Goal: Task Accomplishment & Management: Use online tool/utility

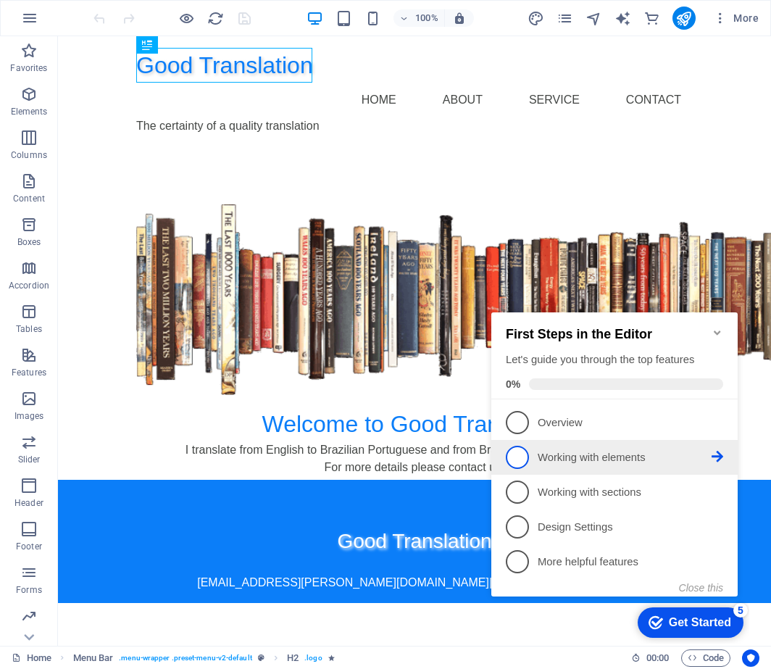
click at [718, 453] on icon at bounding box center [718, 457] width 12 height 12
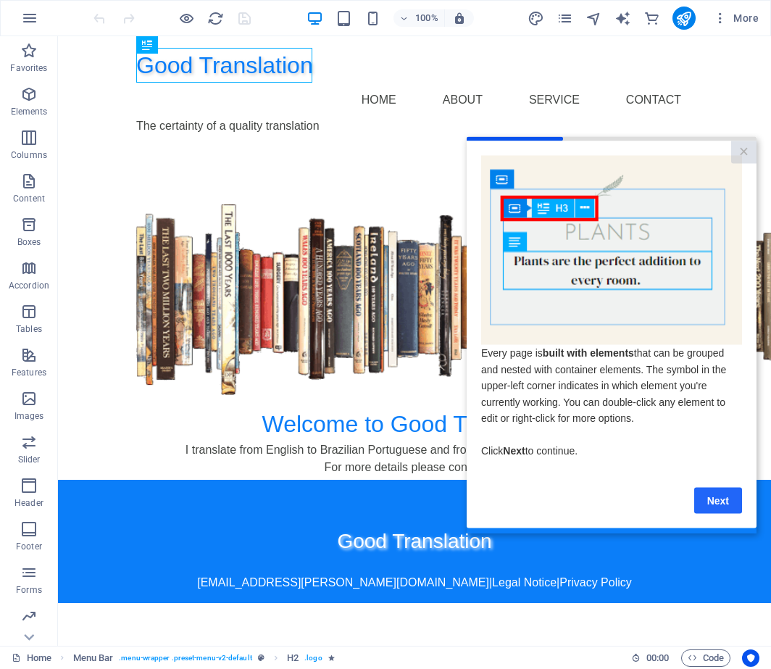
click at [723, 499] on link "Next" at bounding box center [719, 500] width 48 height 26
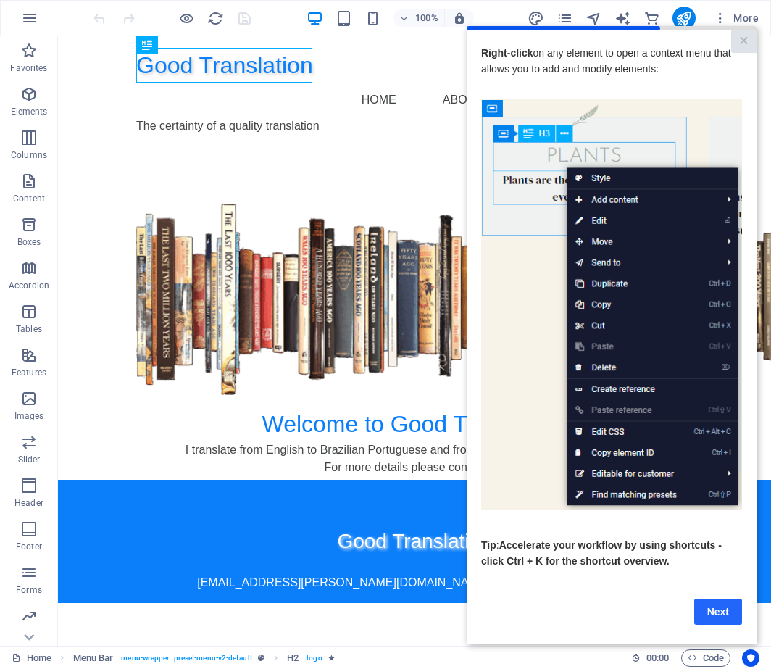
click at [718, 612] on link "Next" at bounding box center [719, 611] width 48 height 26
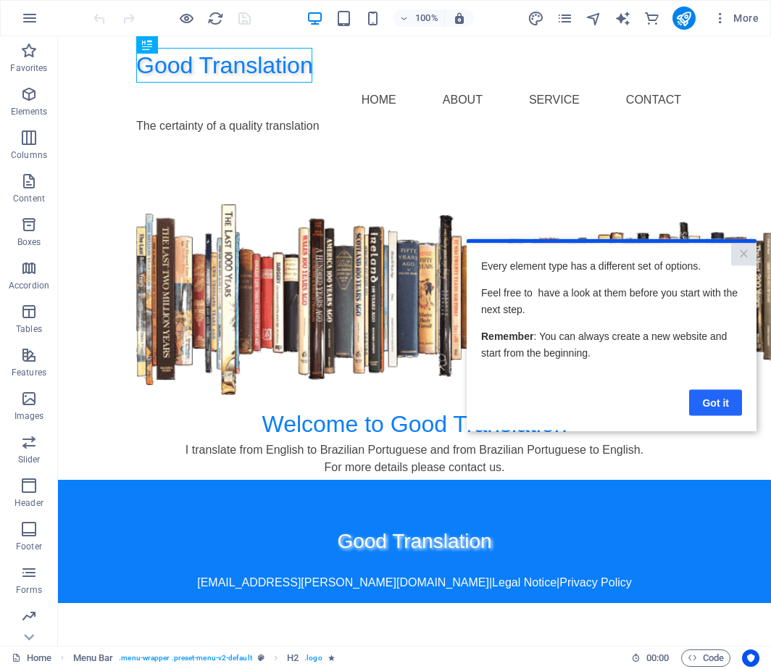
click at [724, 405] on link "Got it" at bounding box center [715, 402] width 53 height 26
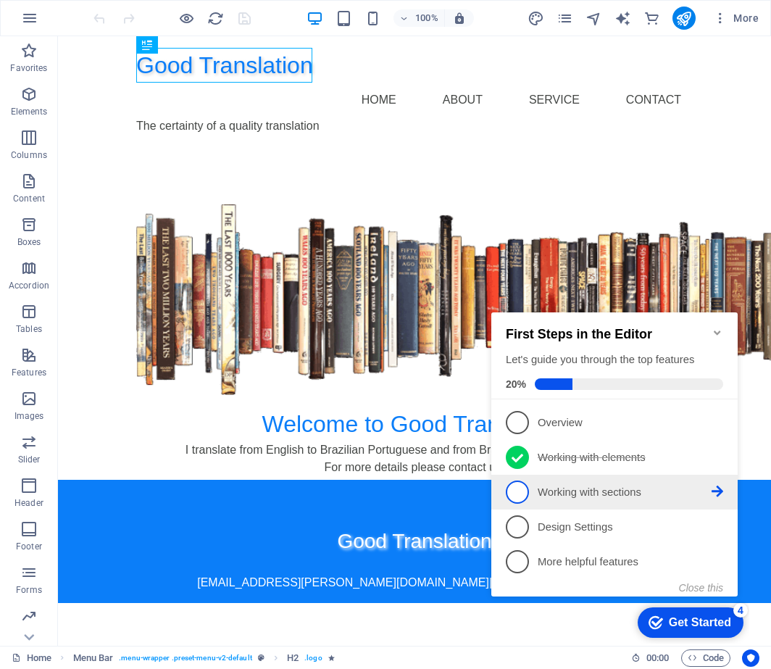
click at [717, 492] on icon at bounding box center [718, 492] width 12 height 12
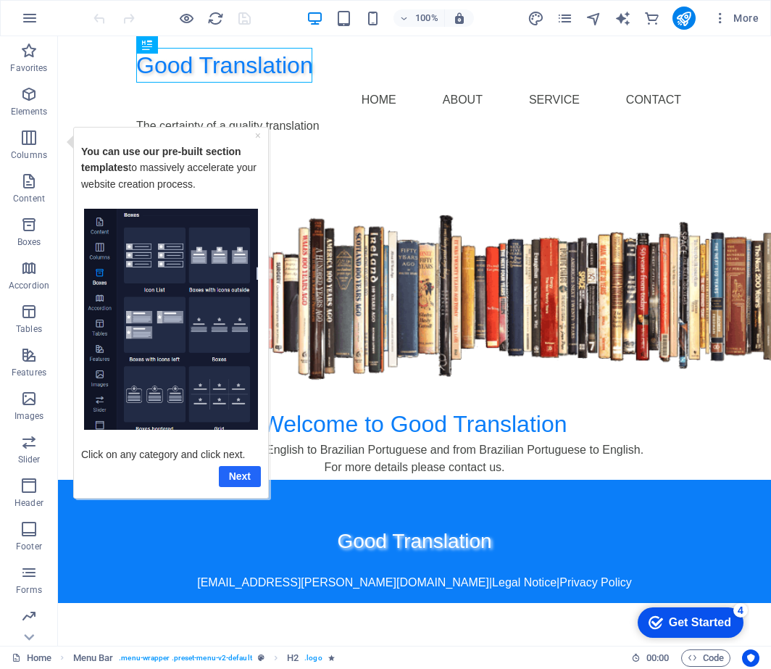
click at [239, 476] on link "Next" at bounding box center [240, 475] width 42 height 21
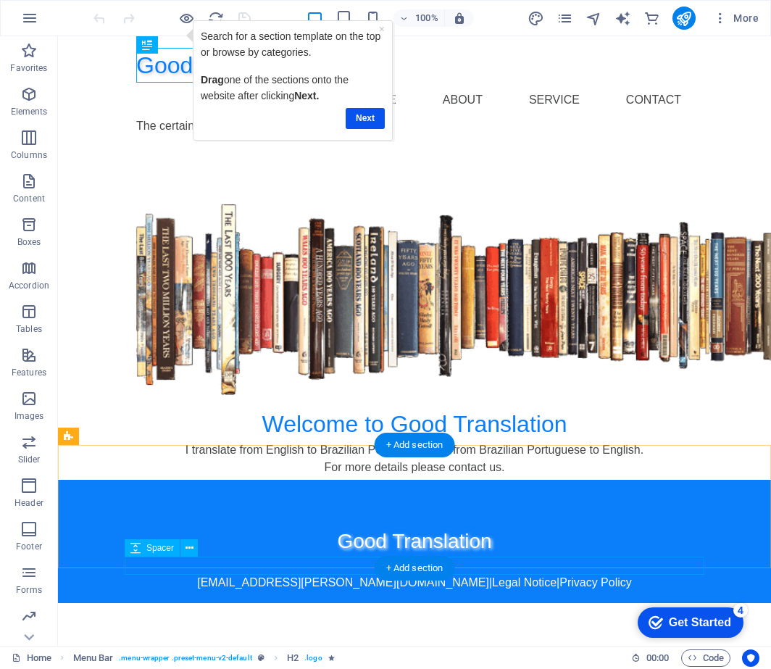
click at [300, 592] on div at bounding box center [415, 601] width 580 height 18
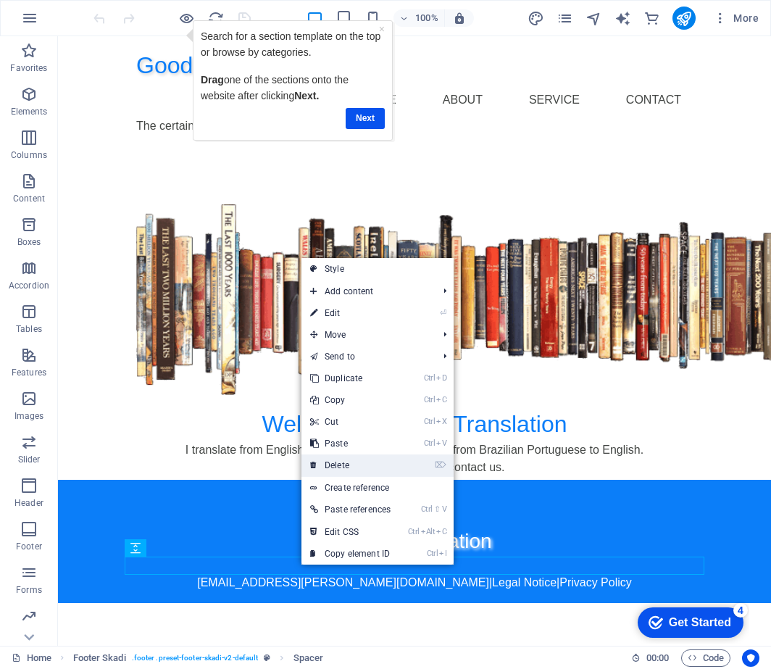
click at [349, 463] on link "⌦ Delete" at bounding box center [351, 466] width 98 height 22
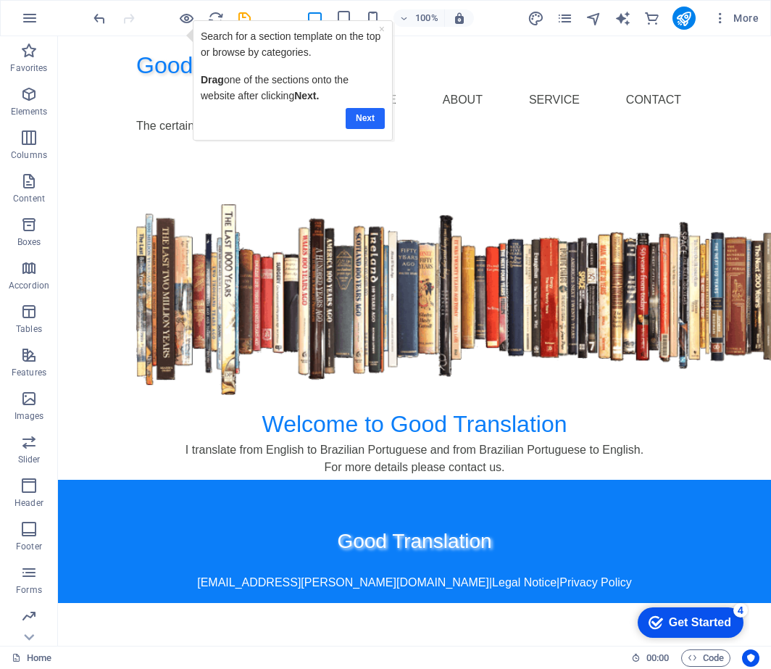
click at [365, 115] on link "Next" at bounding box center [364, 118] width 39 height 21
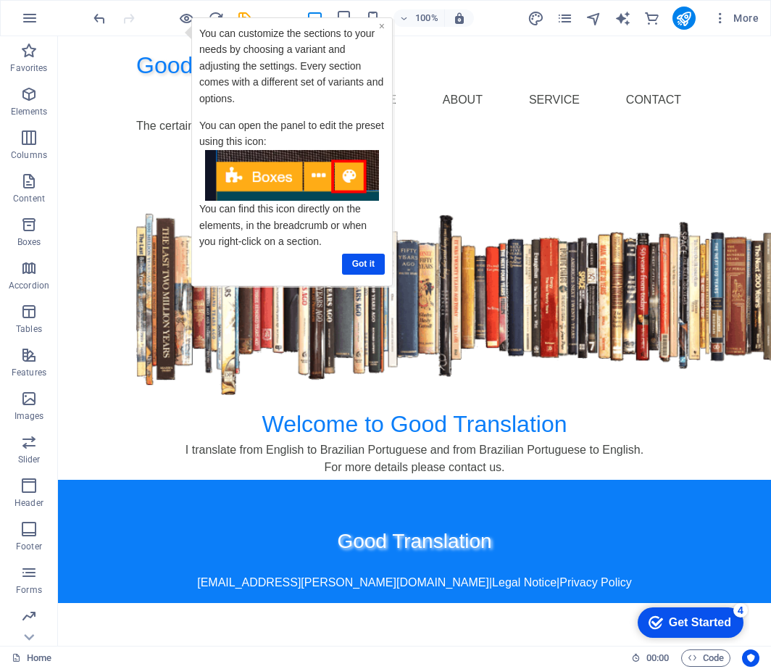
click at [382, 27] on link "×" at bounding box center [381, 26] width 6 height 12
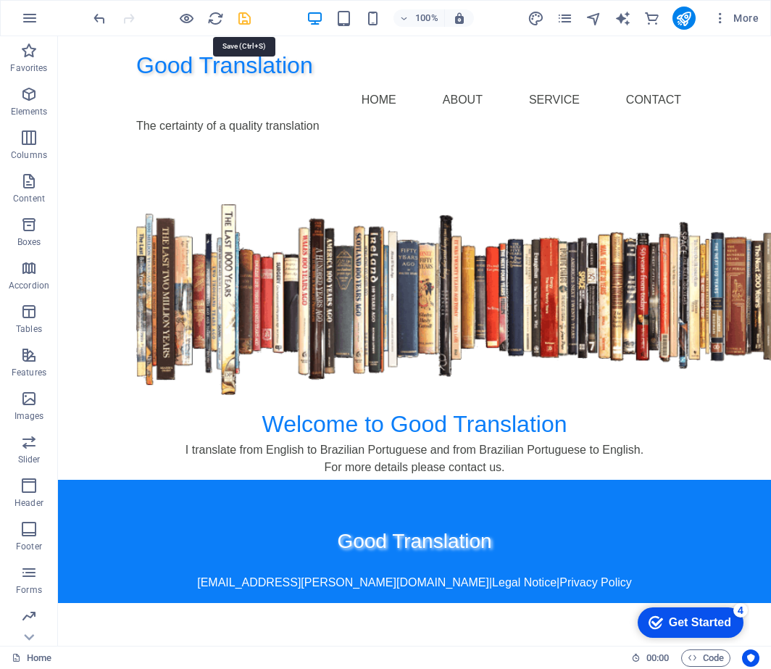
click at [242, 19] on icon "save" at bounding box center [244, 18] width 17 height 17
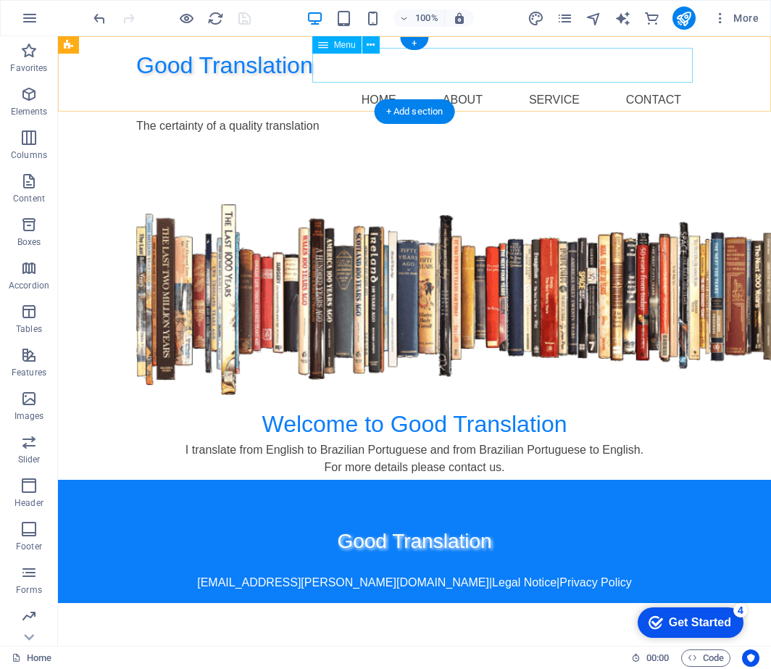
click at [479, 83] on nav "Home About Service Contact" at bounding box center [414, 100] width 557 height 35
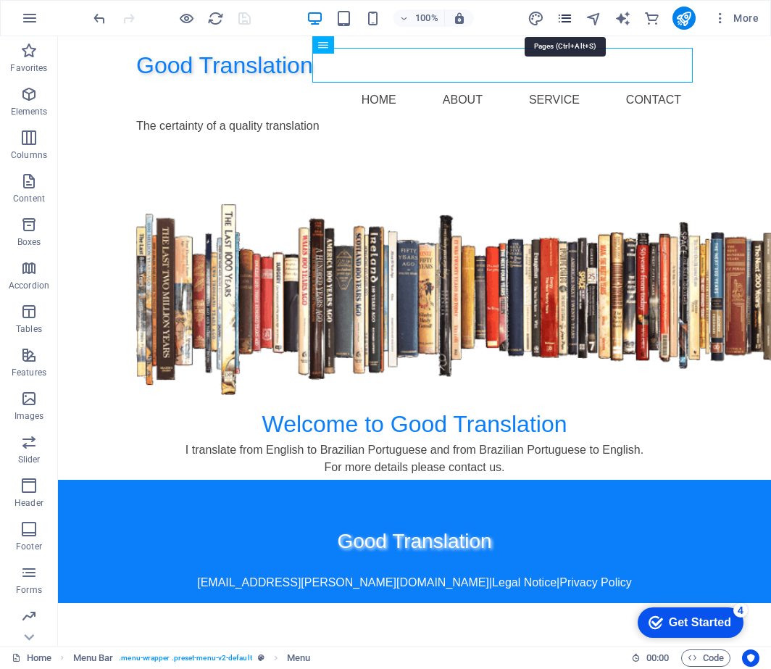
click at [563, 22] on icon "pages" at bounding box center [565, 18] width 17 height 17
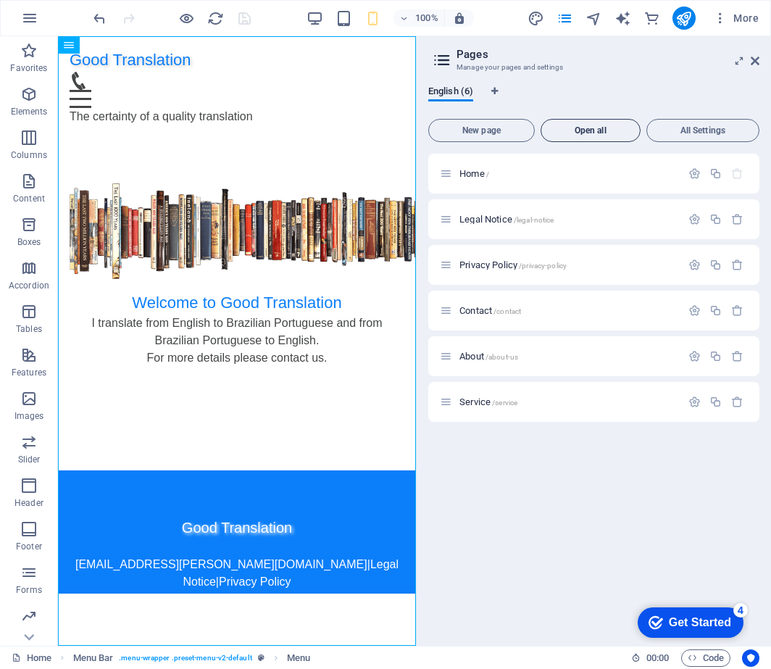
click at [600, 135] on span "Open all" at bounding box center [590, 130] width 87 height 9
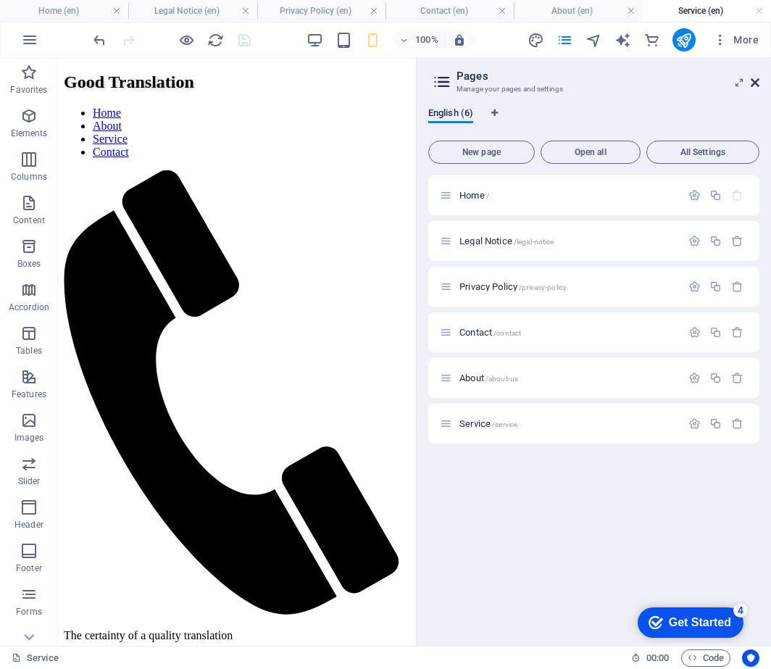
click at [753, 81] on icon at bounding box center [755, 83] width 9 height 12
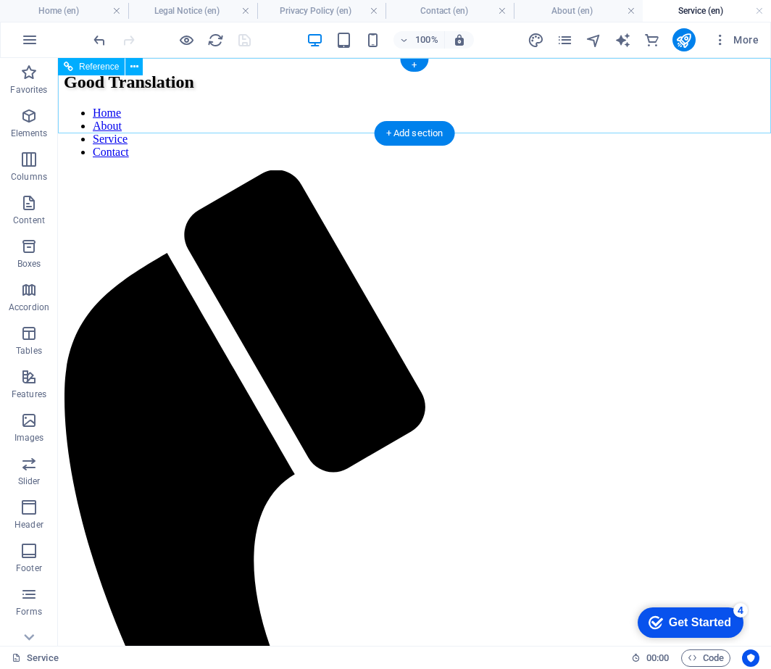
click at [462, 107] on nav "Home About Service Contact" at bounding box center [415, 133] width 702 height 52
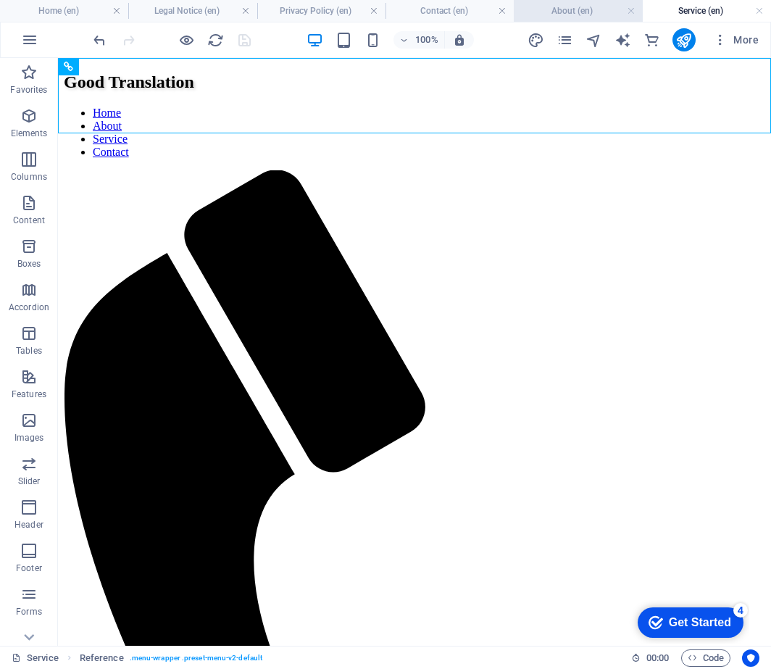
click at [568, 11] on h4 "About (en)" at bounding box center [578, 11] width 128 height 16
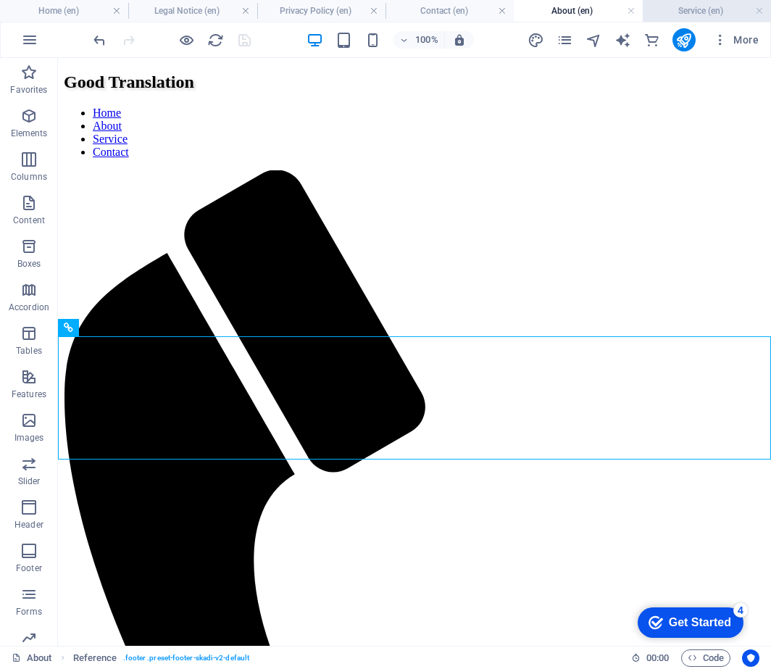
click at [689, 12] on h4 "Service (en)" at bounding box center [707, 11] width 128 height 16
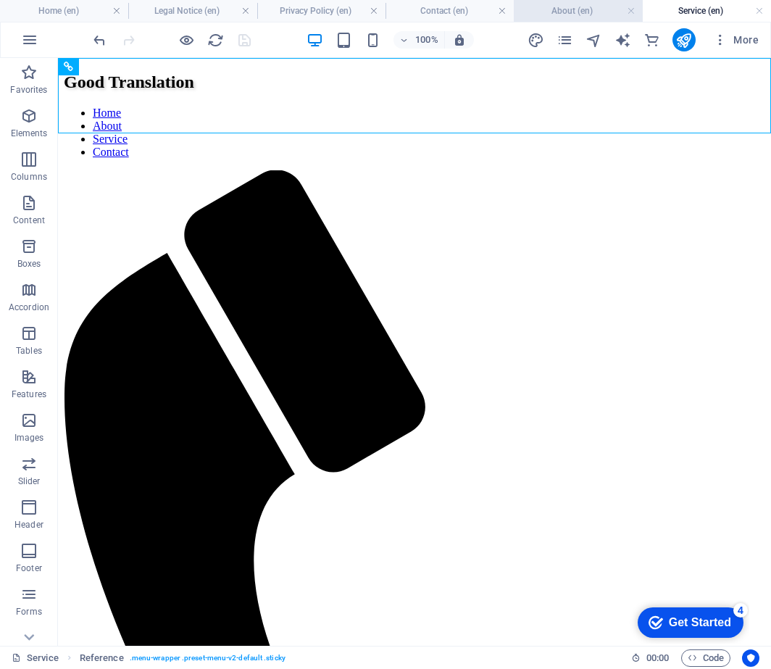
click at [571, 9] on h4 "About (en)" at bounding box center [578, 11] width 128 height 16
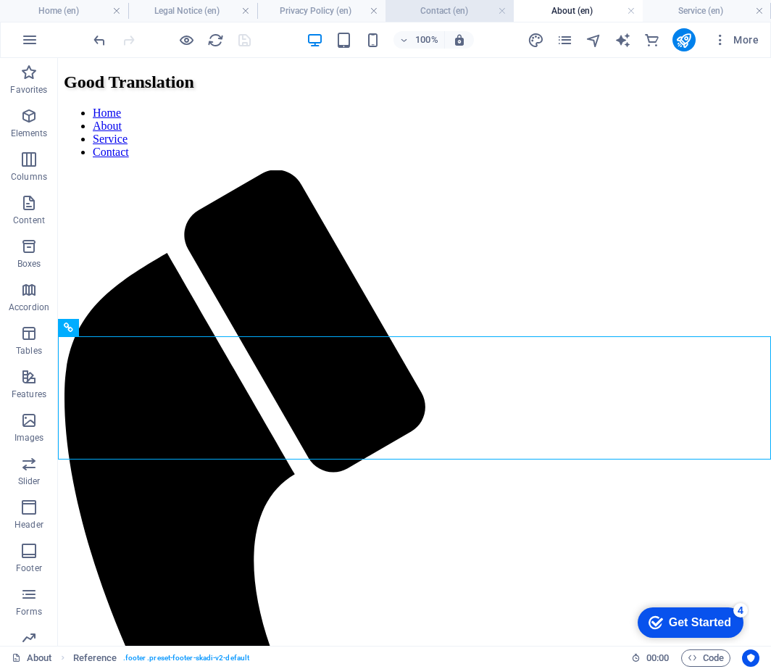
click at [441, 10] on h4 "Contact (en)" at bounding box center [450, 11] width 128 height 16
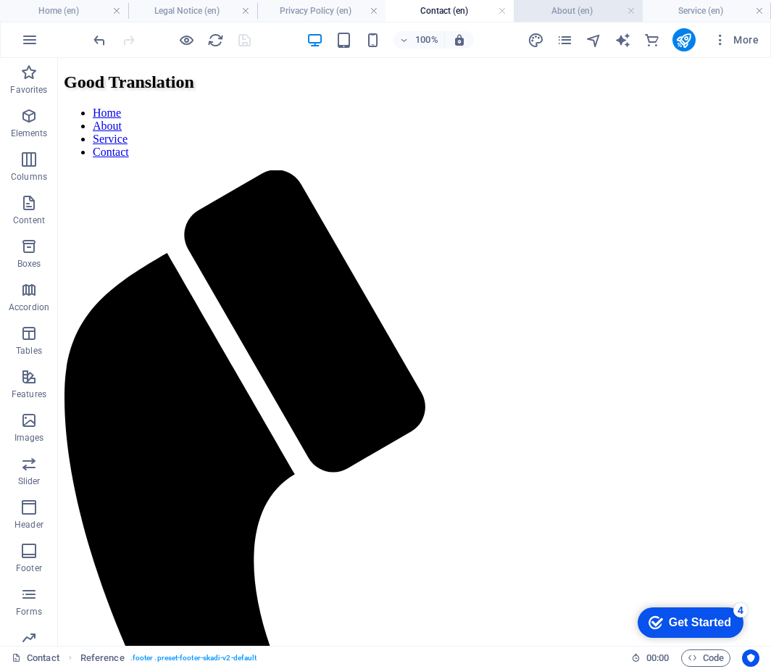
click at [549, 11] on h4 "About (en)" at bounding box center [578, 11] width 128 height 16
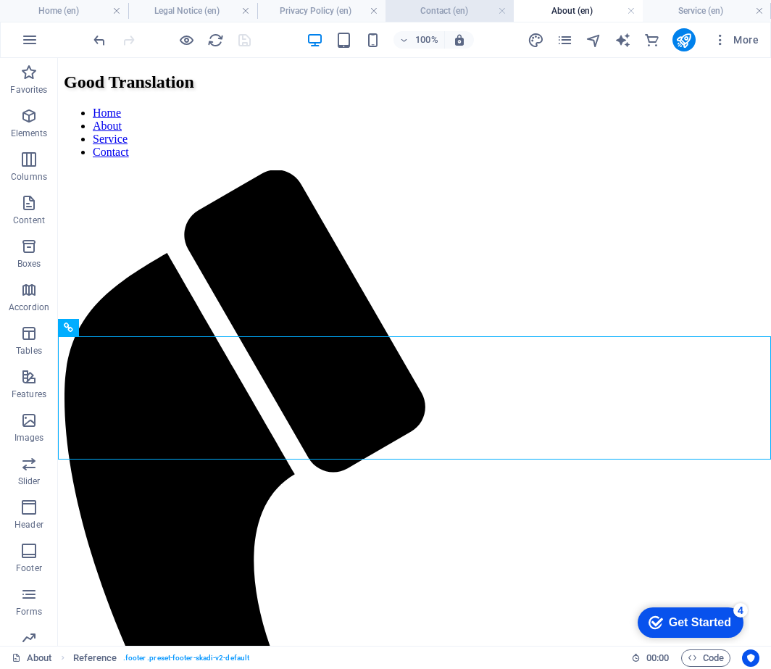
click at [460, 12] on h4 "Contact (en)" at bounding box center [450, 11] width 128 height 16
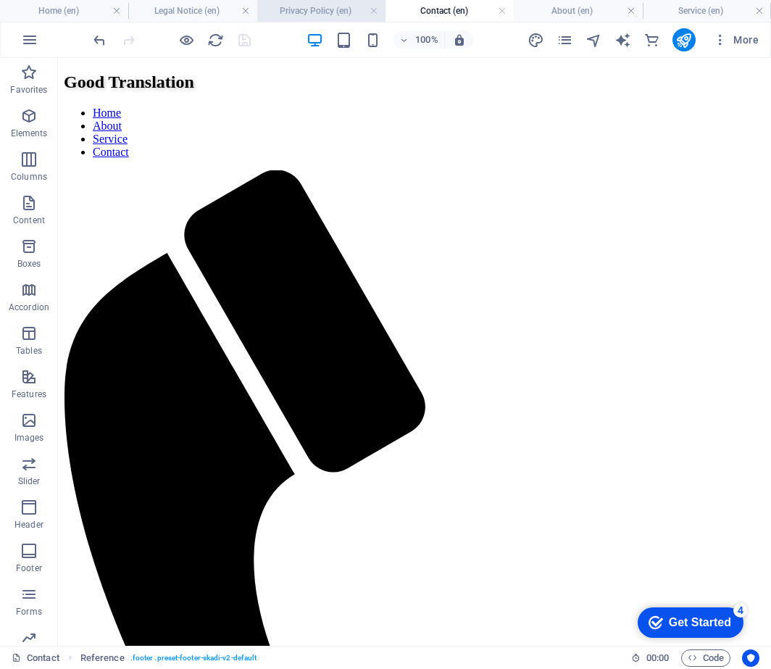
click at [330, 10] on h4 "Privacy Policy (en)" at bounding box center [321, 11] width 128 height 16
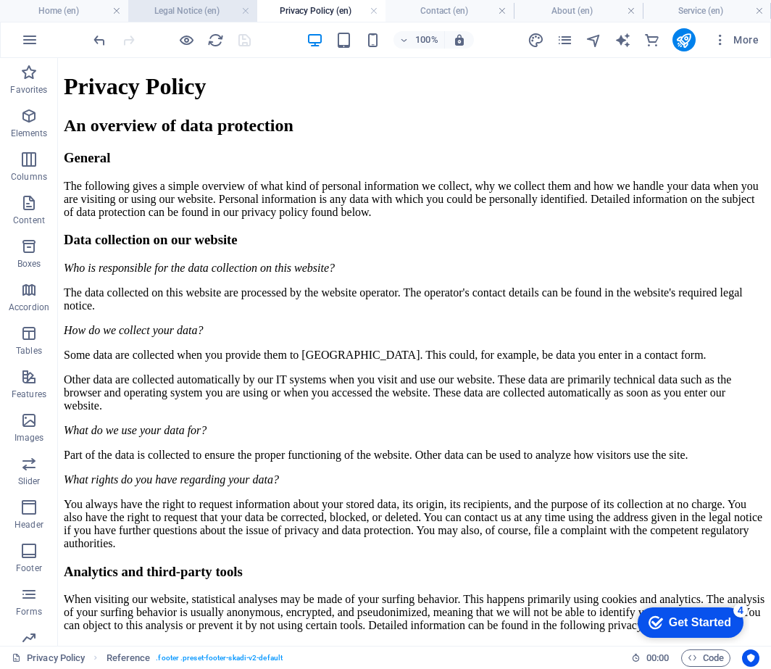
click at [209, 11] on h4 "Legal Notice (en)" at bounding box center [192, 11] width 128 height 16
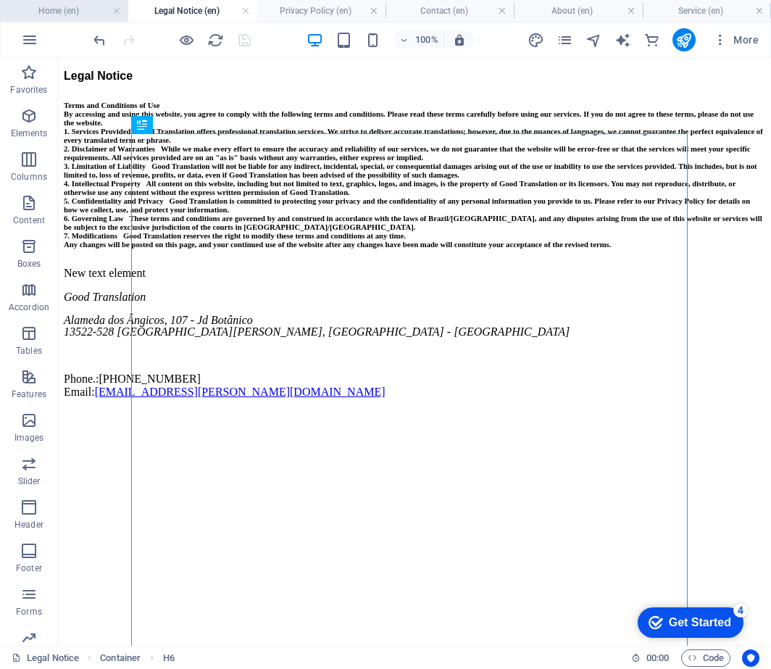
click at [65, 9] on h4 "Home (en)" at bounding box center [64, 11] width 128 height 16
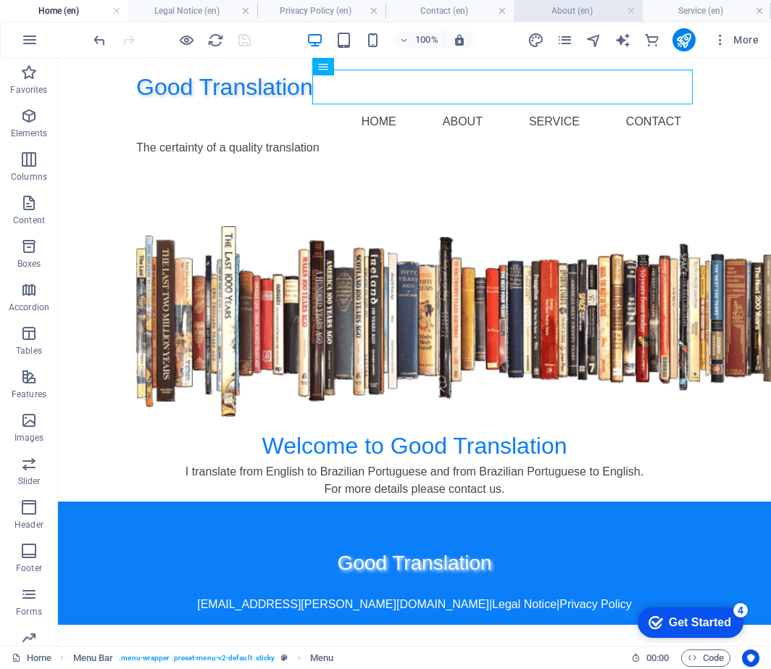
click at [592, 11] on h4 "About (en)" at bounding box center [578, 11] width 128 height 16
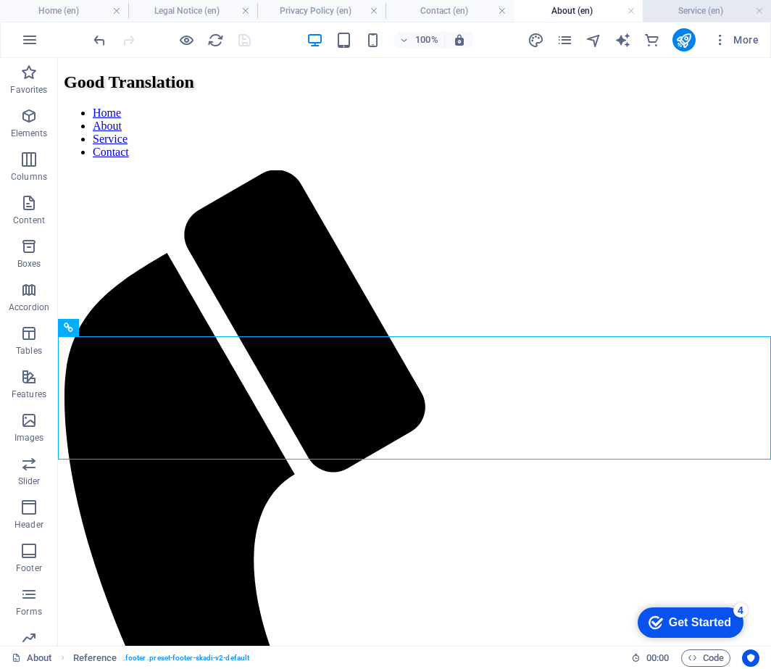
click at [679, 12] on h4 "Service (en)" at bounding box center [707, 11] width 128 height 16
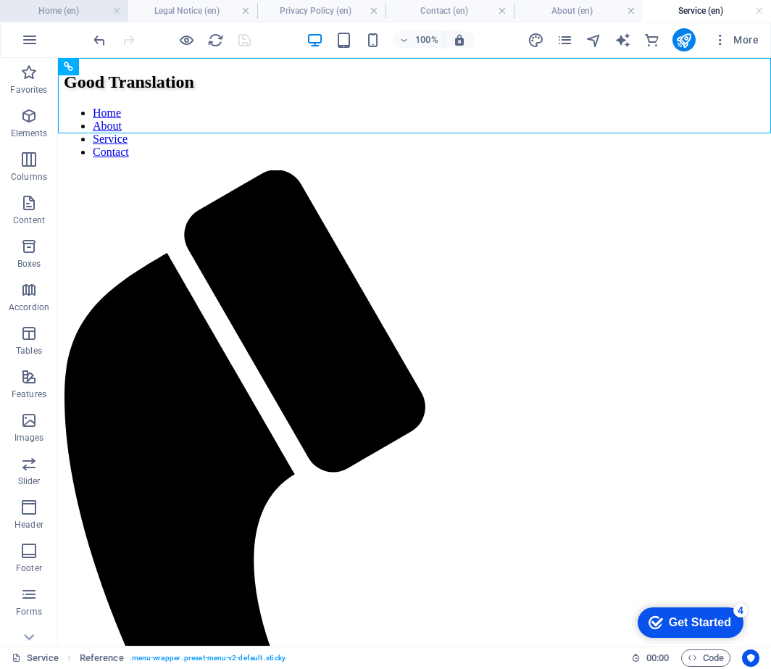
click at [61, 9] on h4 "Home (en)" at bounding box center [64, 11] width 128 height 16
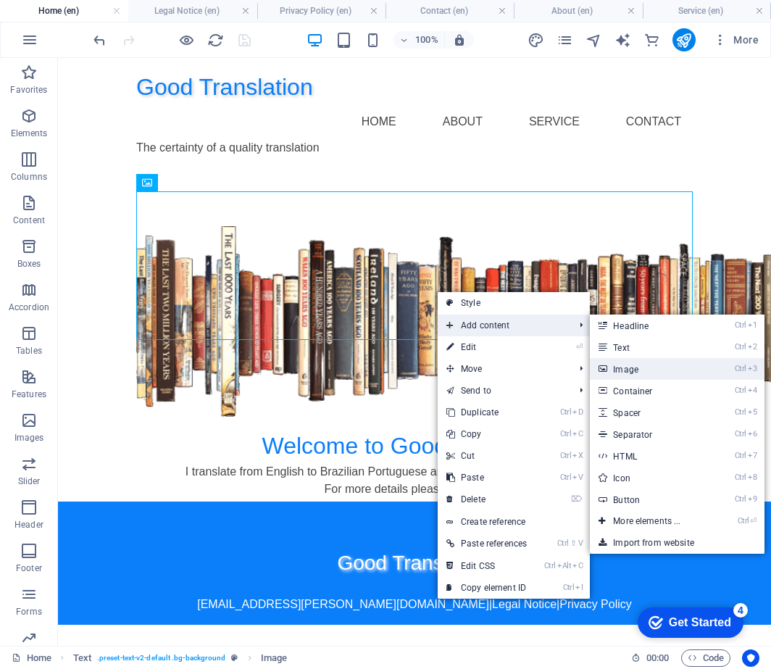
click at [655, 373] on link "Ctrl 3 Image" at bounding box center [650, 369] width 120 height 22
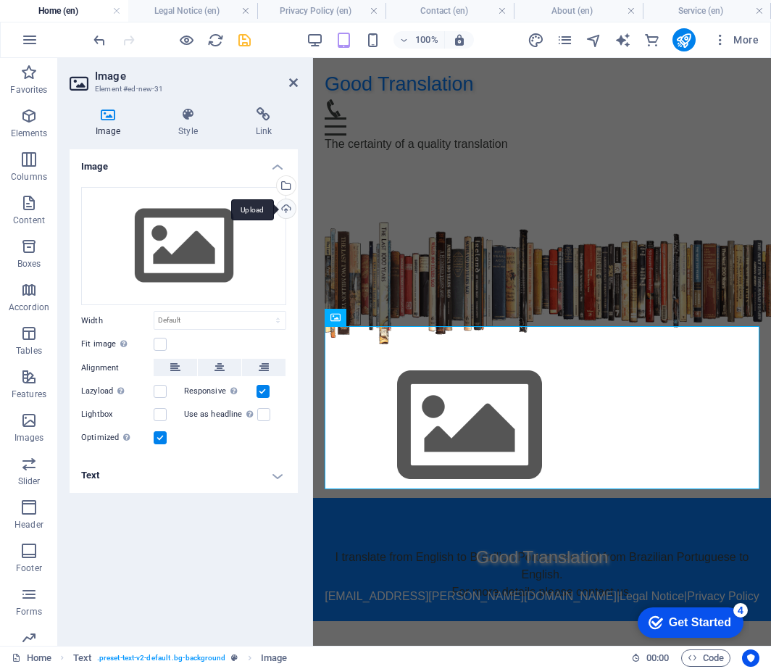
click at [289, 211] on div "Upload" at bounding box center [285, 210] width 22 height 22
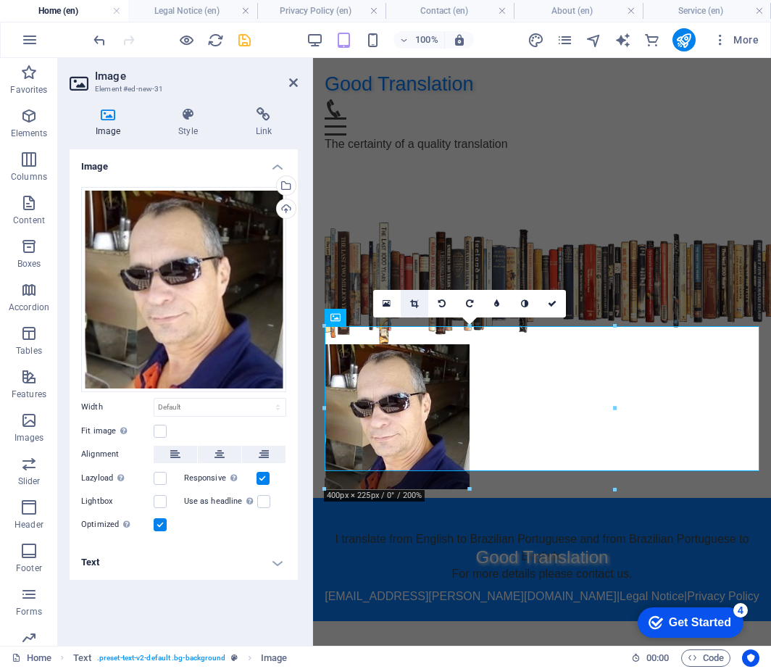
click at [415, 305] on icon at bounding box center [414, 303] width 8 height 9
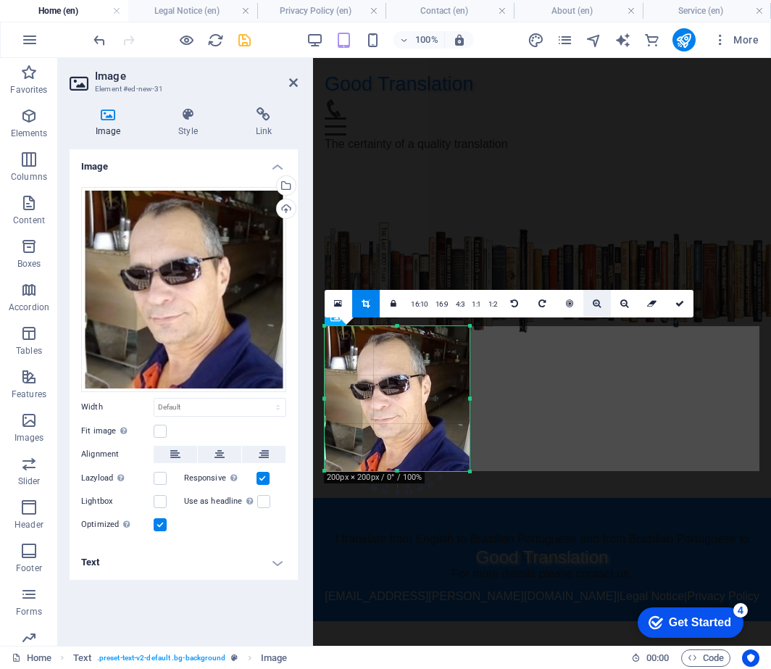
click at [593, 303] on icon at bounding box center [597, 303] width 8 height 9
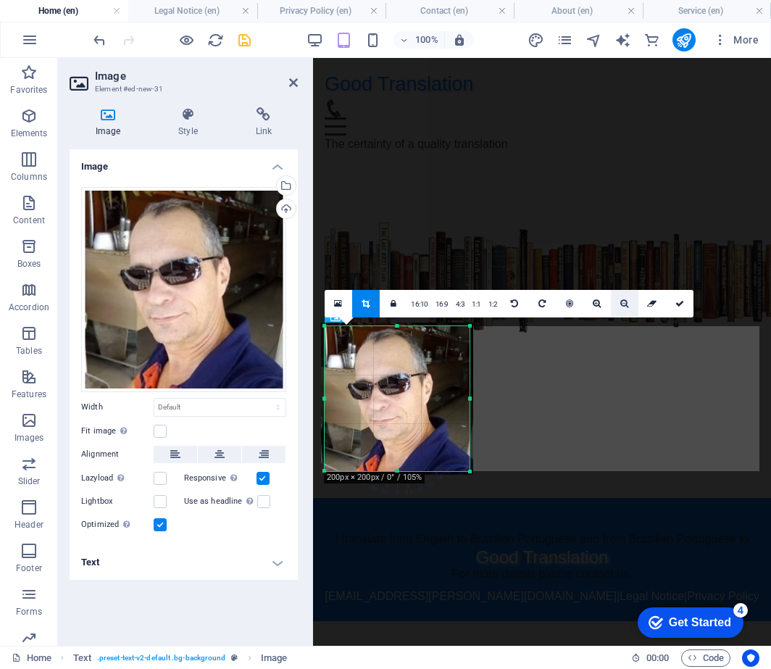
click at [621, 303] on icon at bounding box center [625, 303] width 8 height 9
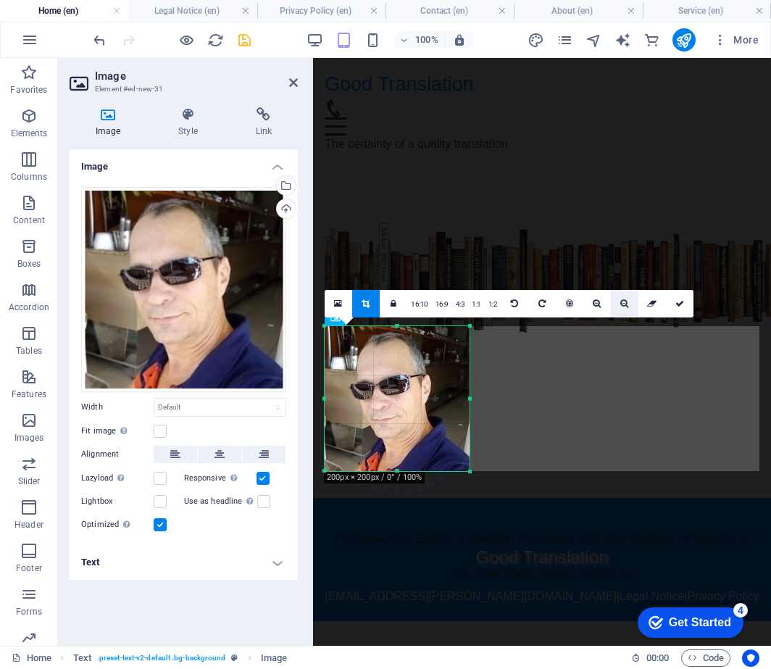
click at [621, 303] on icon at bounding box center [625, 303] width 8 height 9
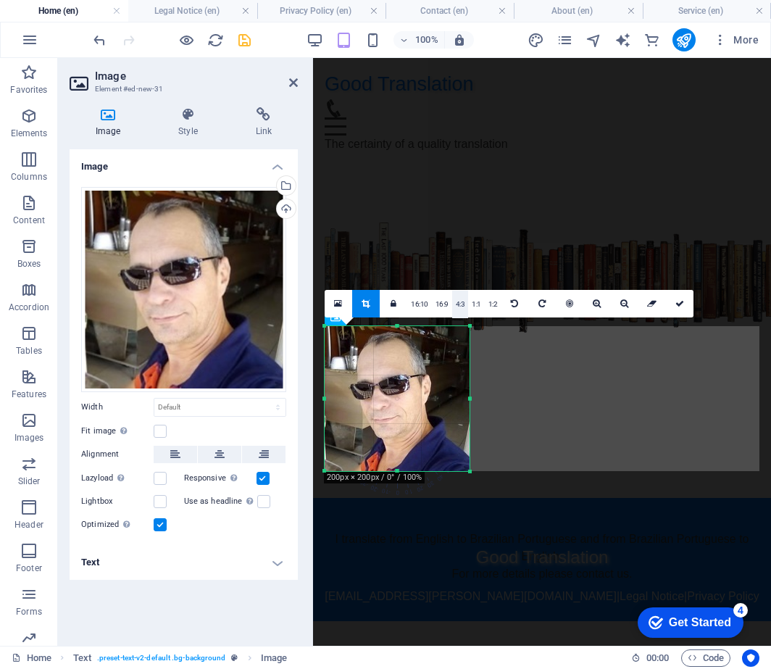
click at [459, 303] on link "4:3" at bounding box center [460, 305] width 17 height 28
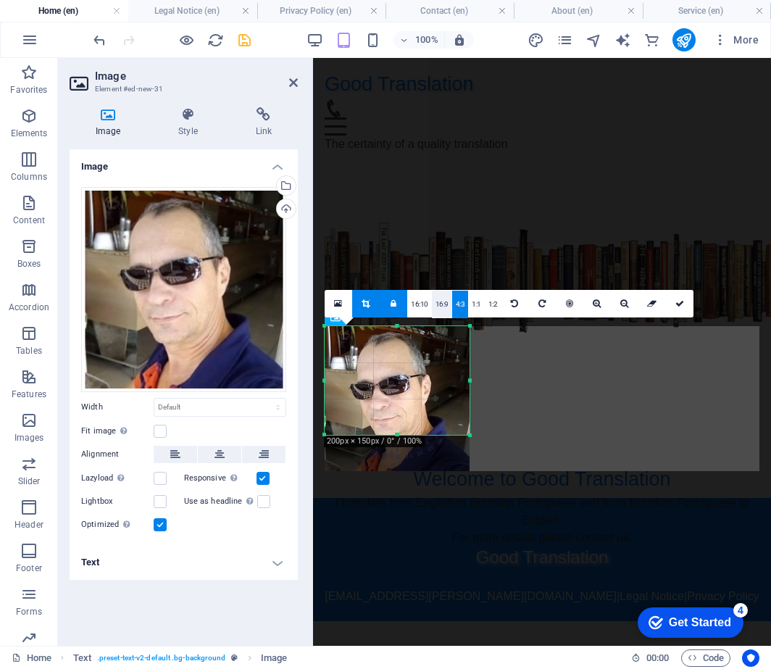
click at [441, 304] on link "16:9" at bounding box center [442, 305] width 20 height 28
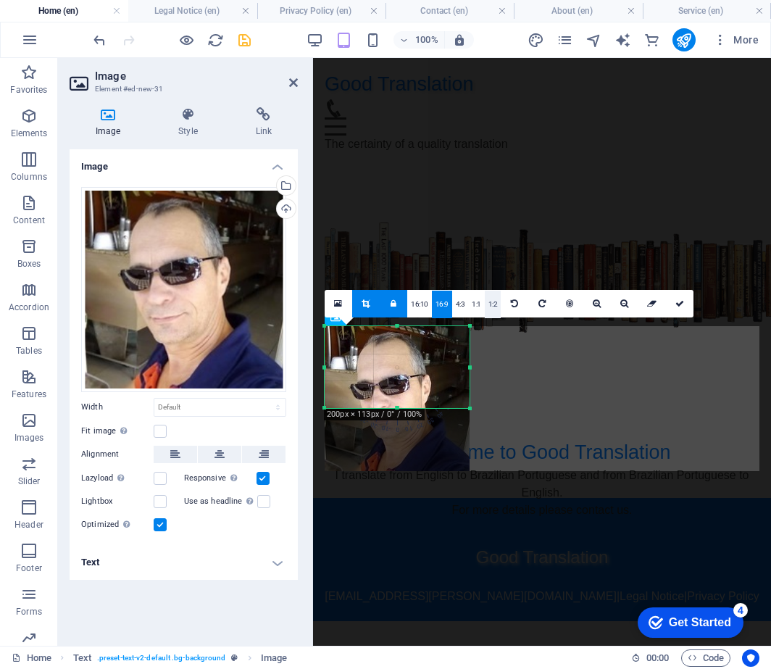
click at [490, 304] on link "1:2" at bounding box center [493, 305] width 17 height 28
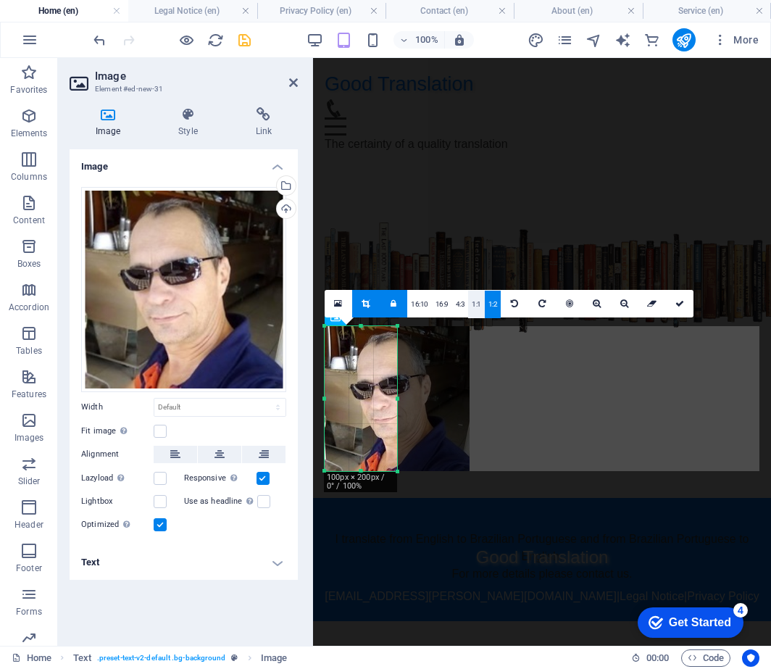
click at [470, 304] on link "1:1" at bounding box center [476, 305] width 17 height 28
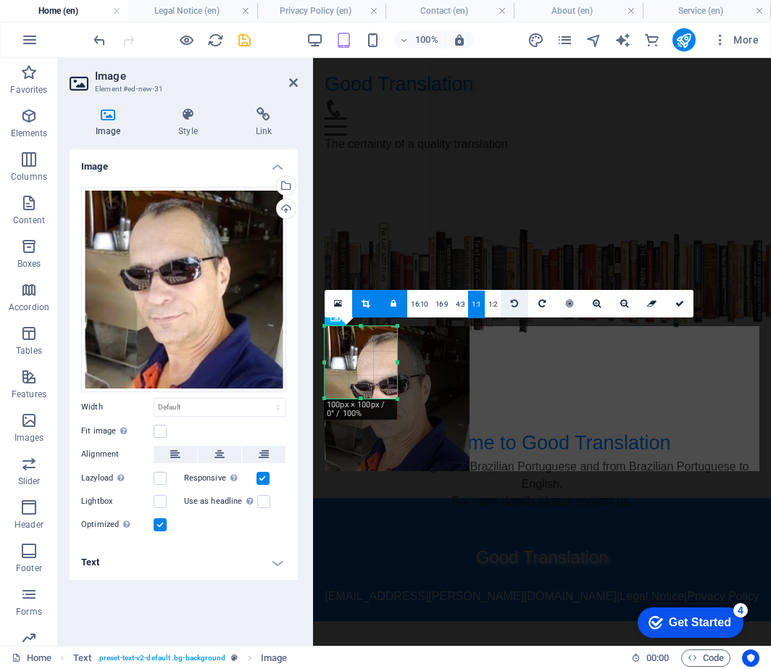
click at [513, 303] on icon at bounding box center [514, 303] width 7 height 9
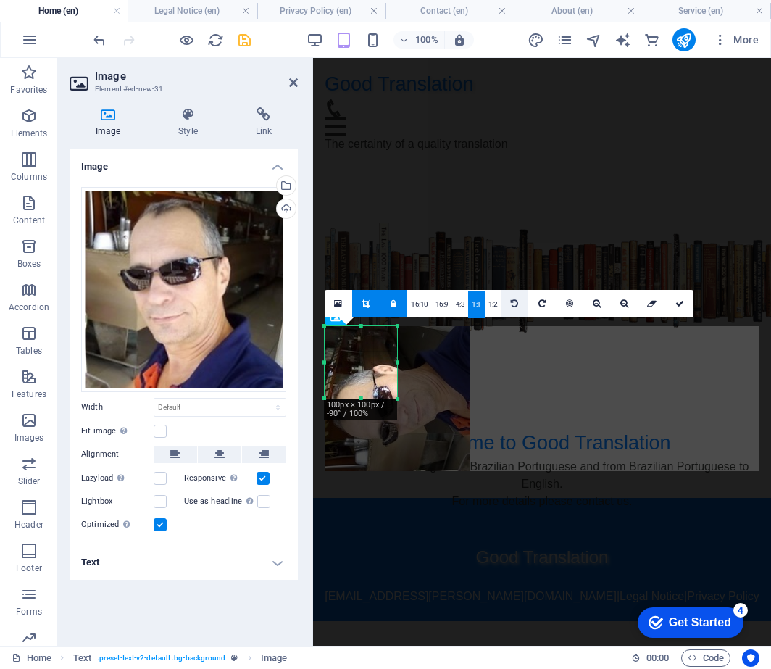
click at [513, 303] on icon at bounding box center [514, 303] width 7 height 9
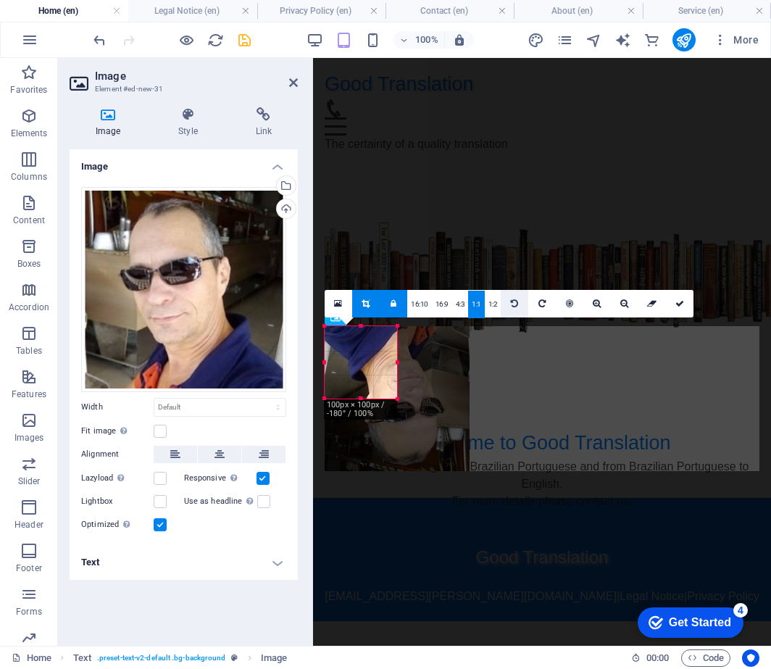
click at [513, 303] on icon at bounding box center [514, 303] width 7 height 9
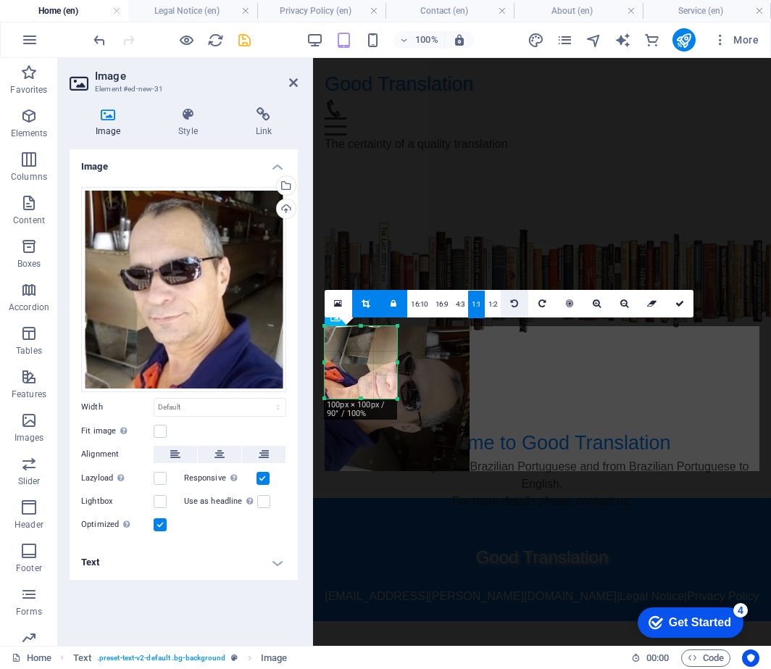
click at [513, 303] on icon at bounding box center [514, 303] width 7 height 9
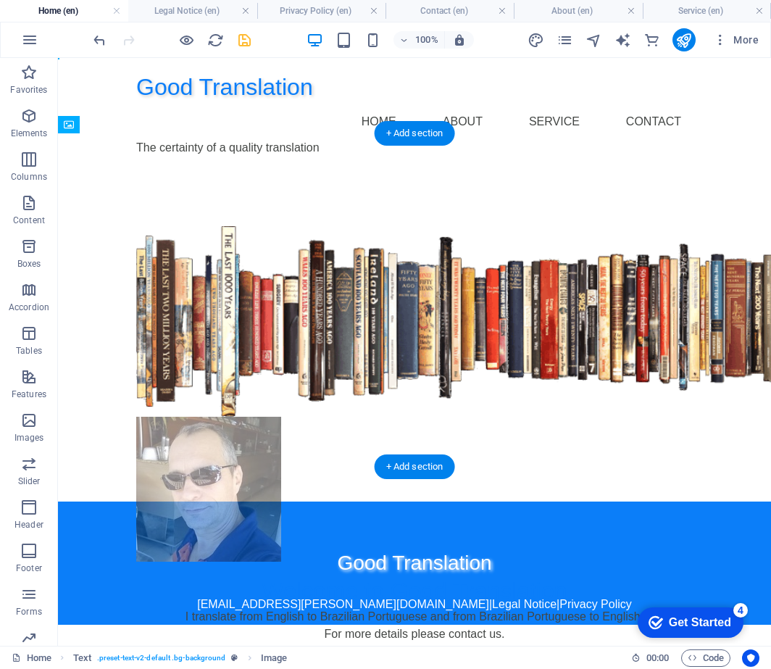
drag, startPoint x: 249, startPoint y: 397, endPoint x: 349, endPoint y: 396, distance: 99.3
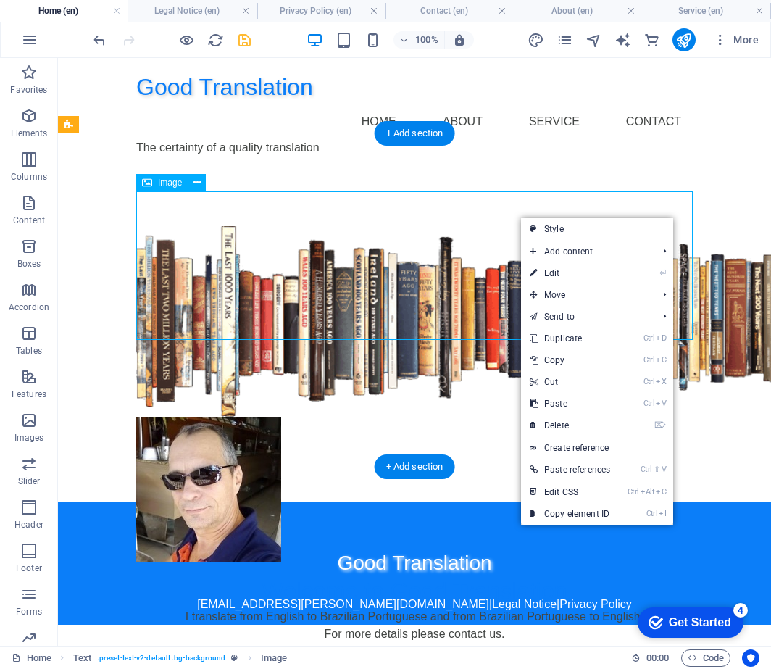
click at [483, 241] on figure at bounding box center [414, 321] width 557 height 191
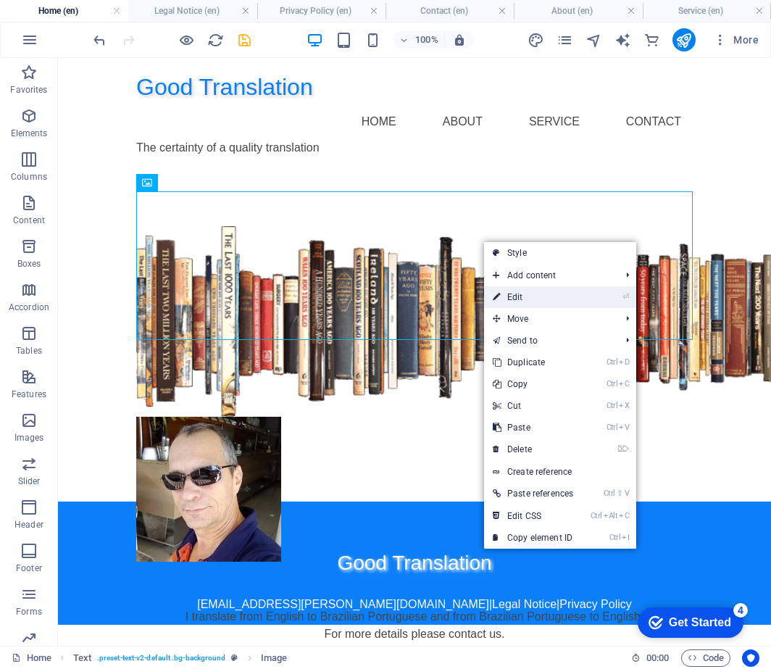
click at [560, 299] on link "⏎ Edit" at bounding box center [533, 297] width 98 height 22
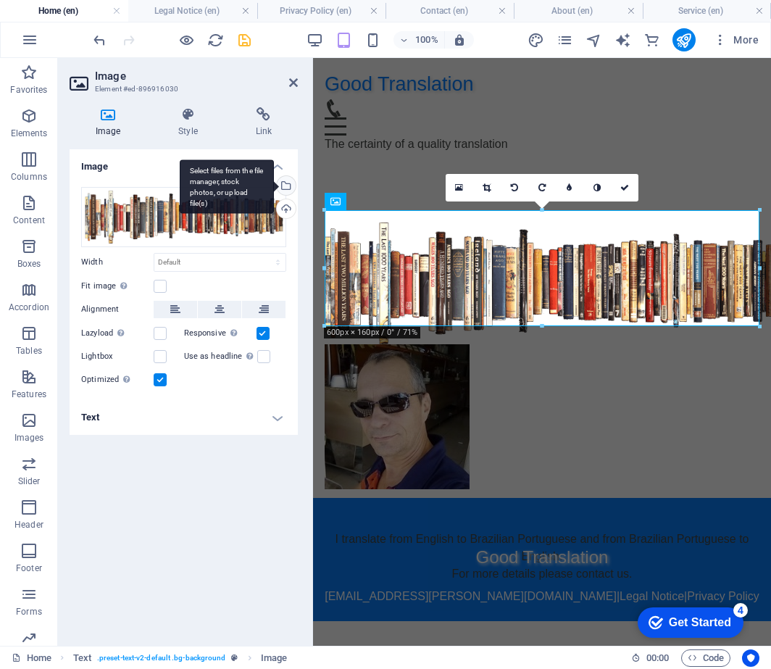
click at [293, 186] on div "Select files from the file manager, stock photos, or upload file(s)" at bounding box center [285, 187] width 22 height 22
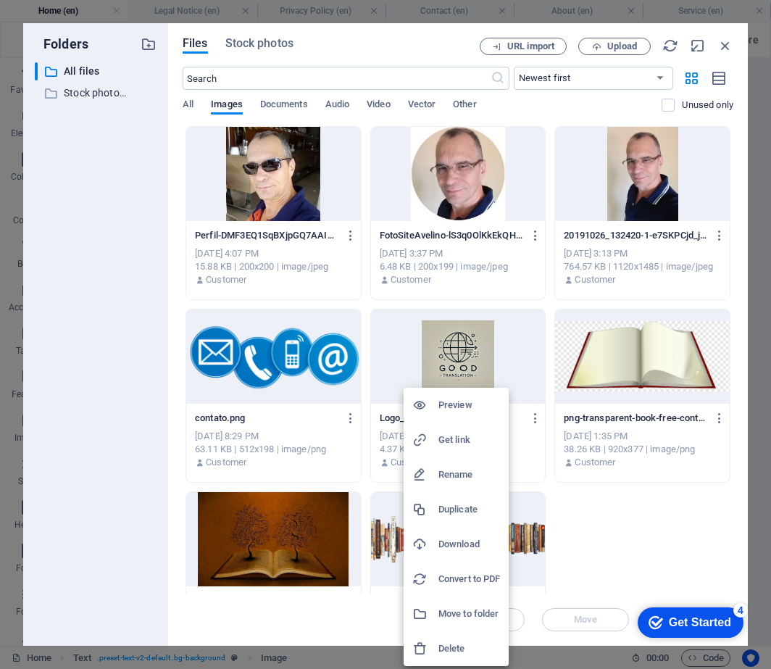
click at [477, 547] on h6 "Download" at bounding box center [470, 544] width 62 height 17
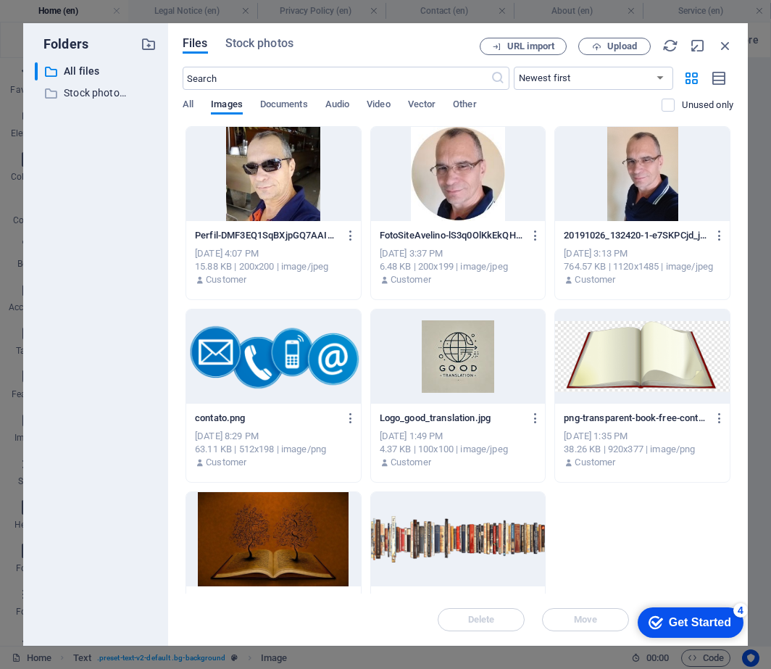
click at [361, 604] on div "Delete Move Insert" at bounding box center [458, 613] width 551 height 38
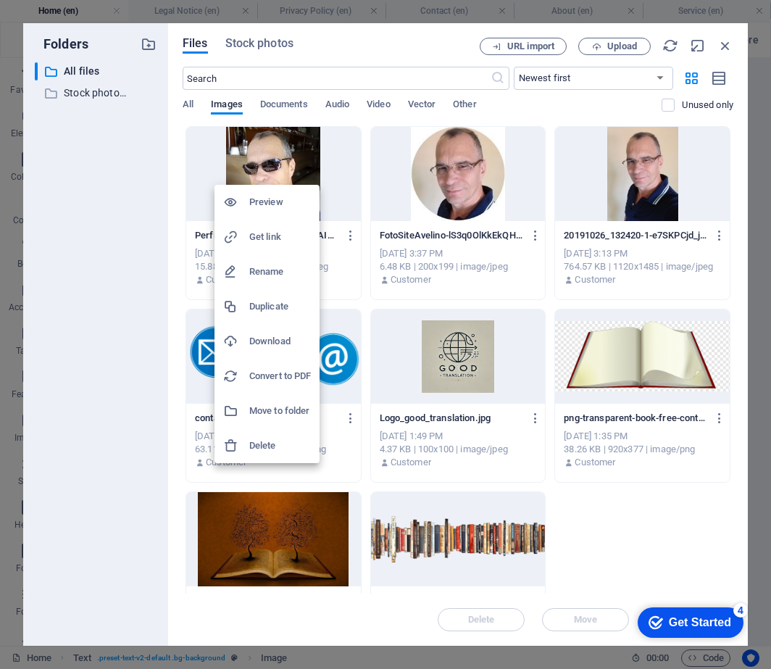
click at [272, 344] on h6 "Download" at bounding box center [280, 341] width 62 height 17
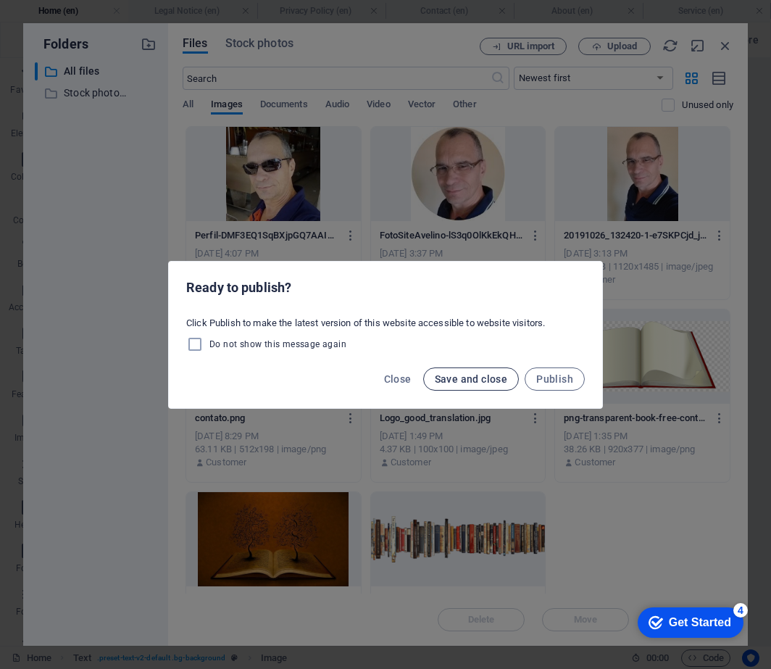
click at [479, 378] on span "Save and close" at bounding box center [471, 379] width 73 height 12
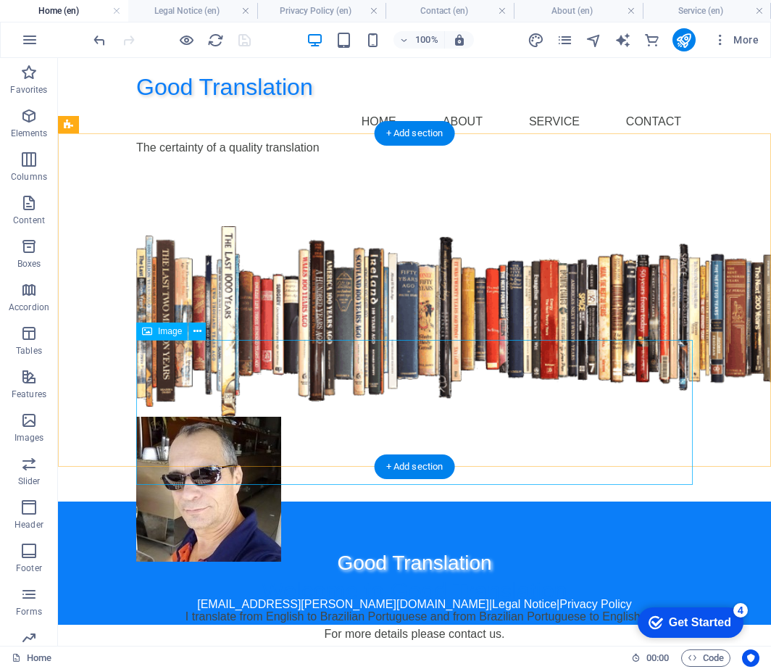
click at [221, 417] on figure at bounding box center [414, 489] width 557 height 145
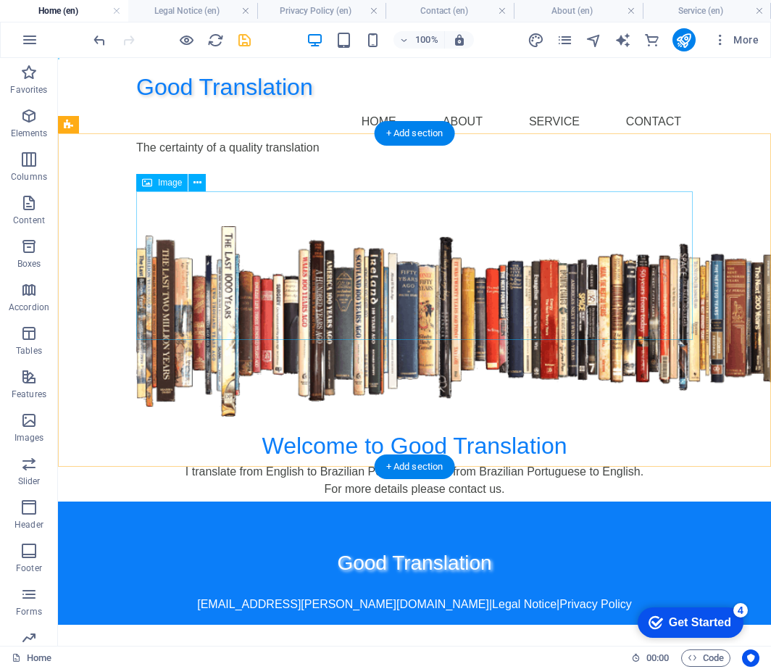
click at [399, 275] on figure at bounding box center [414, 321] width 557 height 191
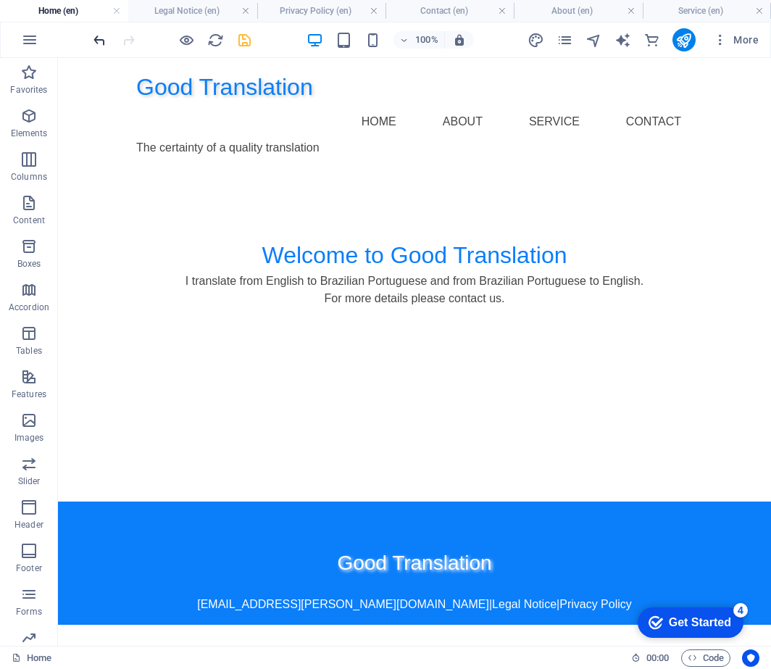
click at [98, 37] on icon "undo" at bounding box center [99, 40] width 17 height 17
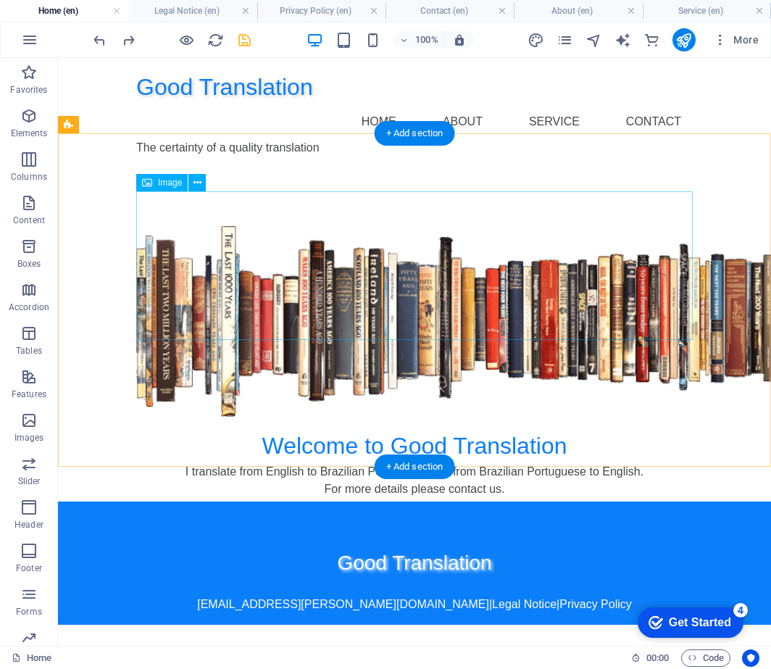
click at [364, 244] on figure at bounding box center [414, 321] width 557 height 191
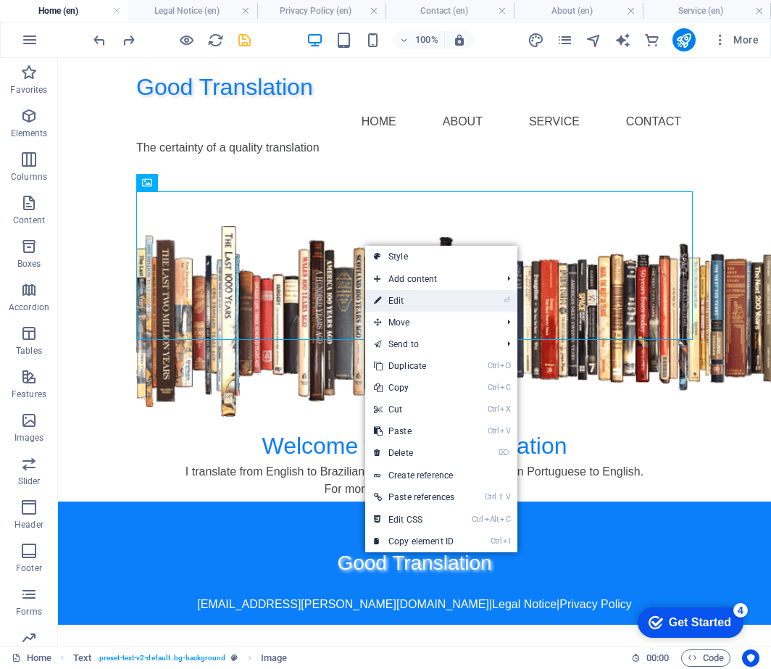
click at [434, 304] on link "⏎ Edit" at bounding box center [414, 301] width 98 height 22
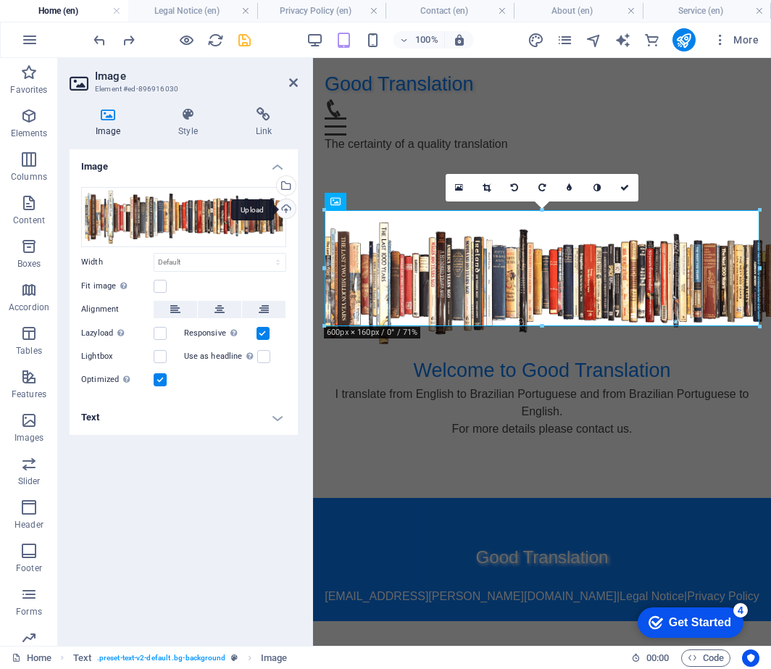
click at [288, 210] on div "Upload" at bounding box center [285, 210] width 22 height 22
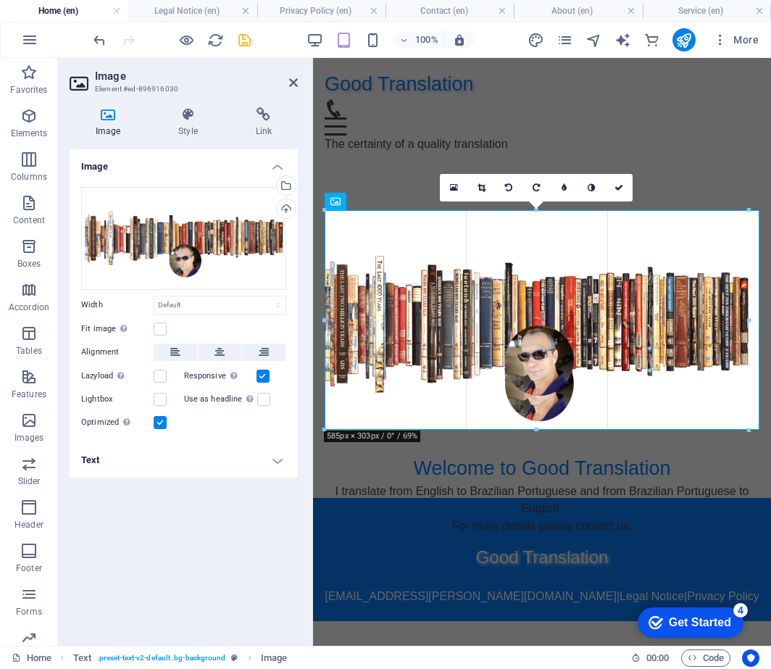
drag, startPoint x: 544, startPoint y: 422, endPoint x: 541, endPoint y: 431, distance: 9.2
type input "584"
select select "px"
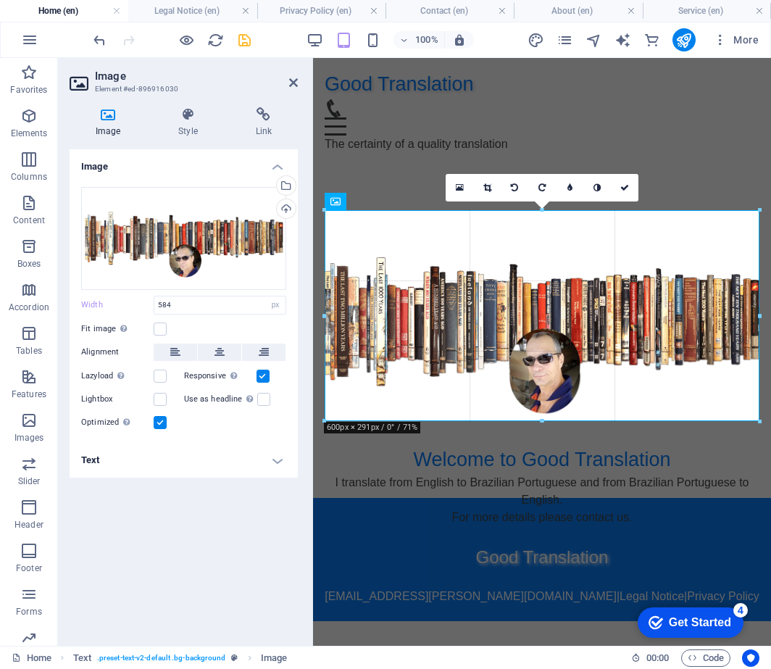
drag, startPoint x: 748, startPoint y: 311, endPoint x: 449, endPoint y: 254, distance: 304.1
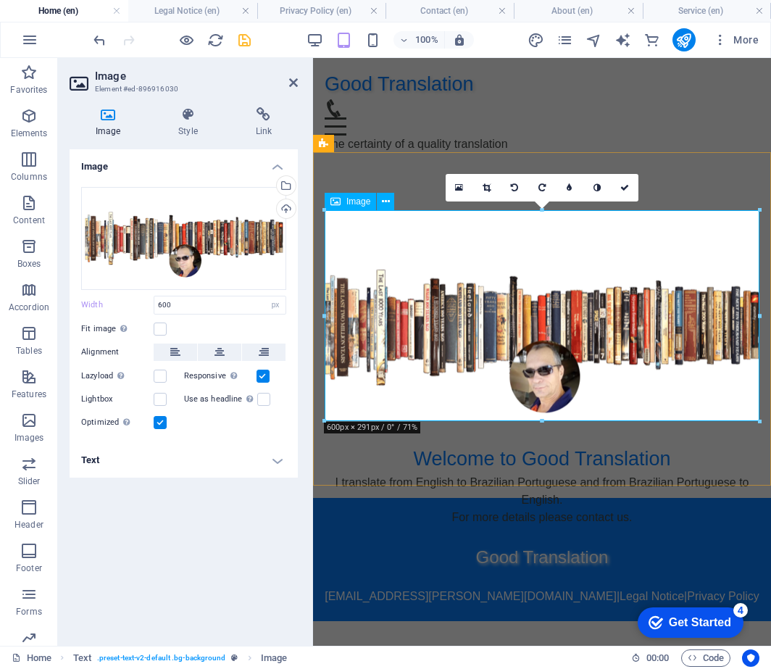
drag, startPoint x: 853, startPoint y: 268, endPoint x: 544, endPoint y: 226, distance: 311.7
click at [542, 202] on div "16:10 16:9 4:3 1:1 1:2 0" at bounding box center [542, 188] width 193 height 28
drag, startPoint x: 541, startPoint y: 217, endPoint x: 542, endPoint y: 228, distance: 10.9
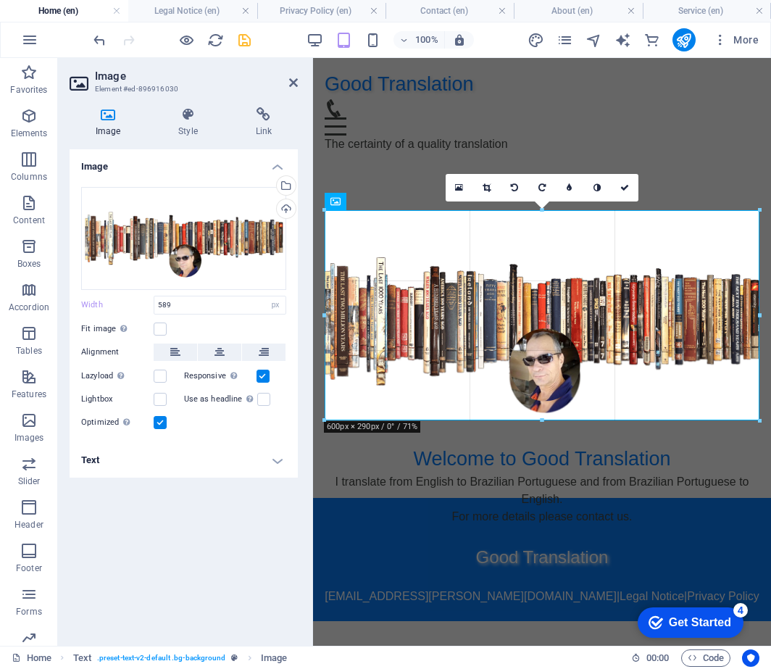
drag, startPoint x: 752, startPoint y: 312, endPoint x: 435, endPoint y: 252, distance: 322.5
type input "600"
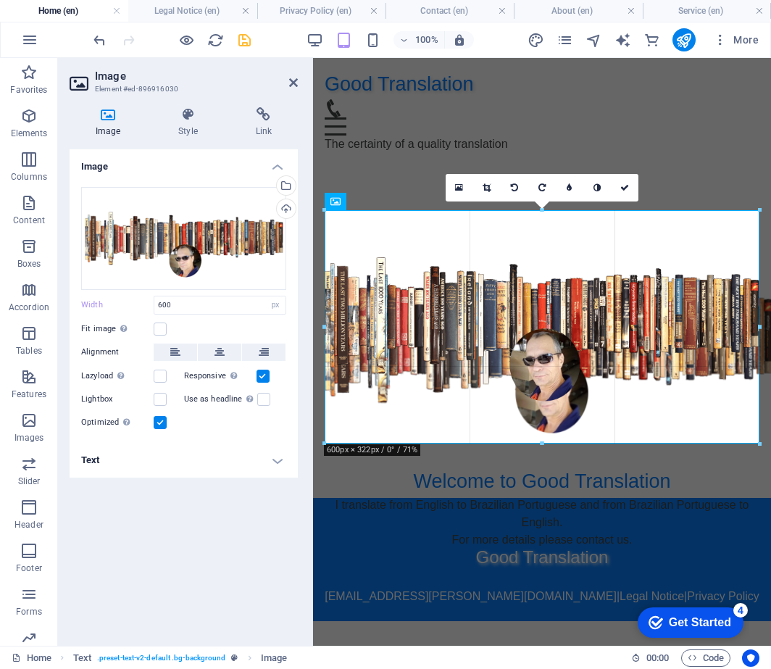
drag, startPoint x: 758, startPoint y: 210, endPoint x: 772, endPoint y: 291, distance: 82.4
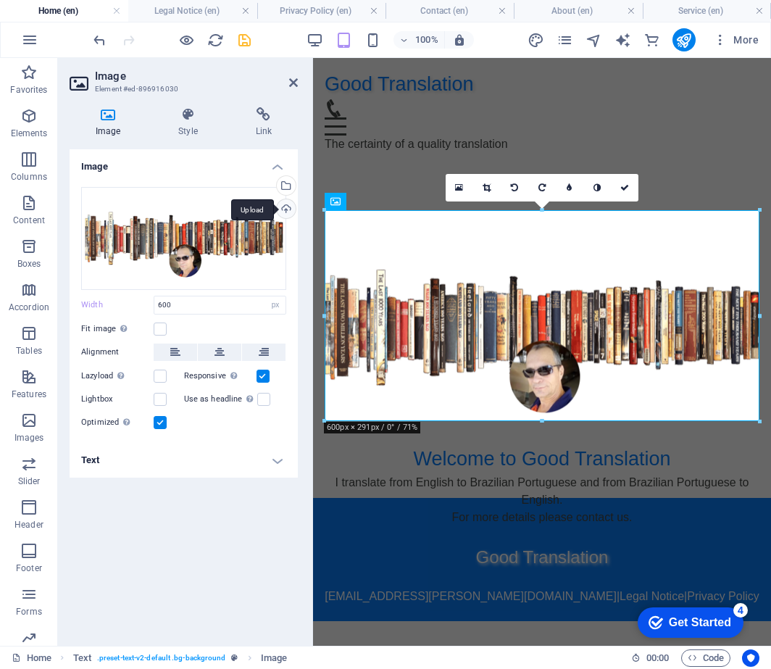
click at [284, 207] on div "Upload" at bounding box center [285, 210] width 22 height 22
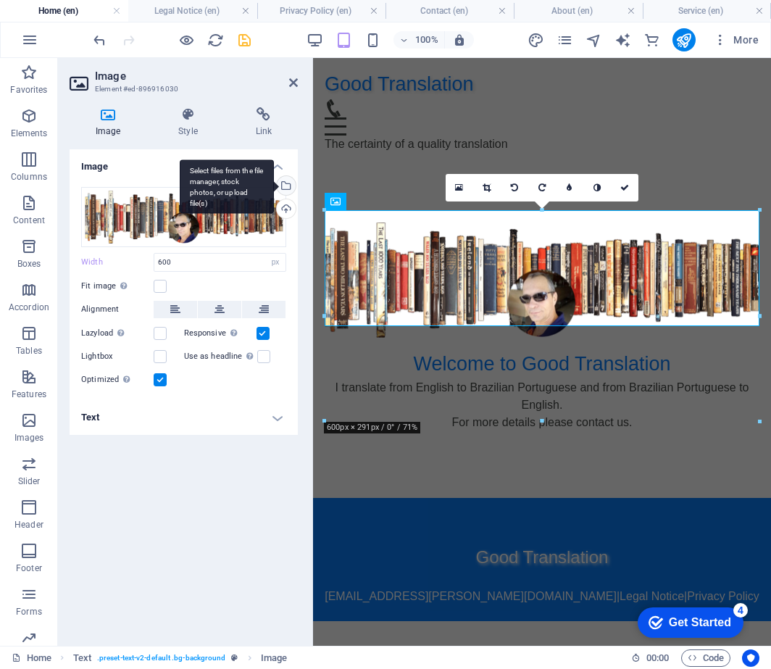
click at [286, 188] on div "Select files from the file manager, stock photos, or upload file(s)" at bounding box center [285, 187] width 22 height 22
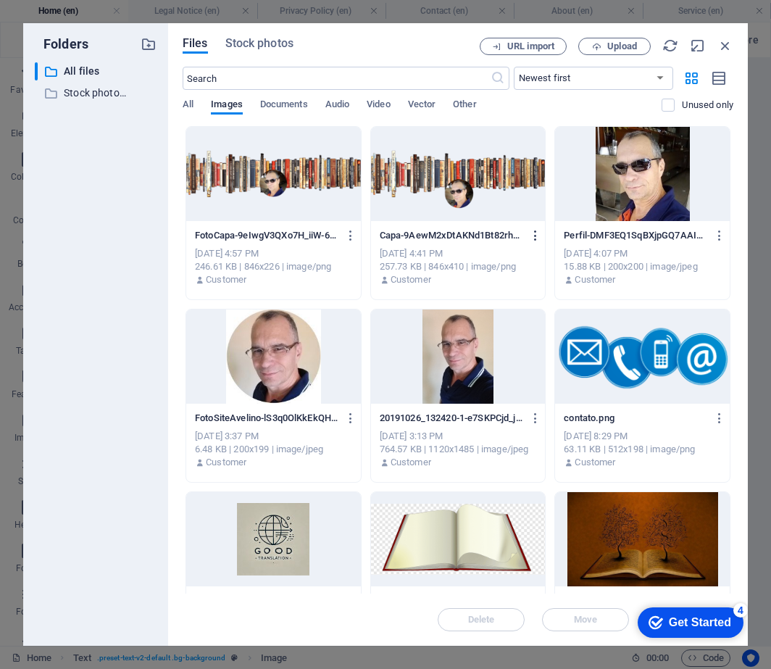
click at [535, 236] on icon "button" at bounding box center [536, 235] width 14 height 13
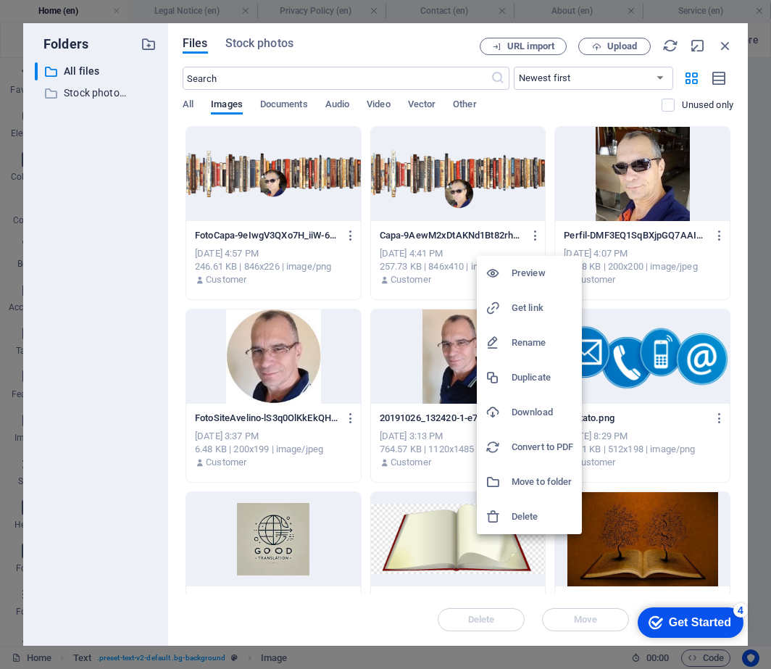
click at [540, 518] on h6 "Delete" at bounding box center [543, 516] width 62 height 17
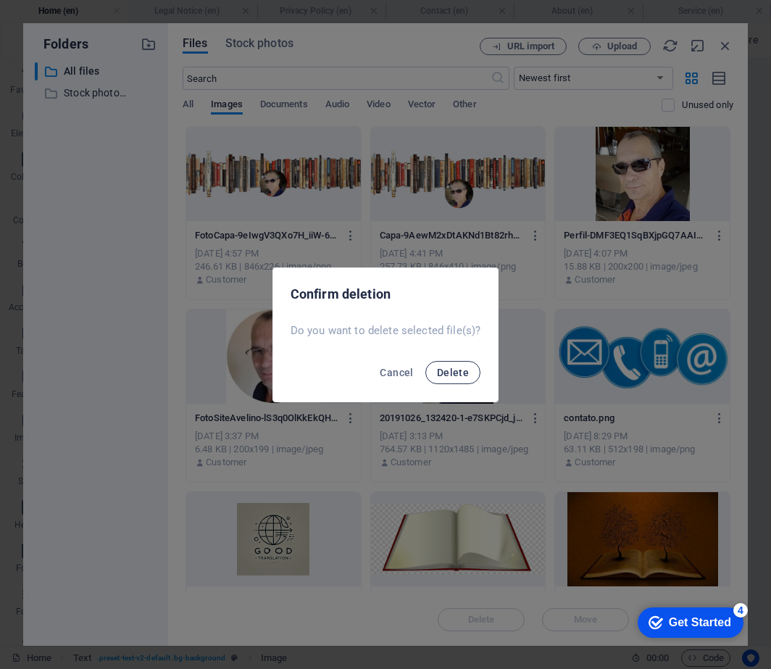
click at [444, 372] on span "Delete" at bounding box center [453, 373] width 32 height 12
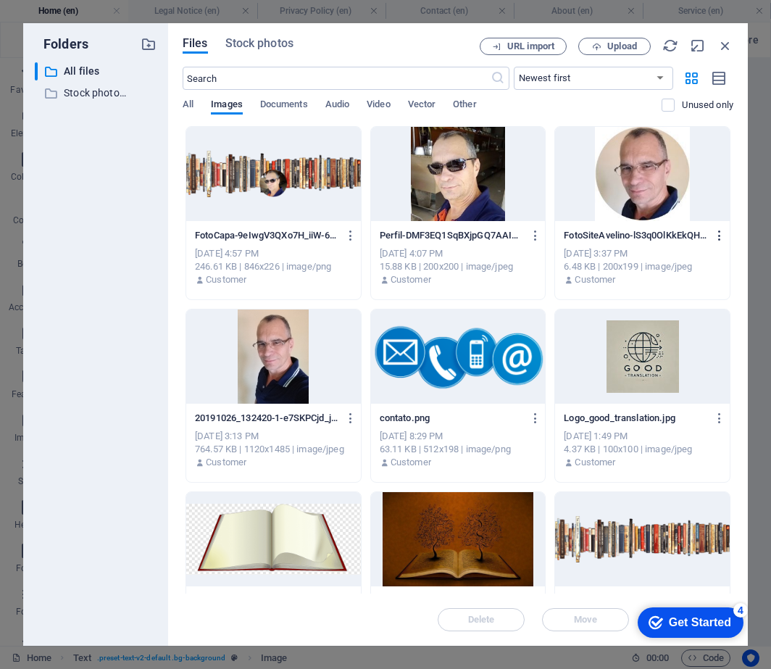
click at [716, 238] on icon "button" at bounding box center [720, 235] width 14 height 13
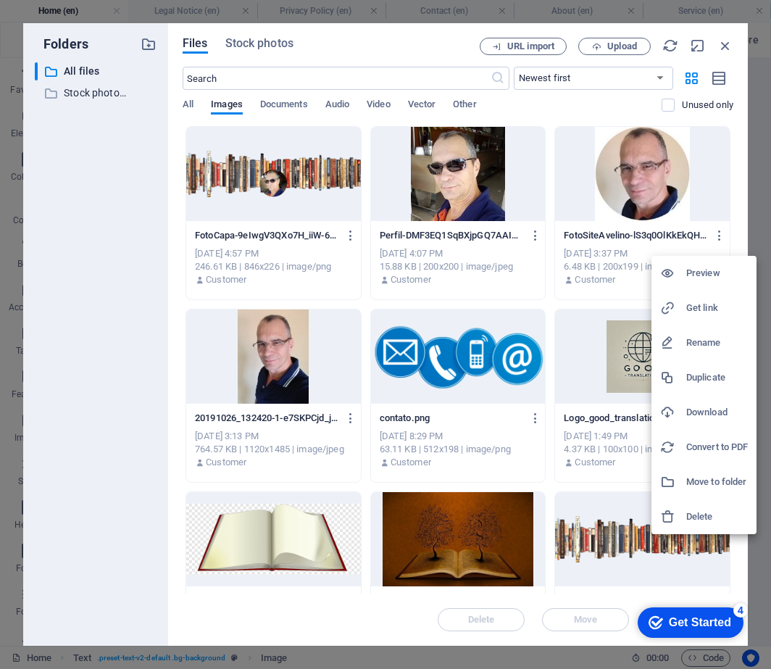
click at [702, 517] on h6 "Delete" at bounding box center [718, 516] width 62 height 17
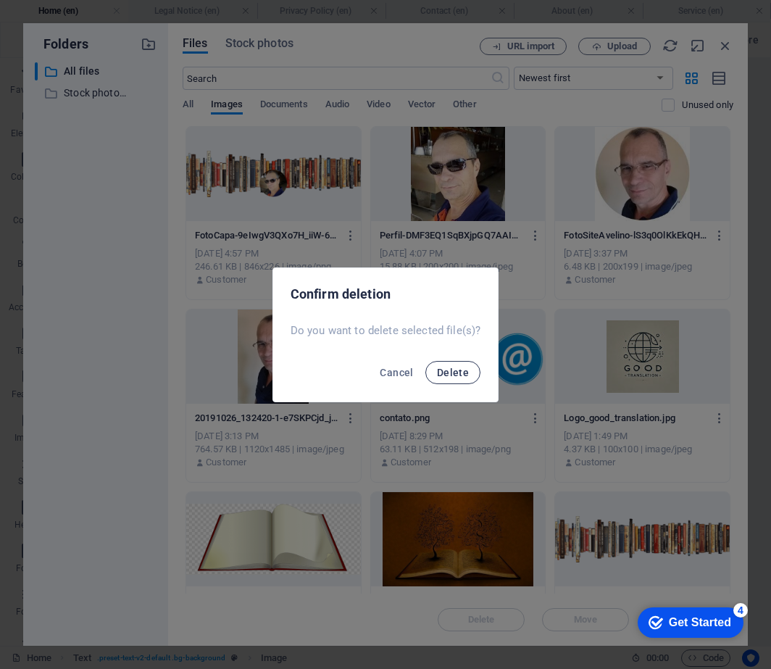
click at [450, 374] on span "Delete" at bounding box center [453, 373] width 32 height 12
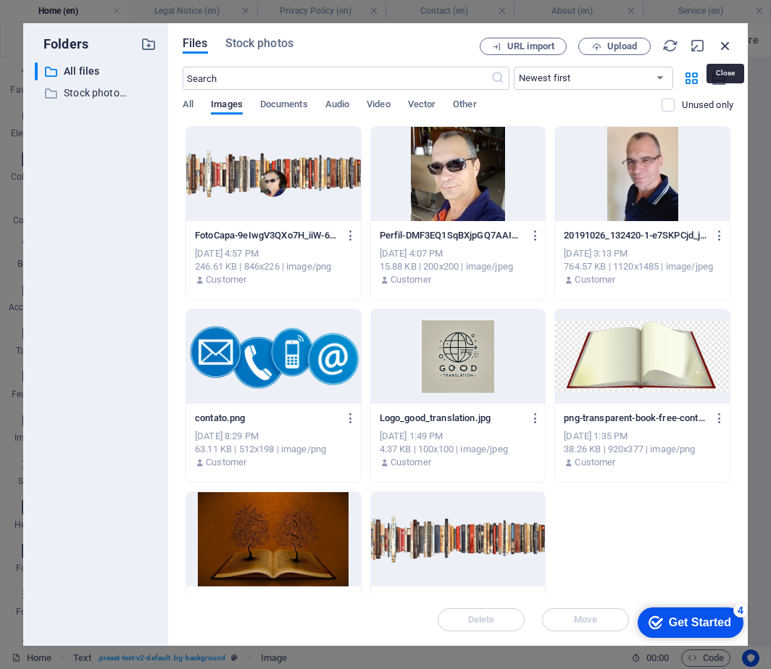
click at [729, 45] on icon "button" at bounding box center [726, 46] width 16 height 16
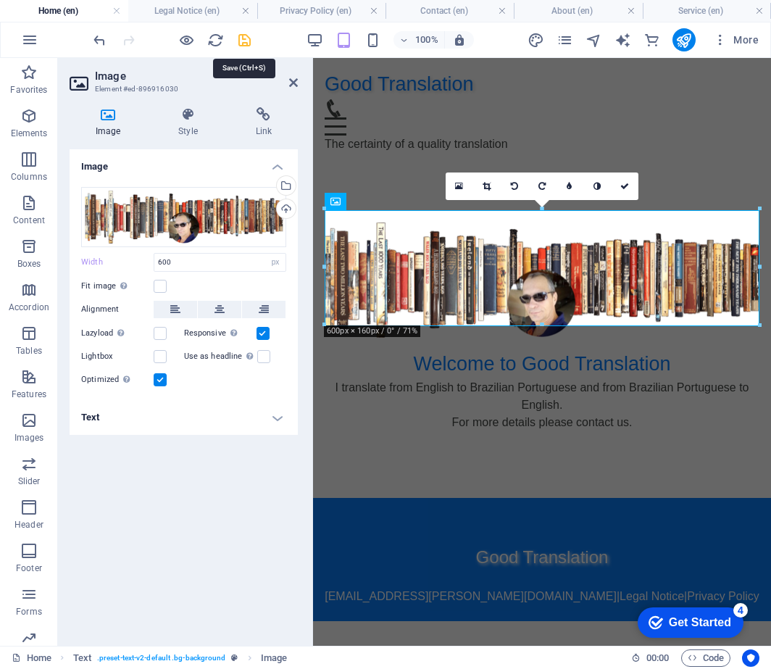
click at [244, 40] on icon "save" at bounding box center [244, 40] width 17 height 17
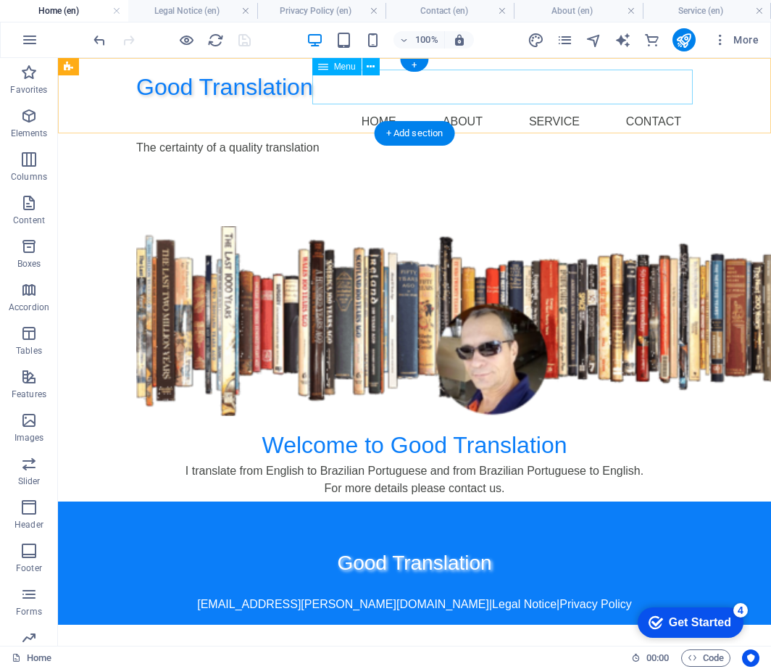
click at [481, 104] on nav "Home About Service Contact" at bounding box center [414, 121] width 557 height 35
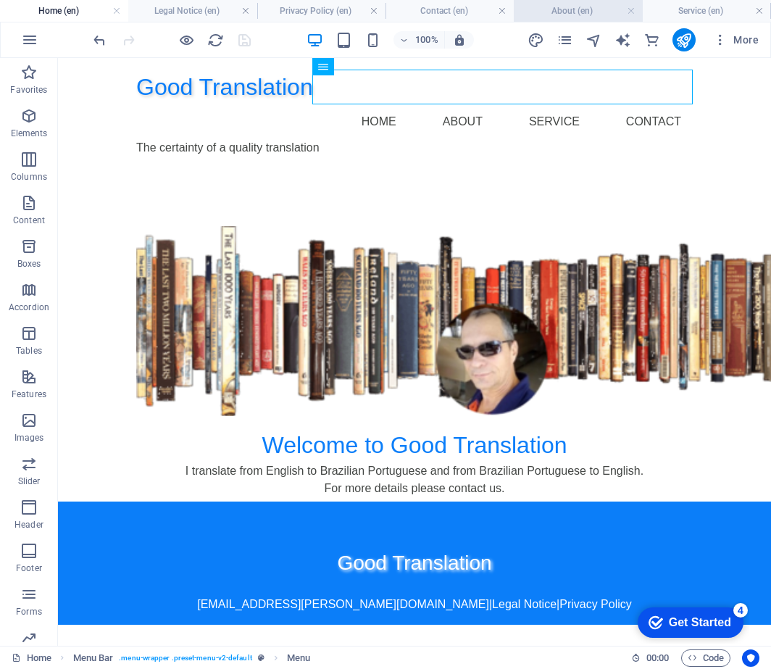
click at [547, 11] on h4 "About (en)" at bounding box center [578, 11] width 128 height 16
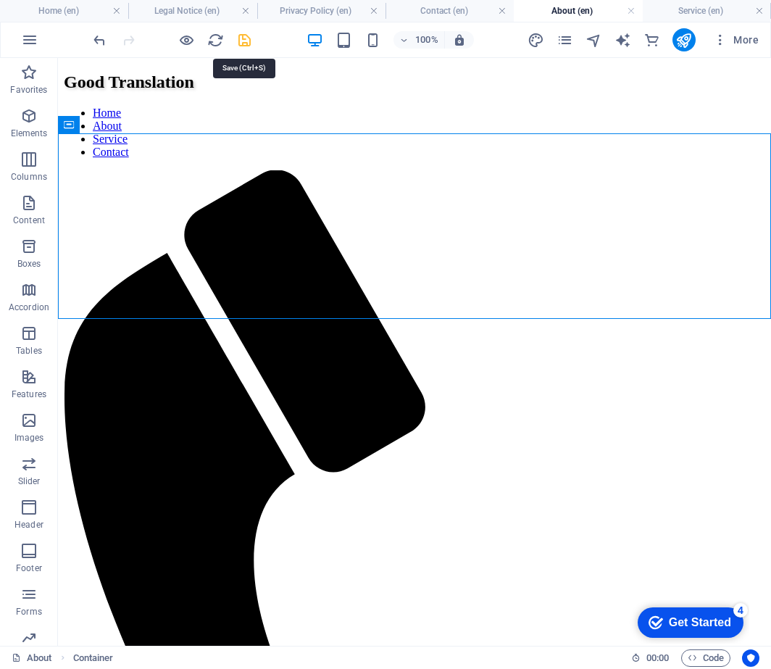
click at [241, 44] on icon "save" at bounding box center [244, 40] width 17 height 17
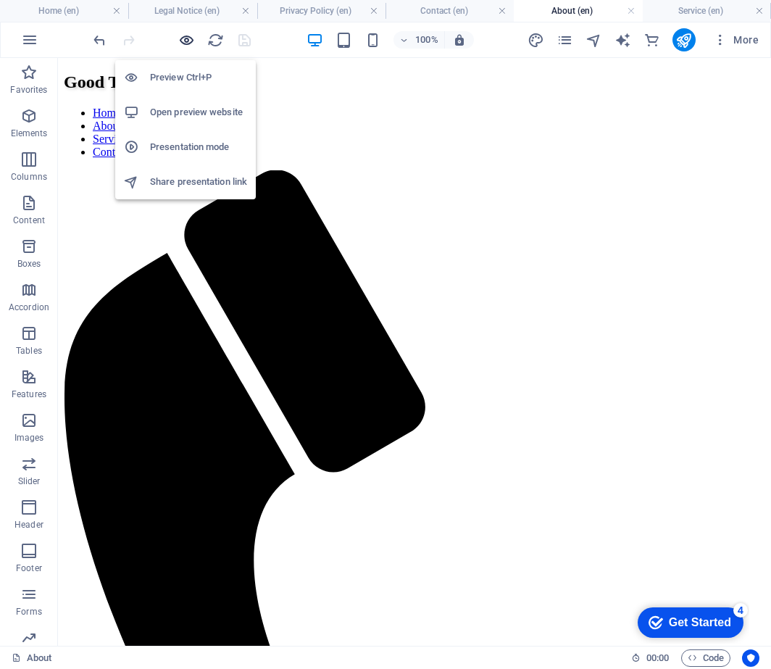
click at [186, 39] on icon "button" at bounding box center [186, 40] width 17 height 17
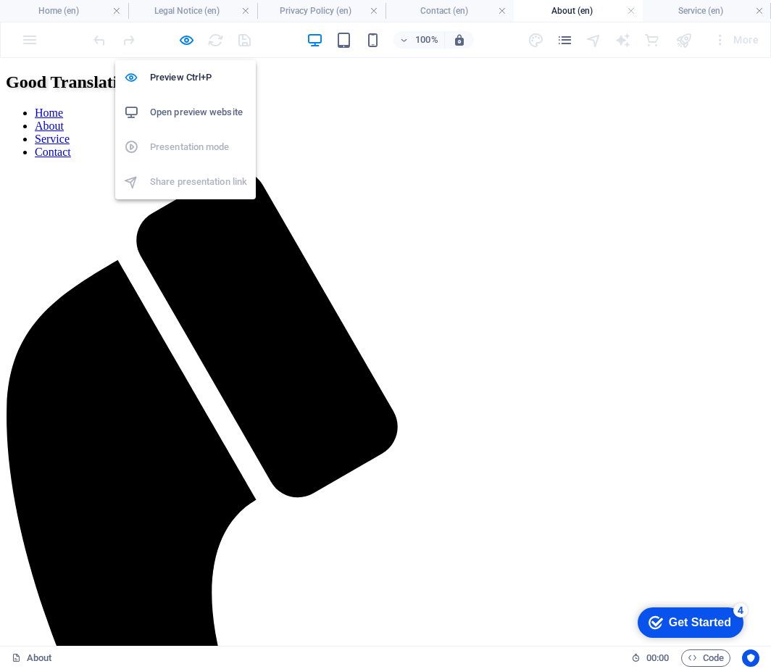
click at [206, 112] on h6 "Open preview website" at bounding box center [198, 112] width 97 height 17
click at [185, 78] on h6 "Preview Ctrl+P" at bounding box center [198, 77] width 97 height 17
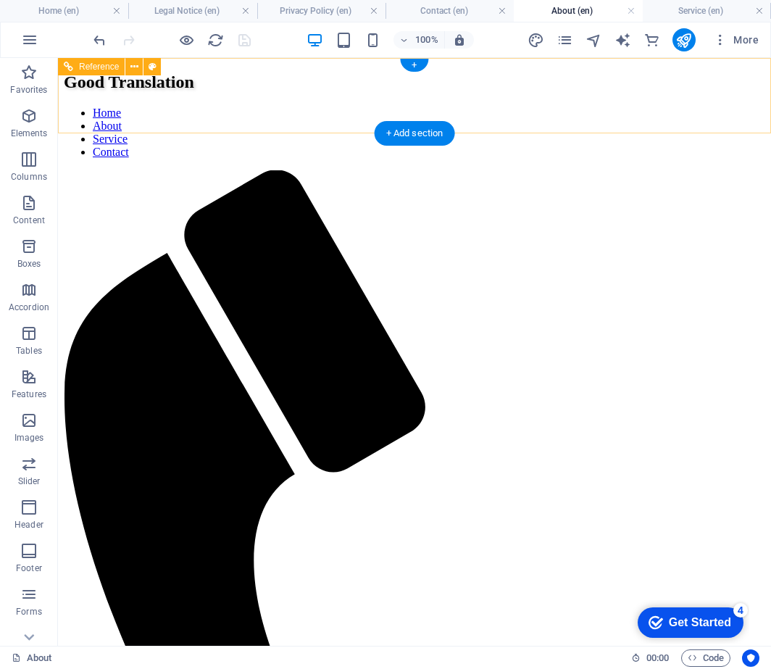
drag, startPoint x: 472, startPoint y: 92, endPoint x: 489, endPoint y: 90, distance: 16.8
click at [476, 107] on nav "Home About Service Contact" at bounding box center [415, 133] width 702 height 52
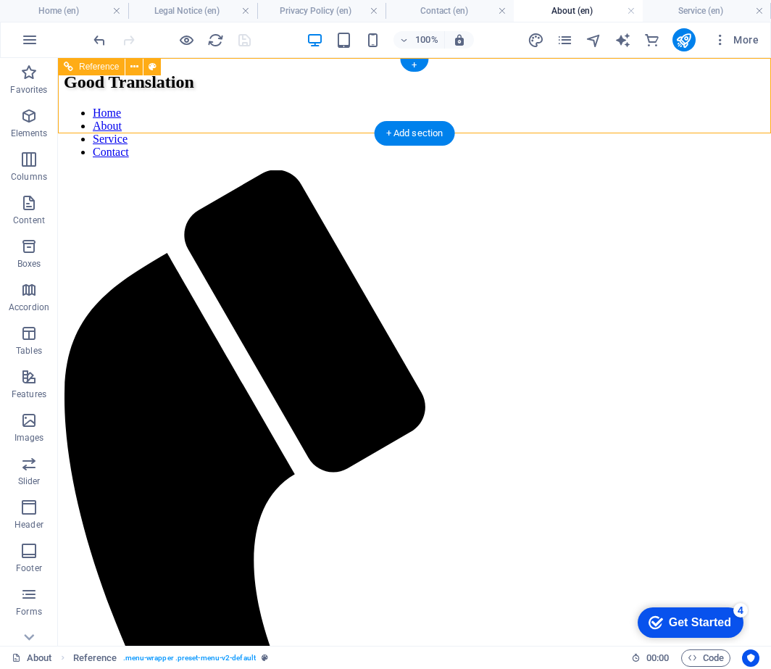
click at [578, 107] on nav "Home About Service Contact" at bounding box center [415, 133] width 702 height 52
click at [673, 107] on nav "Home About Service Contact" at bounding box center [415, 133] width 702 height 52
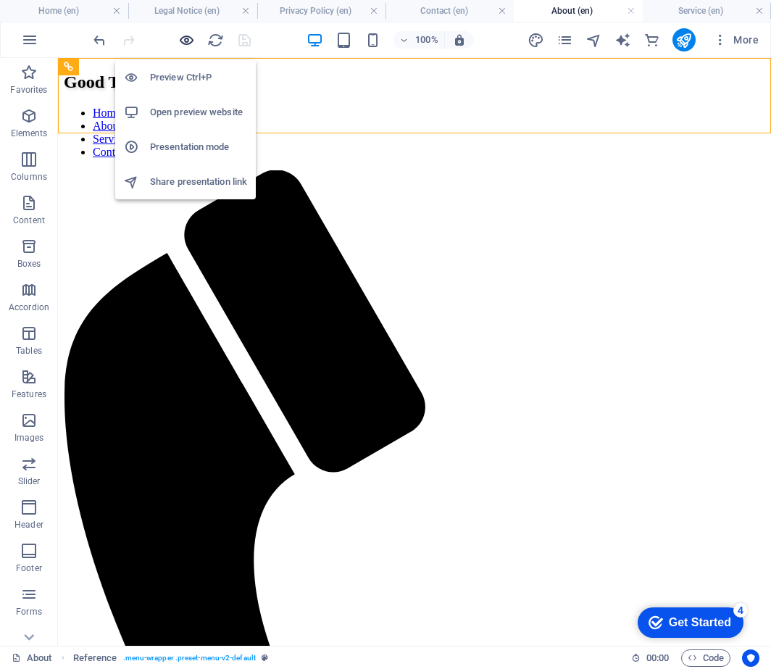
click at [190, 40] on icon "button" at bounding box center [186, 40] width 17 height 17
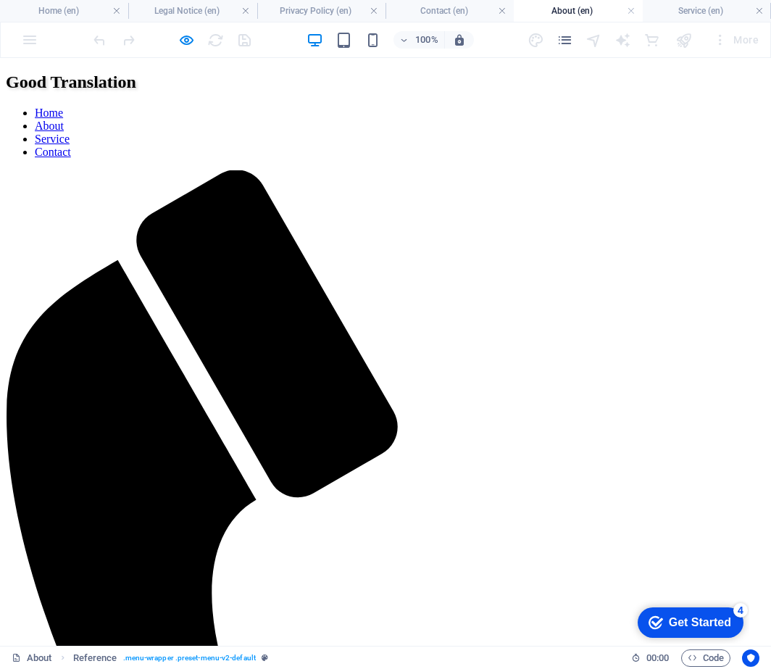
click at [63, 107] on link "Home" at bounding box center [49, 113] width 28 height 12
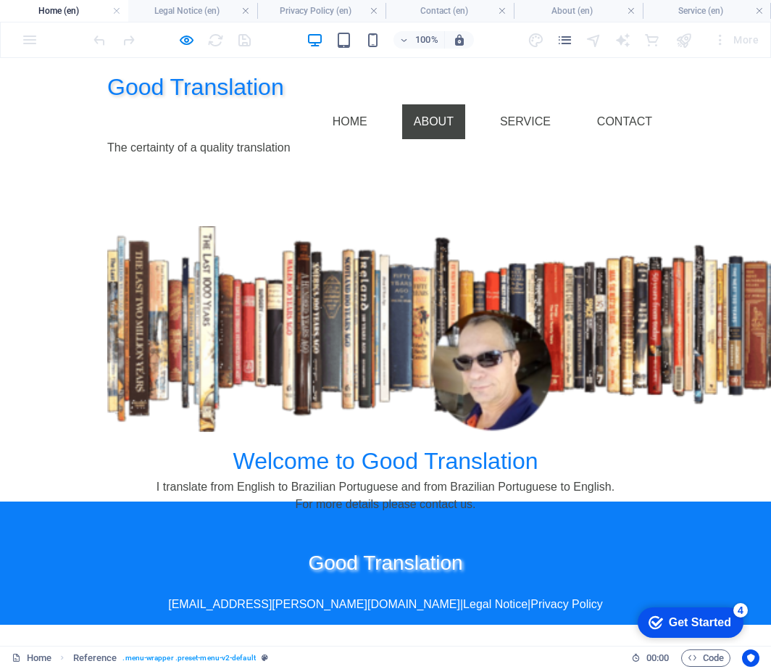
click at [445, 104] on link "About" at bounding box center [433, 121] width 63 height 35
click at [357, 104] on link "Home" at bounding box center [350, 121] width 58 height 35
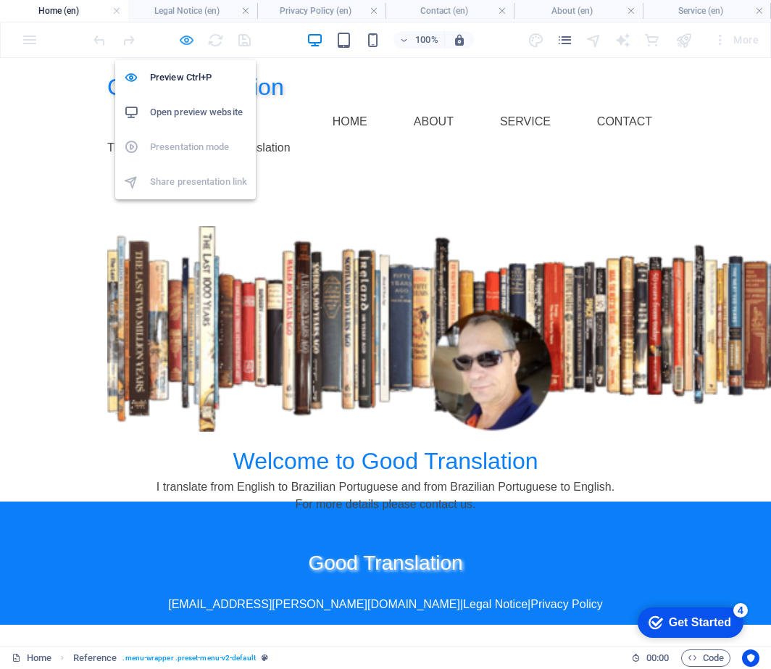
click at [189, 42] on icon "button" at bounding box center [186, 40] width 17 height 17
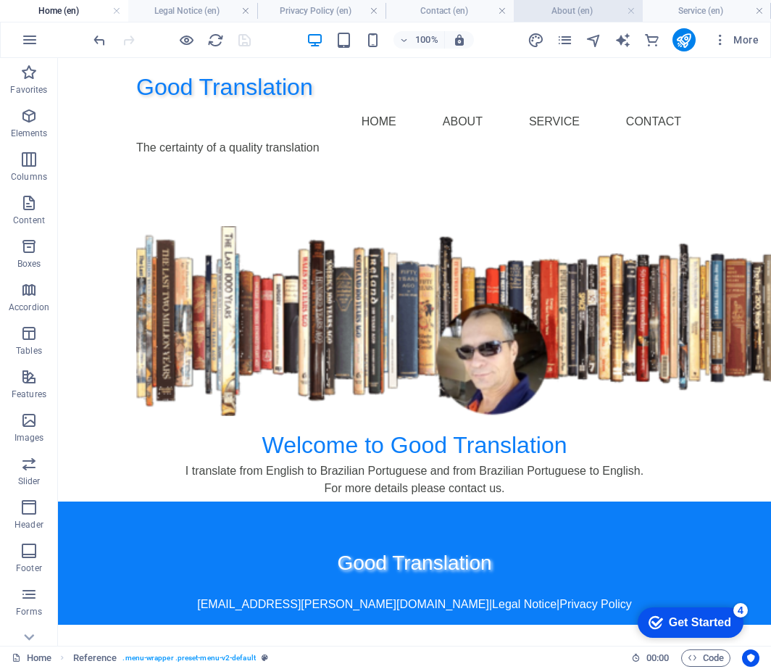
click at [584, 11] on h4 "About (en)" at bounding box center [578, 11] width 128 height 16
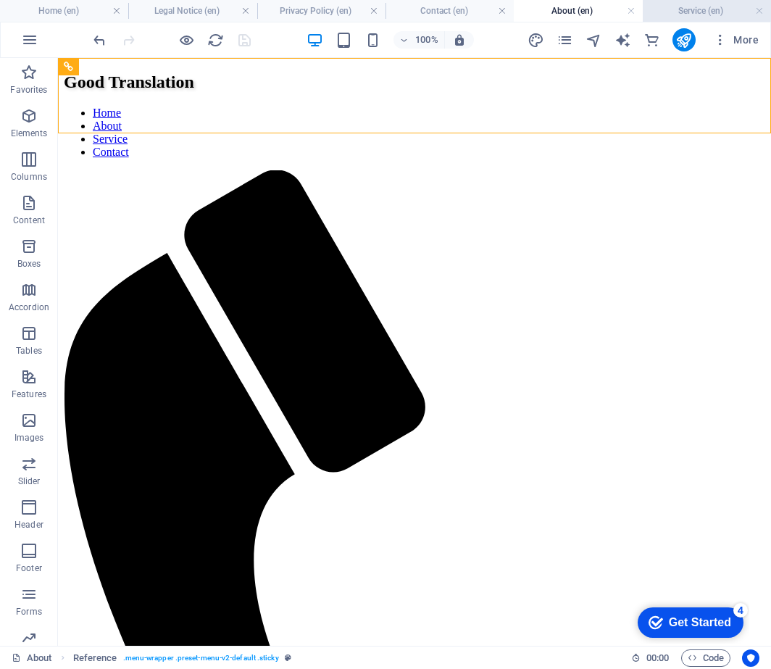
click at [686, 12] on h4 "Service (en)" at bounding box center [707, 11] width 128 height 16
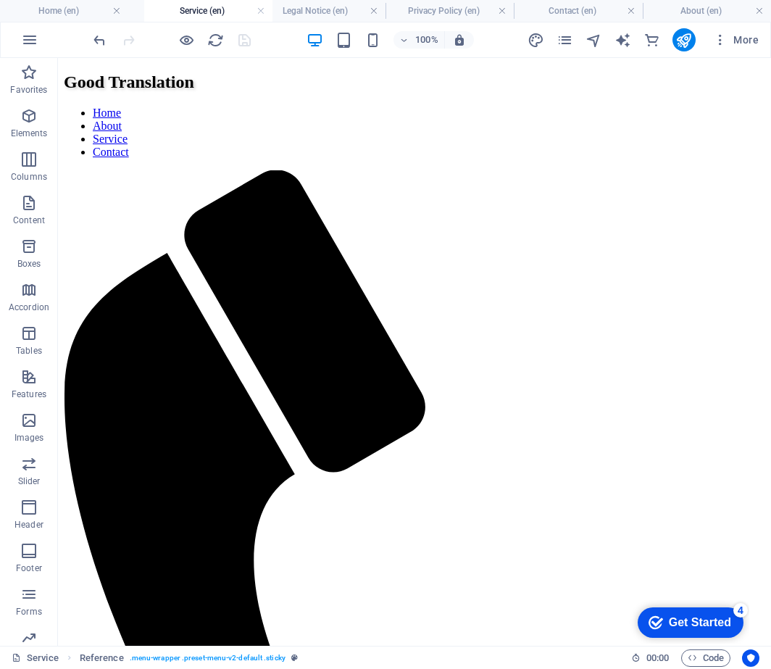
drag, startPoint x: 676, startPoint y: 10, endPoint x: 178, endPoint y: 9, distance: 498.8
drag, startPoint x: 697, startPoint y: 12, endPoint x: 181, endPoint y: 14, distance: 516.2
drag, startPoint x: 697, startPoint y: 10, endPoint x: 437, endPoint y: 13, distance: 260.3
click at [216, 39] on icon "reload" at bounding box center [215, 40] width 17 height 17
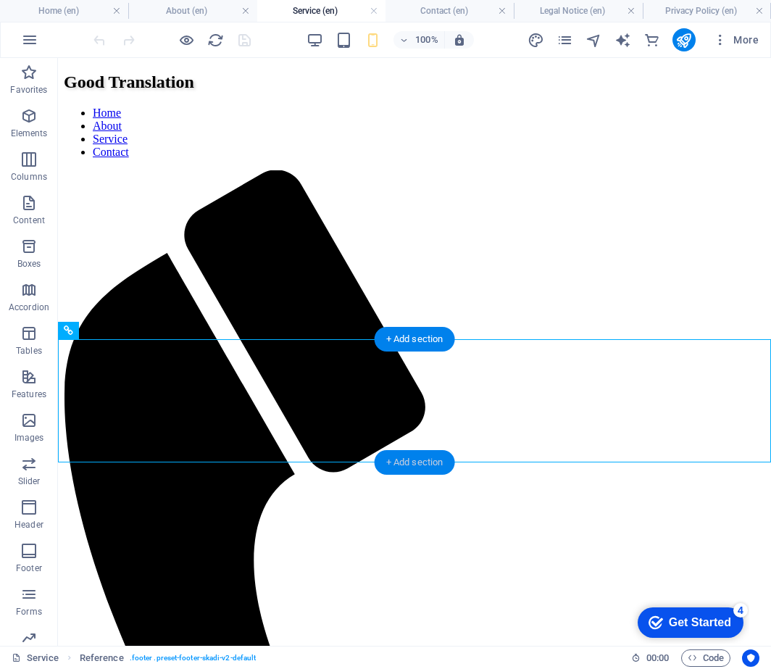
click at [409, 466] on div "+ Add section" at bounding box center [415, 462] width 80 height 25
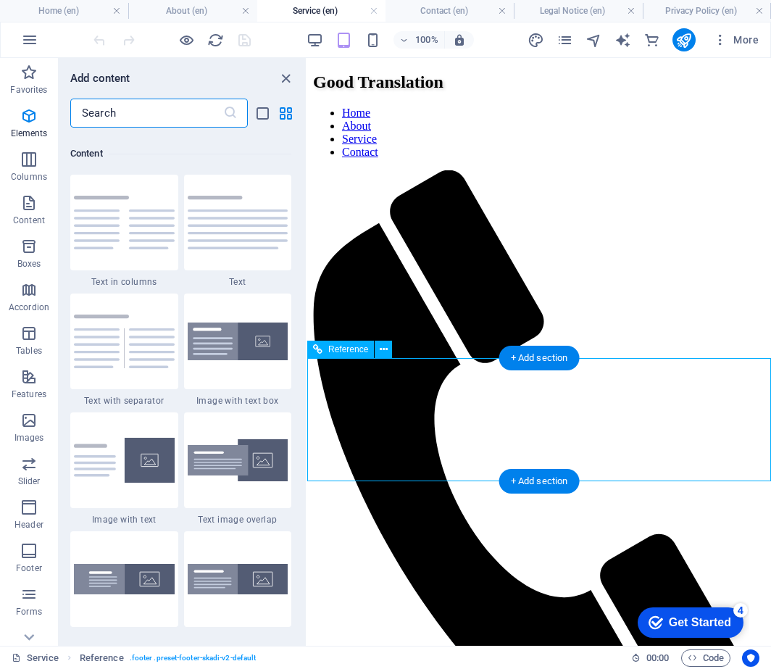
scroll to position [2537, 0]
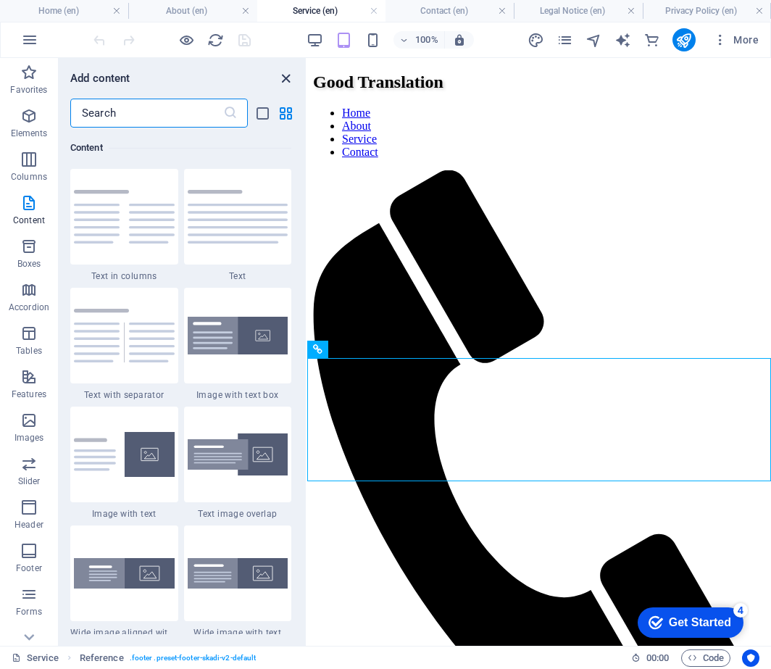
click at [286, 79] on icon "close panel" at bounding box center [286, 78] width 17 height 17
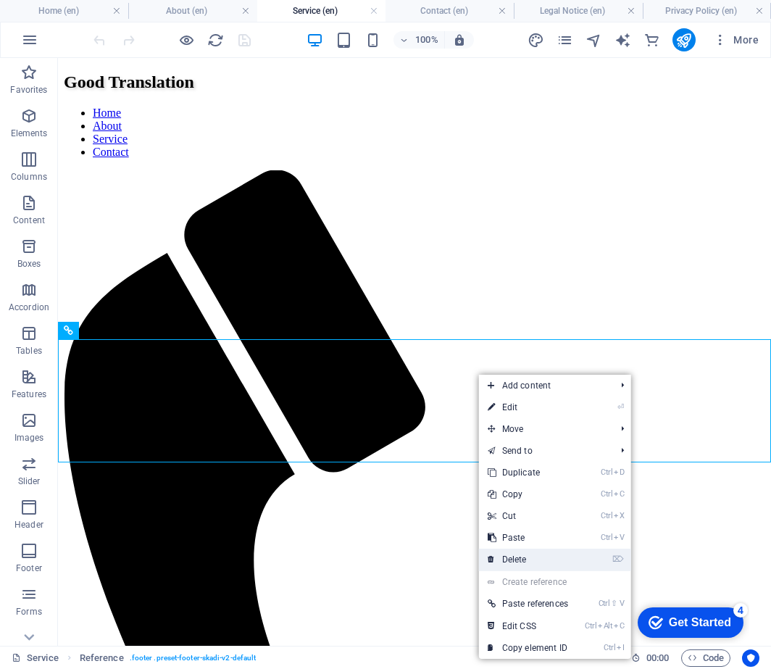
click at [551, 562] on link "⌦ Delete" at bounding box center [528, 560] width 98 height 22
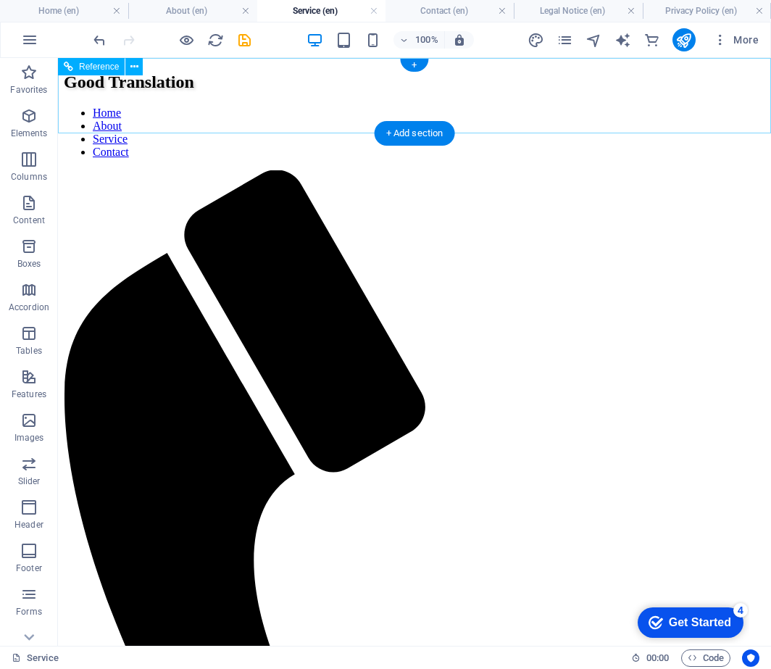
click at [386, 107] on nav "Home About Service Contact" at bounding box center [415, 133] width 702 height 52
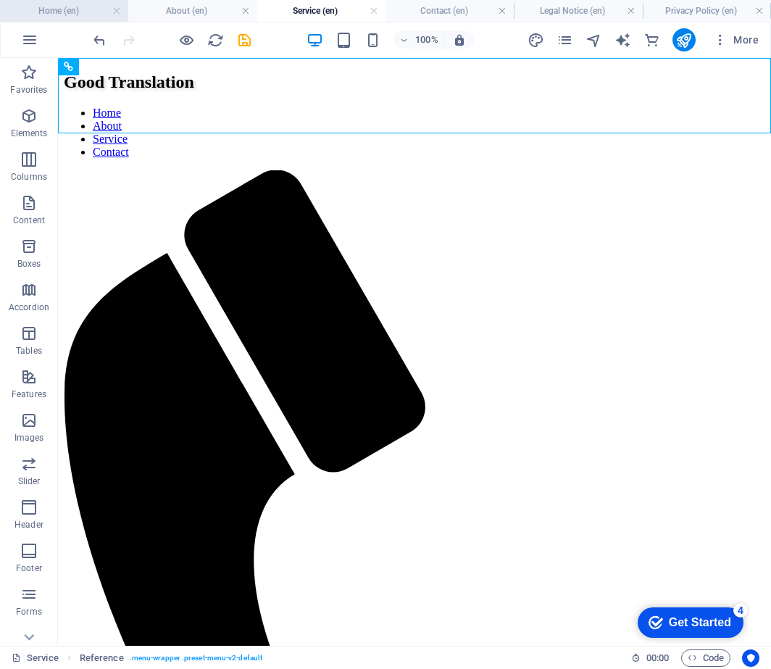
click at [67, 13] on h4 "Home (en)" at bounding box center [64, 11] width 128 height 16
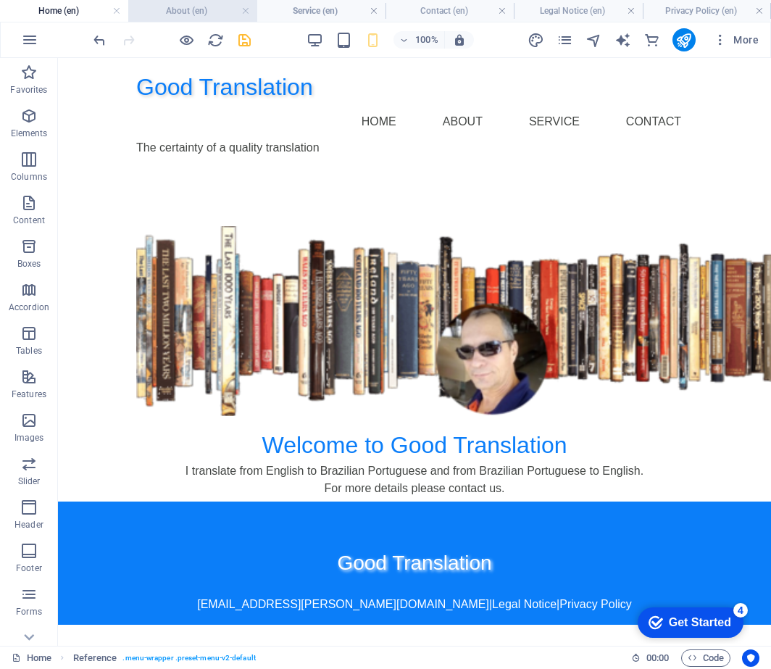
click at [171, 14] on h4 "About (en)" at bounding box center [192, 11] width 128 height 16
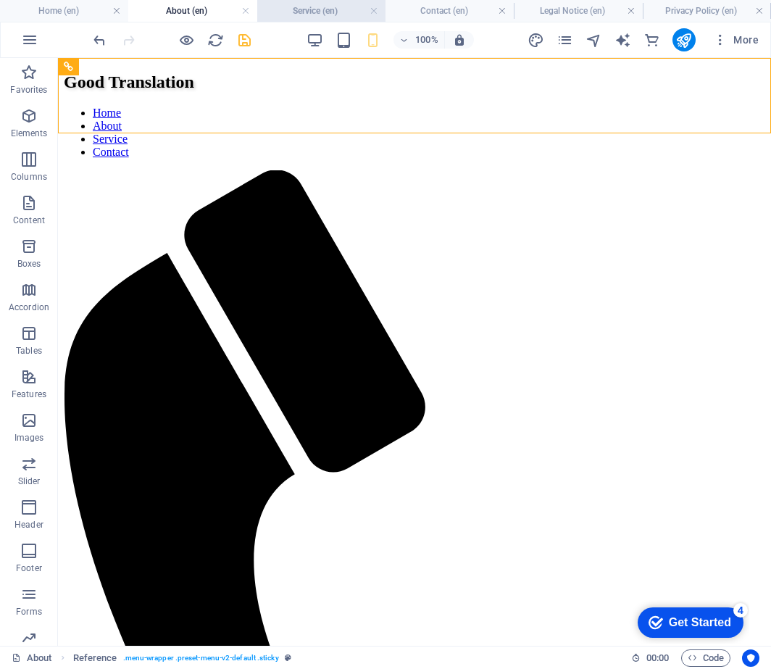
click at [291, 13] on h4 "Service (en)" at bounding box center [321, 11] width 128 height 16
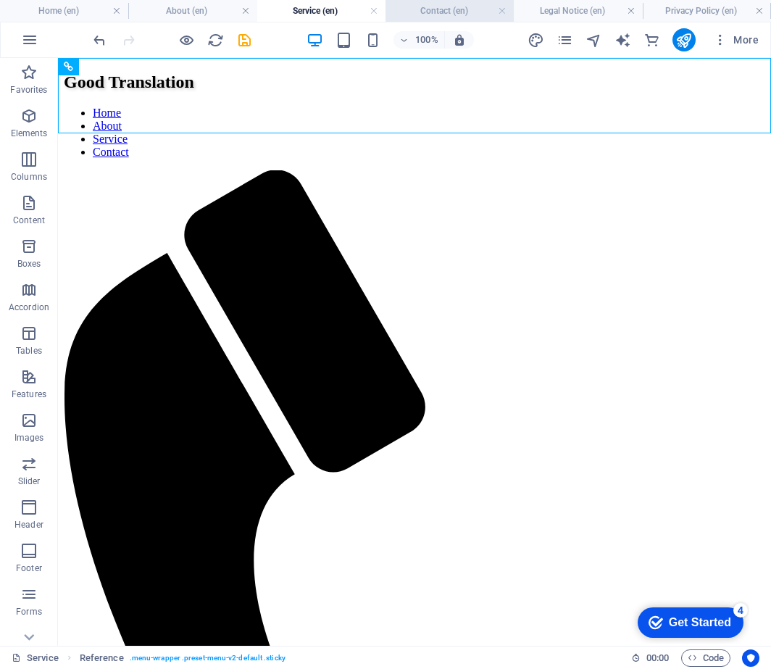
click at [428, 11] on h4 "Contact (en)" at bounding box center [450, 11] width 128 height 16
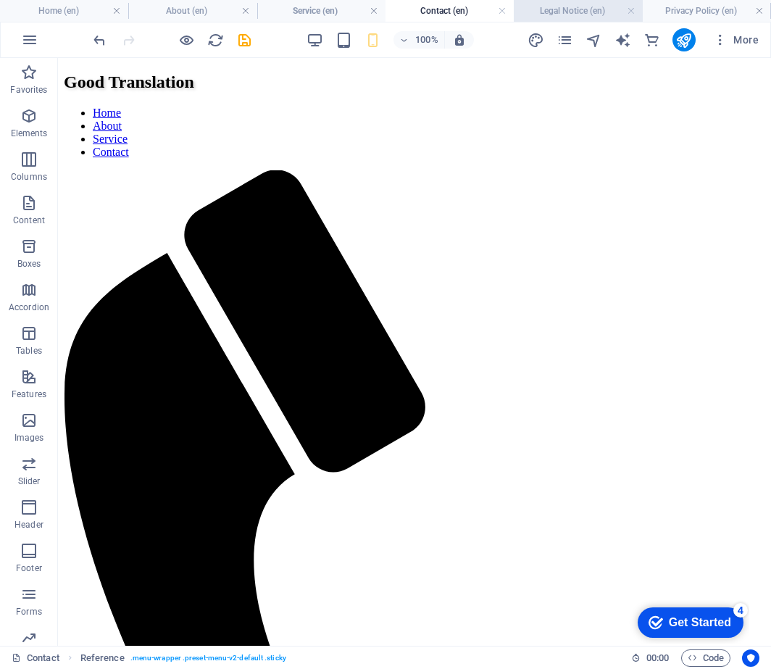
click at [568, 10] on h4 "Legal Notice (en)" at bounding box center [578, 11] width 128 height 16
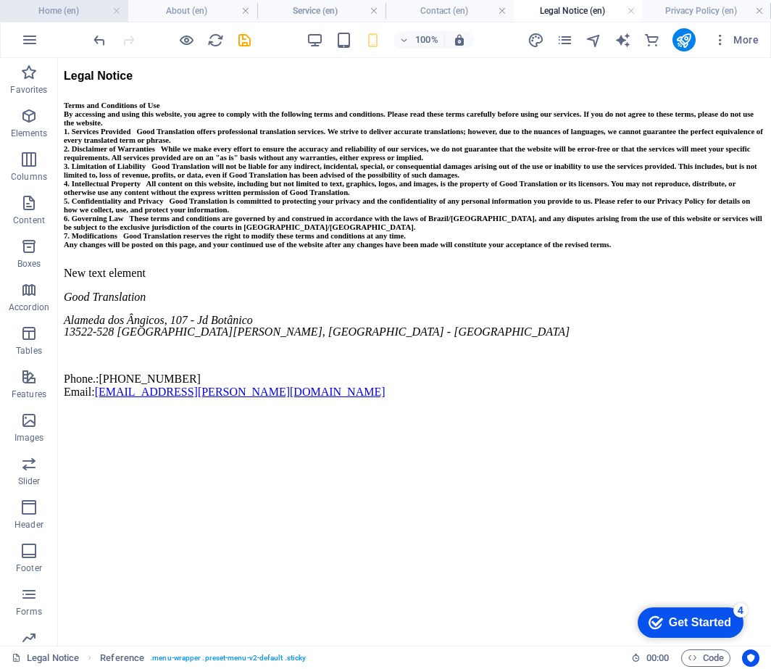
click at [88, 16] on h4 "Home (en)" at bounding box center [64, 11] width 128 height 16
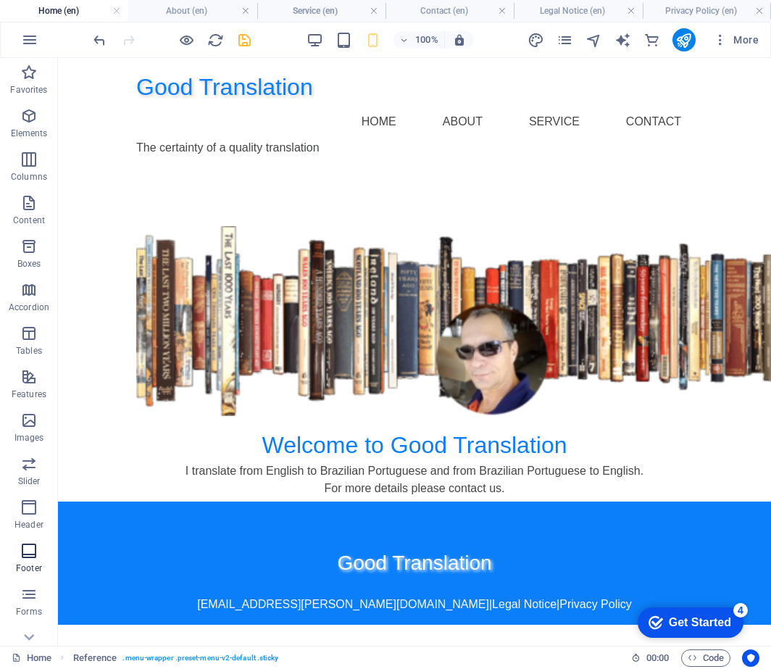
click at [28, 550] on icon "button" at bounding box center [28, 550] width 17 height 17
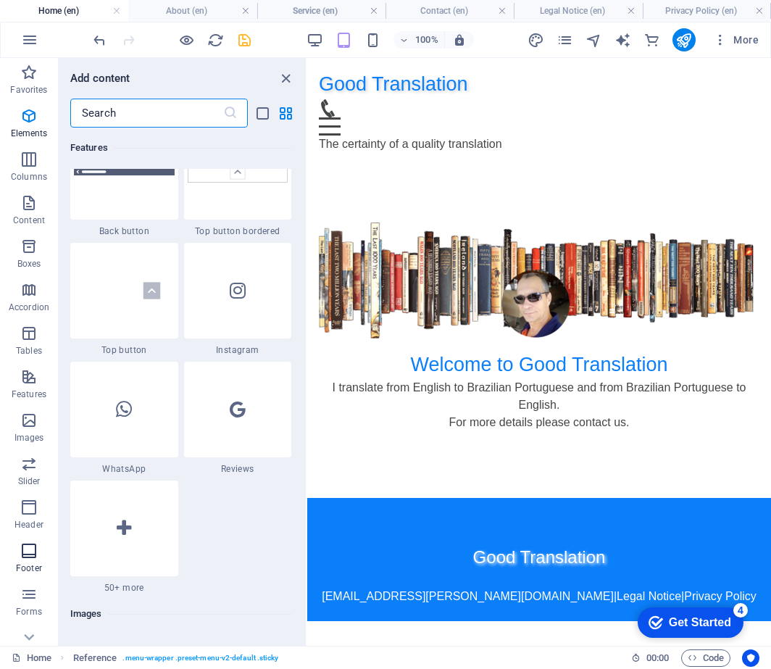
scroll to position [9598, 0]
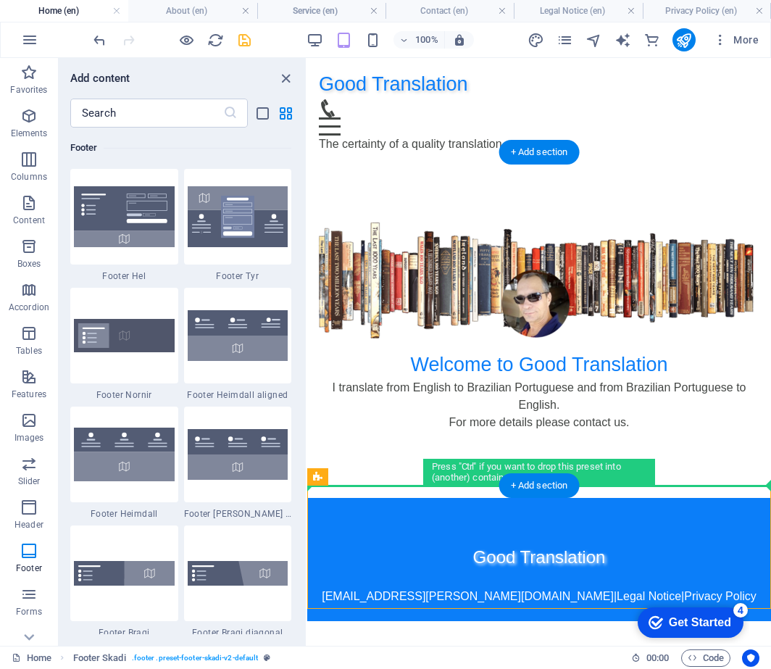
drag, startPoint x: 665, startPoint y: 534, endPoint x: 357, endPoint y: 447, distance: 319.7
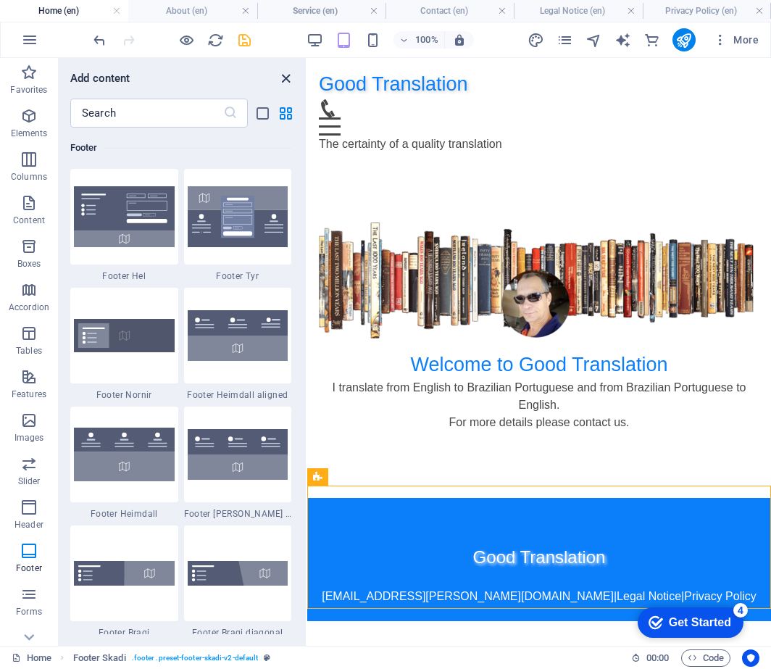
drag, startPoint x: 282, startPoint y: 78, endPoint x: 318, endPoint y: 339, distance: 262.7
click at [282, 78] on icon "close panel" at bounding box center [286, 78] width 17 height 17
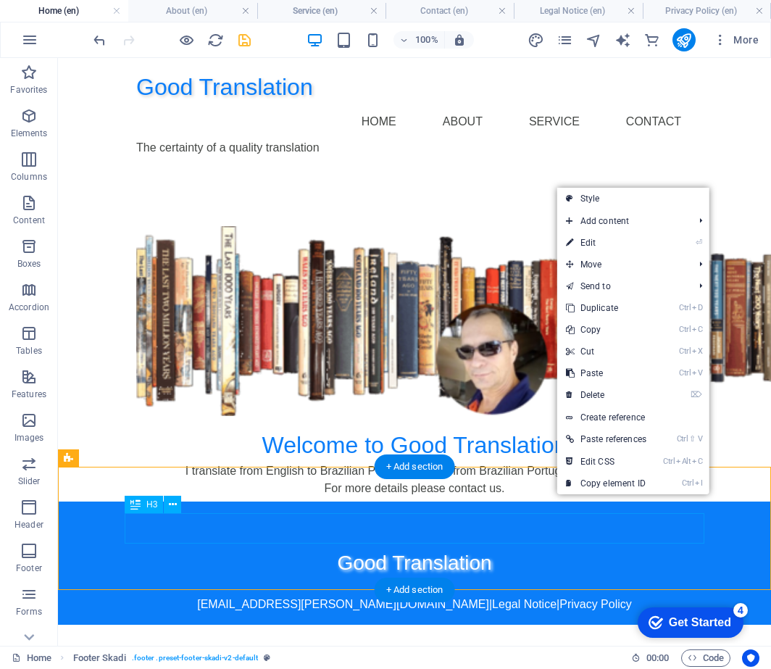
click at [701, 548] on div "Good Translation" at bounding box center [415, 563] width 580 height 30
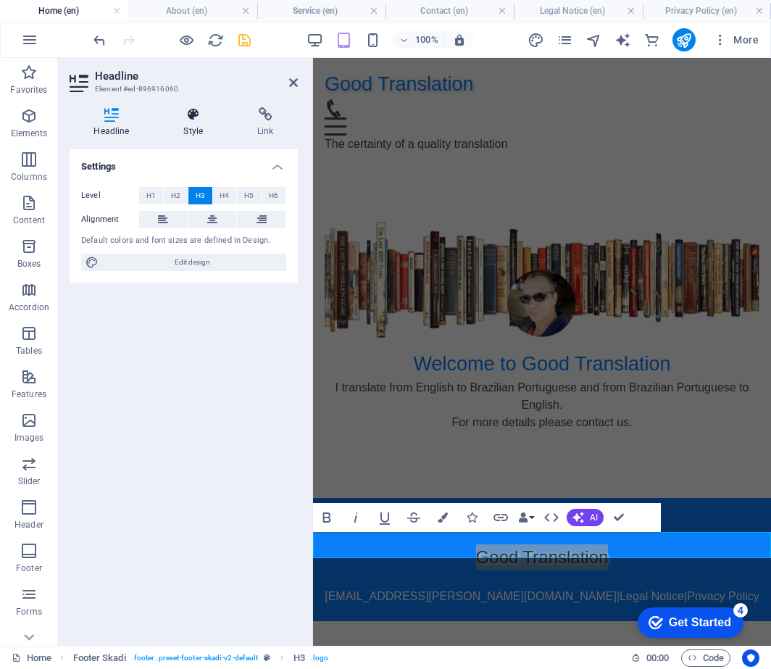
click at [191, 121] on icon at bounding box center [193, 114] width 68 height 14
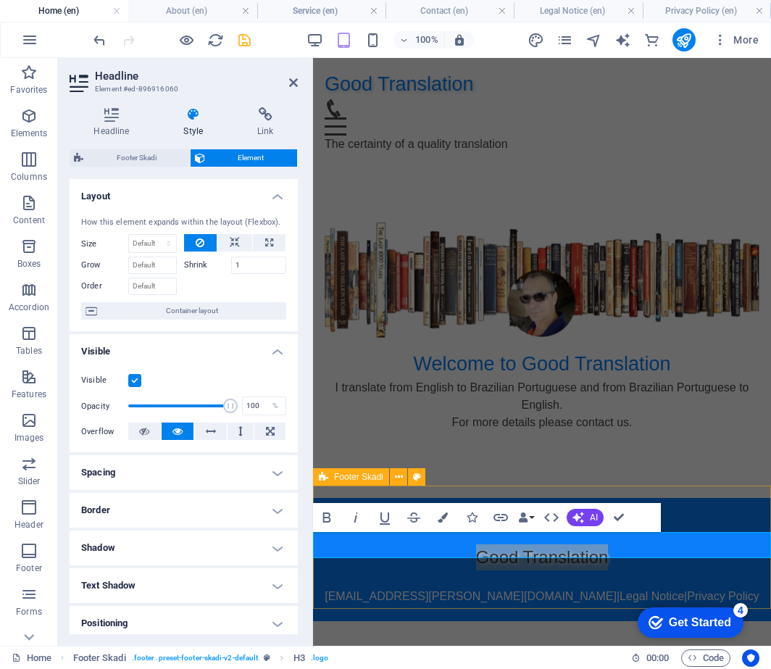
click at [705, 511] on div "Good Translation [EMAIL_ADDRESS][PERSON_NAME][DOMAIN_NAME] | Legal Notice | Pri…" at bounding box center [542, 559] width 458 height 123
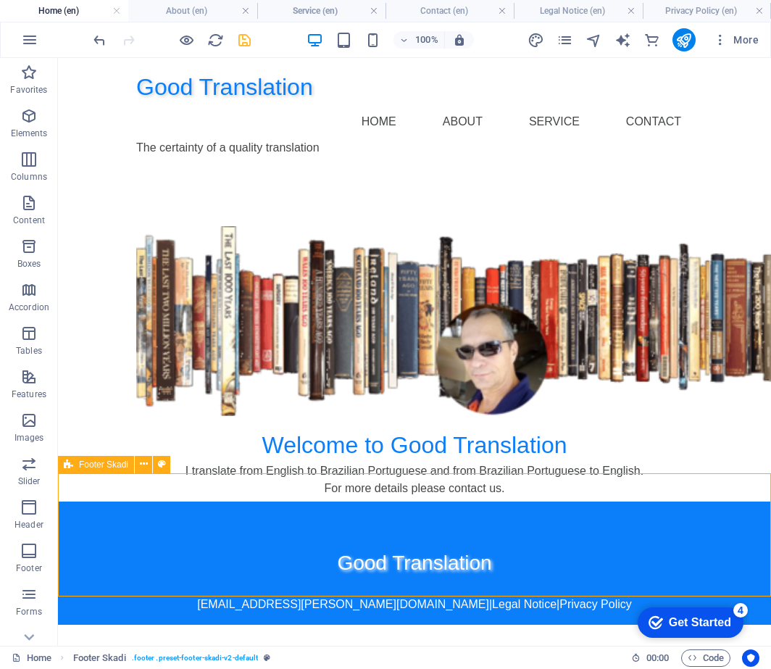
click at [705, 511] on div "Good Translation [EMAIL_ADDRESS][PERSON_NAME][DOMAIN_NAME] | Legal Notice | Pri…" at bounding box center [414, 563] width 713 height 123
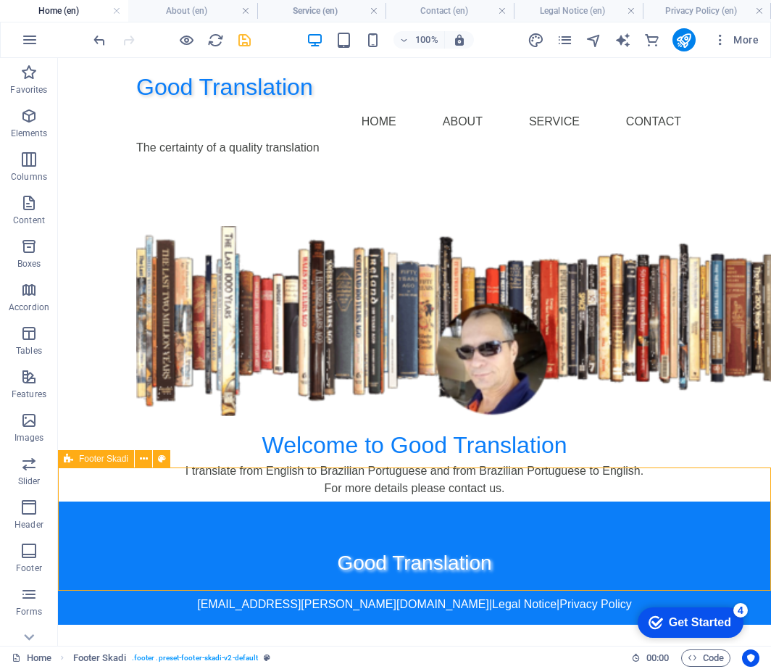
click at [705, 511] on div "Good Translation [EMAIL_ADDRESS][PERSON_NAME][DOMAIN_NAME] | Legal Notice | Pri…" at bounding box center [414, 563] width 713 height 123
select select "px"
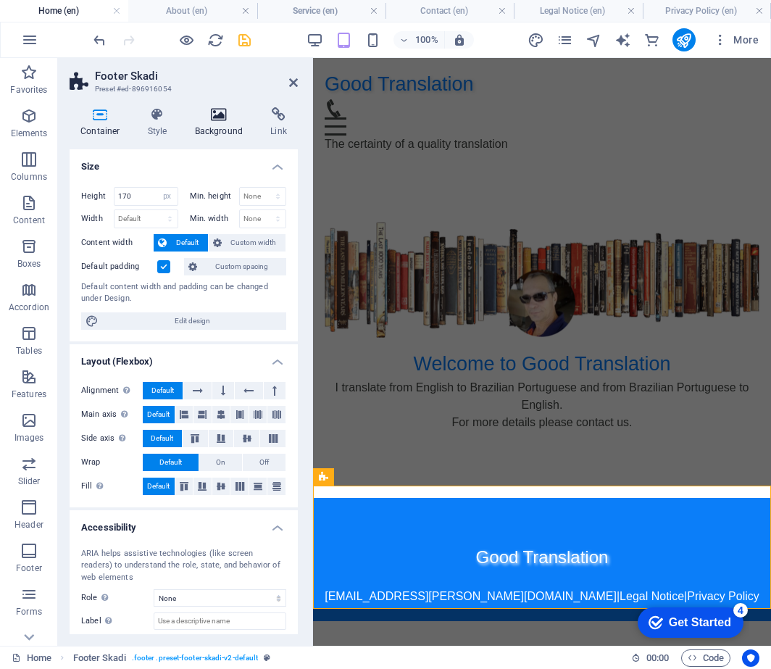
click at [218, 125] on h4 "Background" at bounding box center [222, 122] width 76 height 30
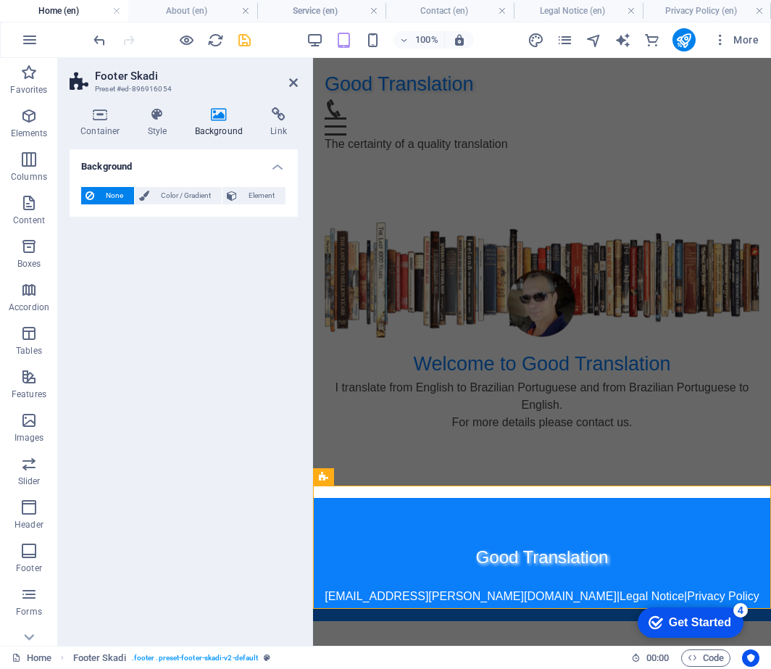
click at [103, 191] on span "None" at bounding box center [114, 195] width 31 height 17
click at [165, 197] on span "Color / Gradient" at bounding box center [186, 195] width 64 height 17
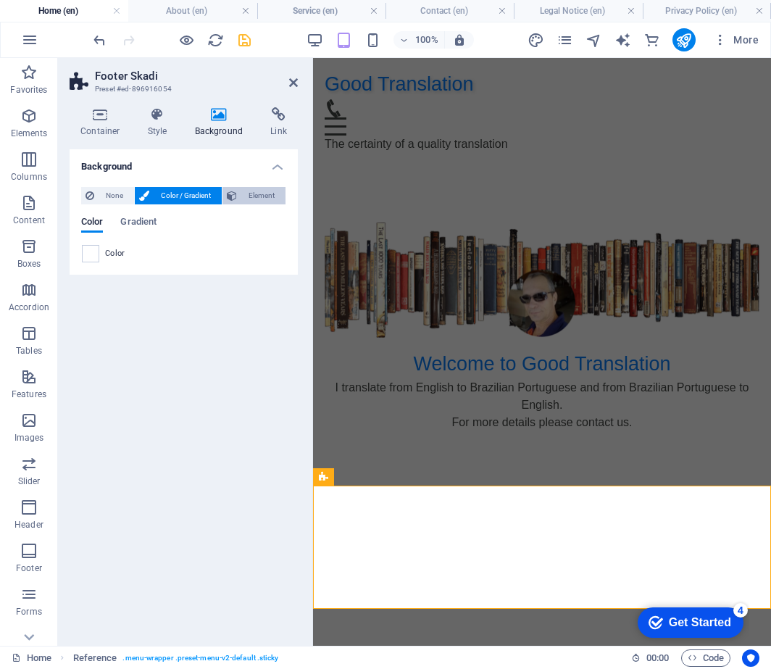
click at [260, 198] on span "Element" at bounding box center [261, 195] width 40 height 17
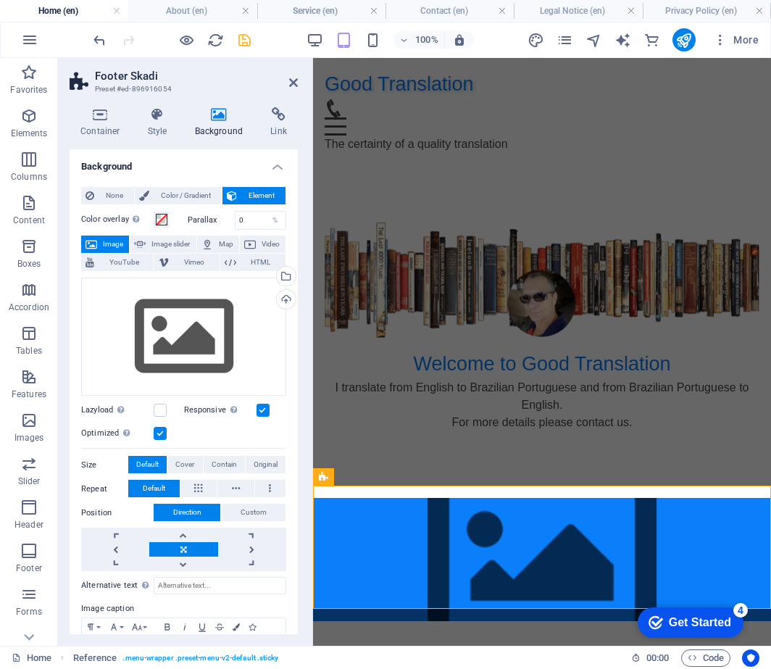
drag, startPoint x: 294, startPoint y: 344, endPoint x: 292, endPoint y: 437, distance: 93.5
click at [292, 437] on div "None Color / Gradient Element Stretch background to full-width Color overlay Pl…" at bounding box center [184, 443] width 228 height 536
click at [159, 245] on span "Image slider" at bounding box center [170, 244] width 41 height 17
select select "ms"
select select "s"
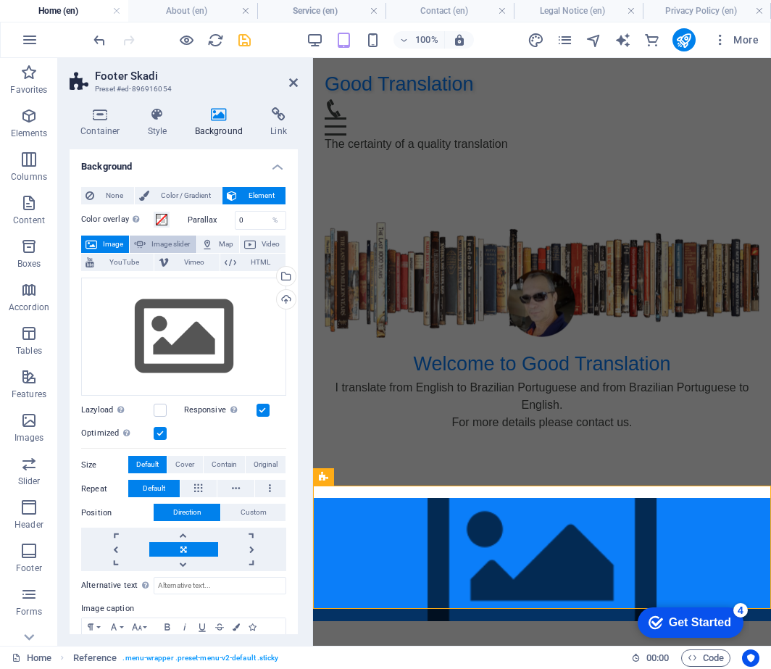
select select "progressive"
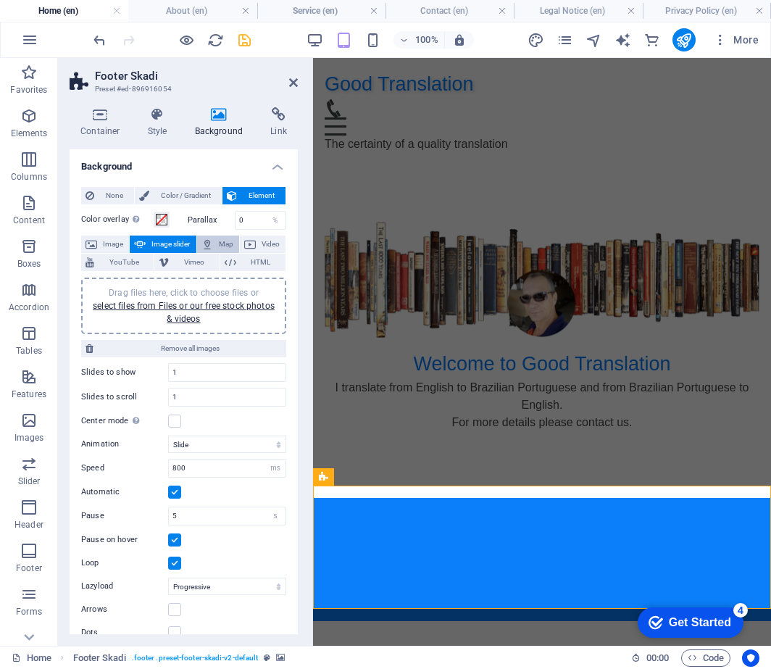
click at [214, 244] on button "Map" at bounding box center [218, 244] width 42 height 17
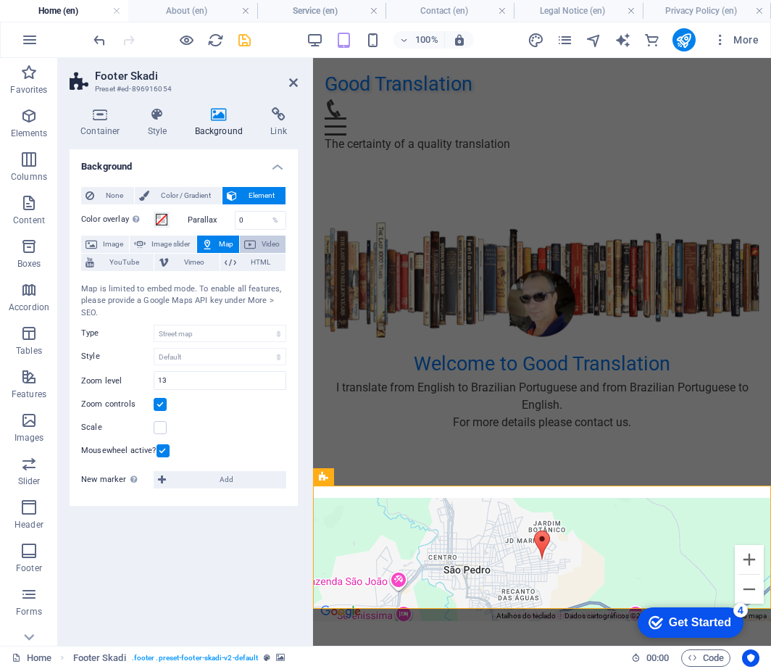
click at [271, 244] on span "Video" at bounding box center [270, 244] width 21 height 17
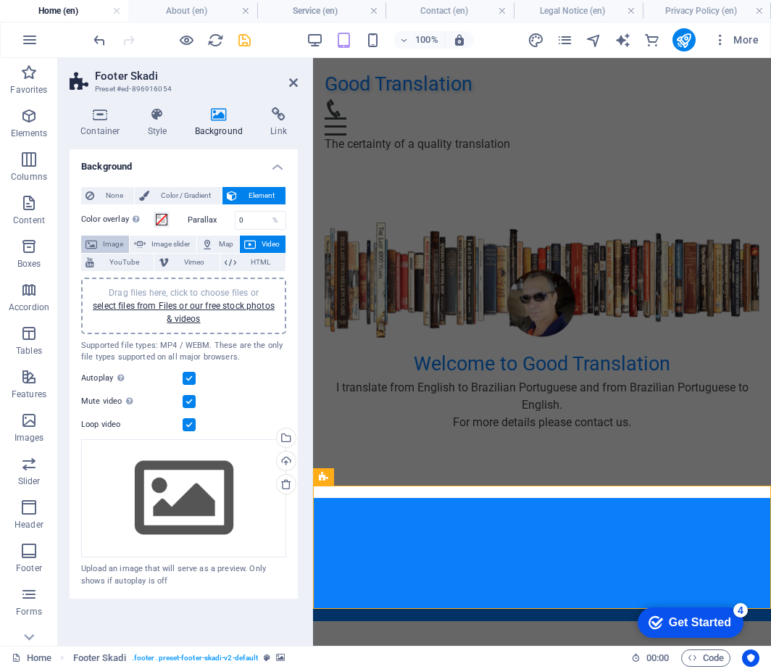
click at [104, 244] on span "Image" at bounding box center [112, 244] width 23 height 17
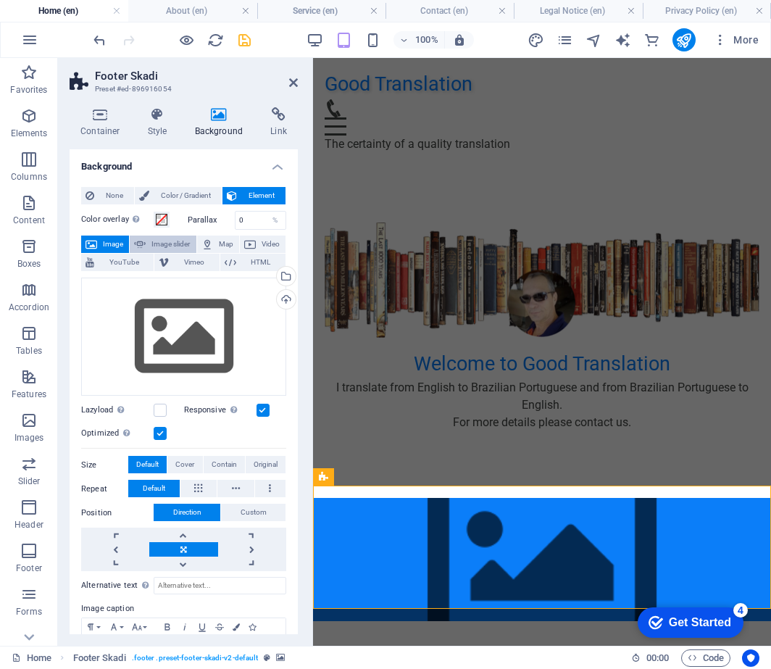
click at [165, 244] on span "Image slider" at bounding box center [170, 244] width 41 height 17
select select "ms"
select select "s"
select select "progressive"
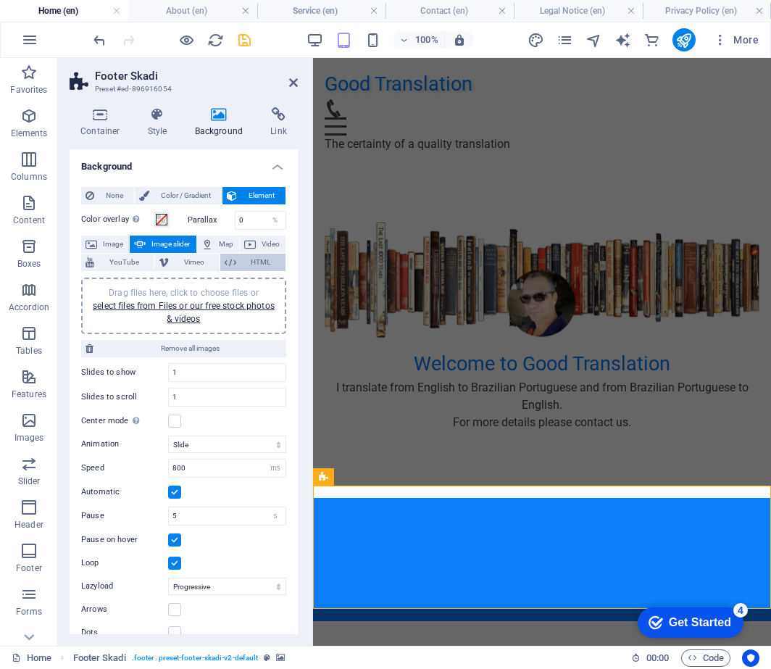
click at [252, 264] on span "HTML" at bounding box center [261, 262] width 41 height 17
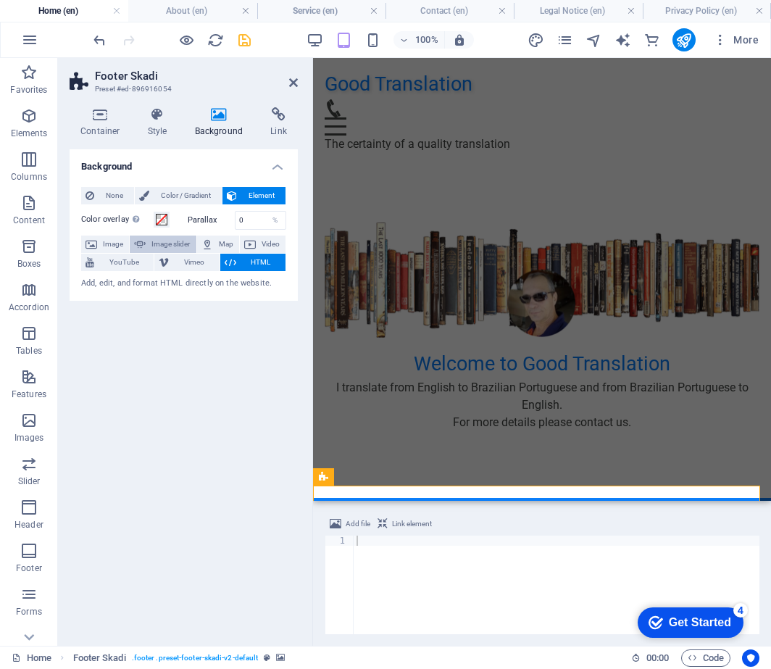
click at [174, 245] on span "Image slider" at bounding box center [170, 244] width 41 height 17
select select "ms"
select select "s"
select select "progressive"
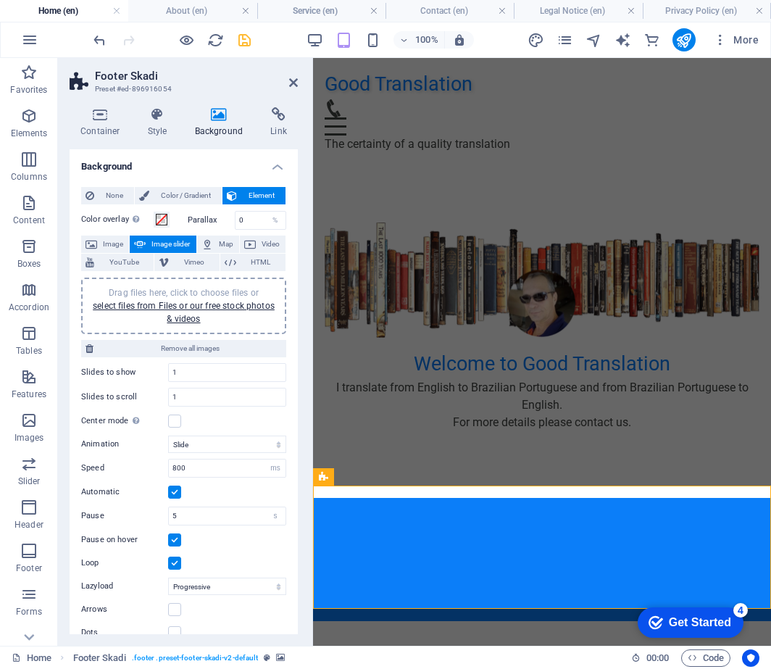
scroll to position [19, 0]
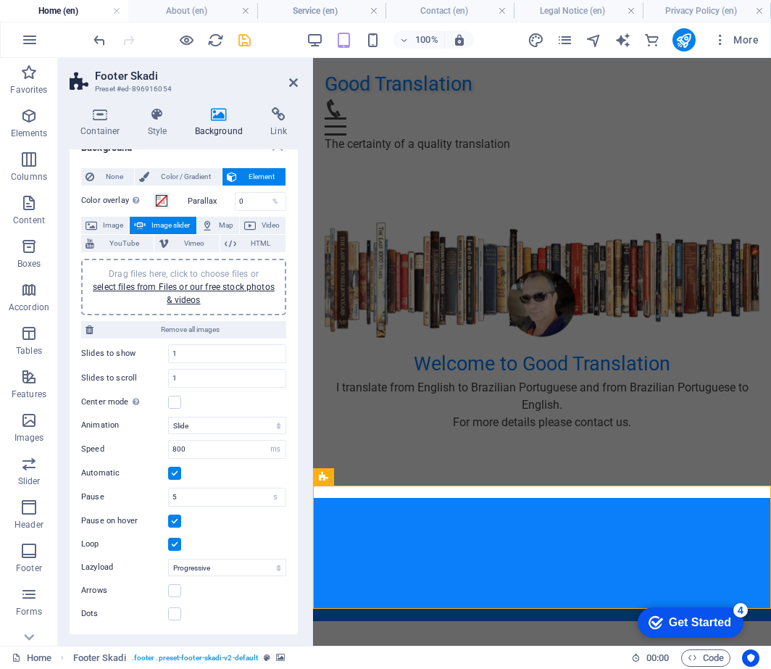
click at [173, 472] on label at bounding box center [174, 473] width 13 height 13
click at [0, 0] on input "Automatic" at bounding box center [0, 0] width 0 height 0
click at [176, 518] on label at bounding box center [174, 521] width 13 height 13
click at [0, 0] on input "Pause on hover" at bounding box center [0, 0] width 0 height 0
click at [172, 544] on label at bounding box center [174, 544] width 13 height 13
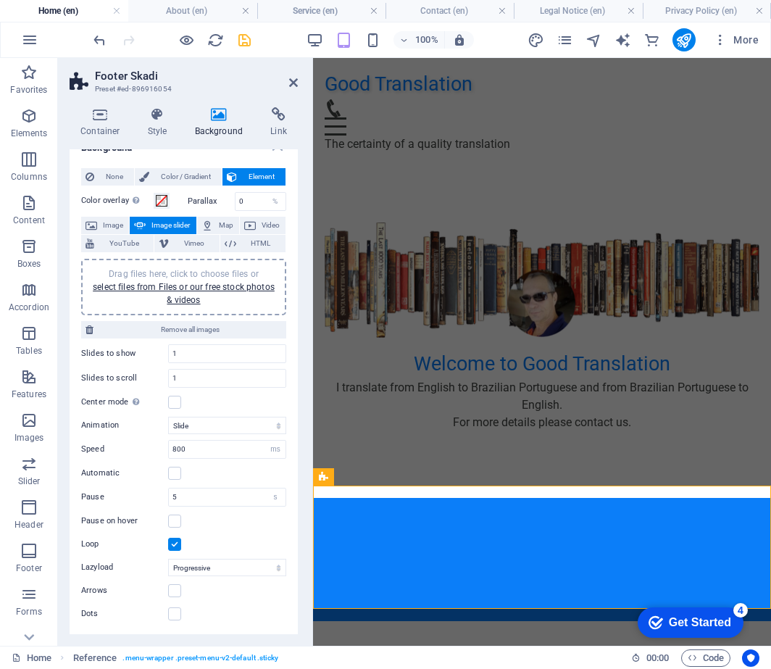
click at [0, 0] on input "Loop" at bounding box center [0, 0] width 0 height 0
click at [273, 565] on select "Off On demand Progressive" at bounding box center [227, 567] width 118 height 17
select select
click at [168, 559] on select "Off On demand Progressive" at bounding box center [227, 567] width 118 height 17
click at [276, 426] on select "Slide Fade" at bounding box center [227, 425] width 118 height 17
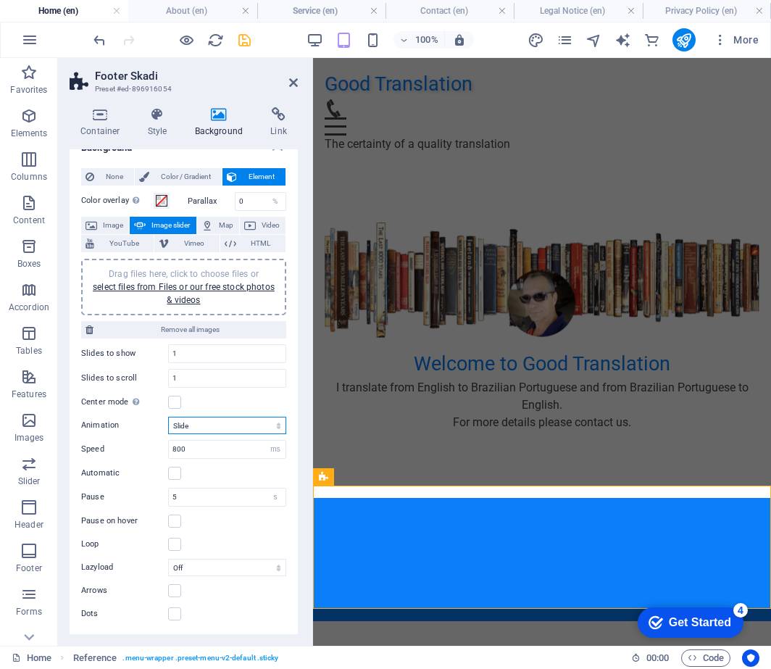
click at [278, 423] on select "Slide Fade" at bounding box center [227, 425] width 118 height 17
click at [294, 80] on icon at bounding box center [293, 83] width 9 height 12
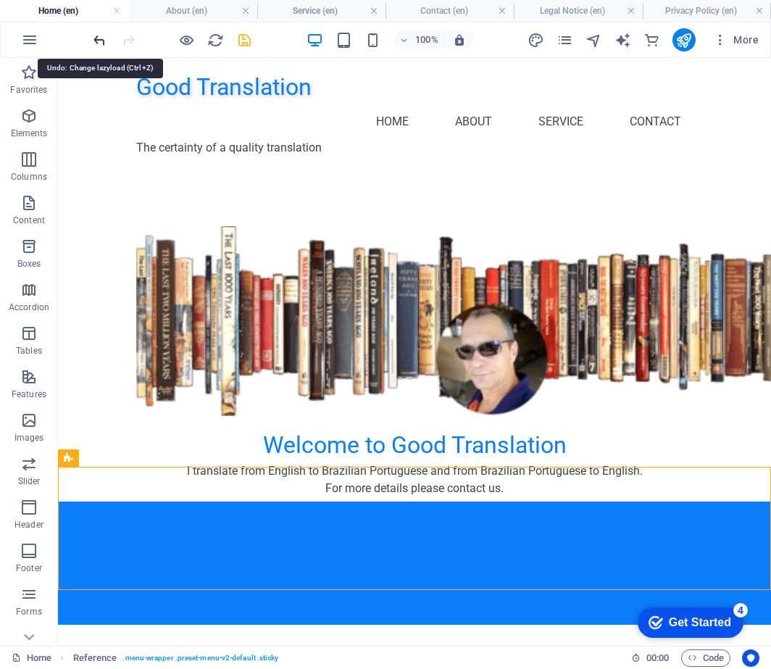
click at [97, 41] on icon "undo" at bounding box center [99, 40] width 17 height 17
click at [165, 12] on h4 "About (en)" at bounding box center [192, 11] width 128 height 16
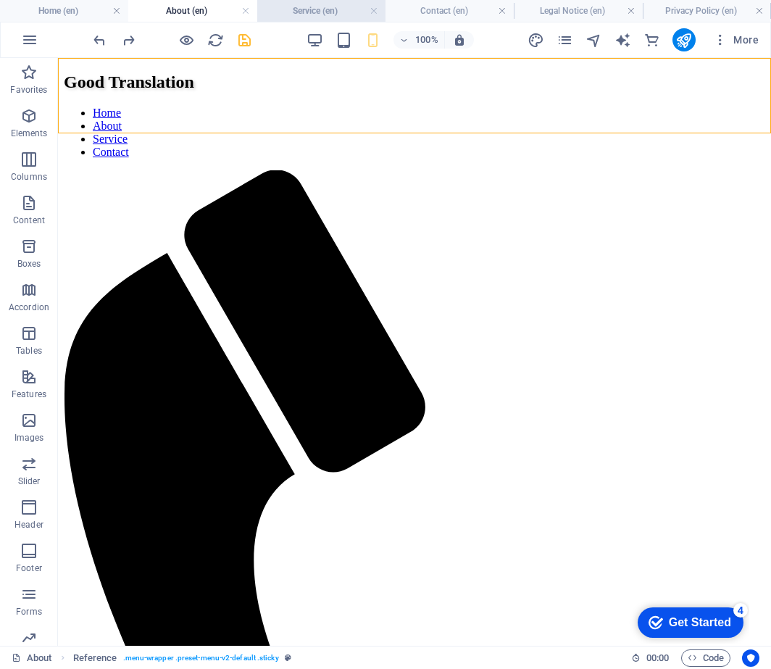
click at [291, 11] on h4 "Service (en)" at bounding box center [321, 11] width 128 height 16
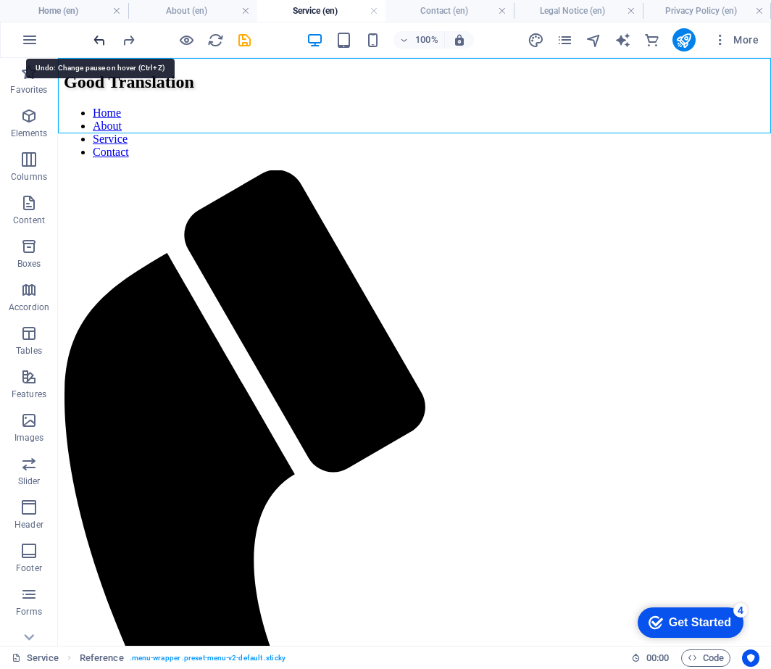
click at [102, 38] on icon "undo" at bounding box center [99, 40] width 17 height 17
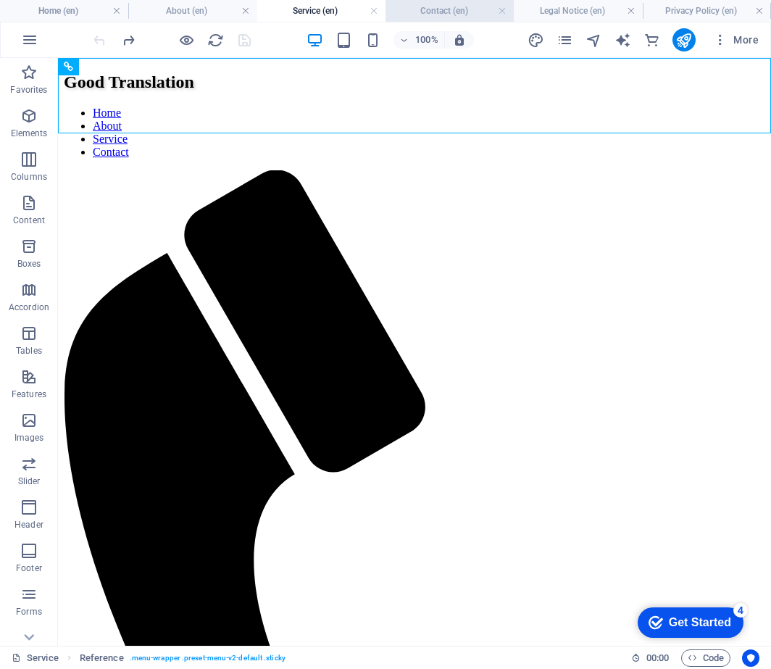
click at [429, 15] on h4 "Contact (en)" at bounding box center [450, 11] width 128 height 16
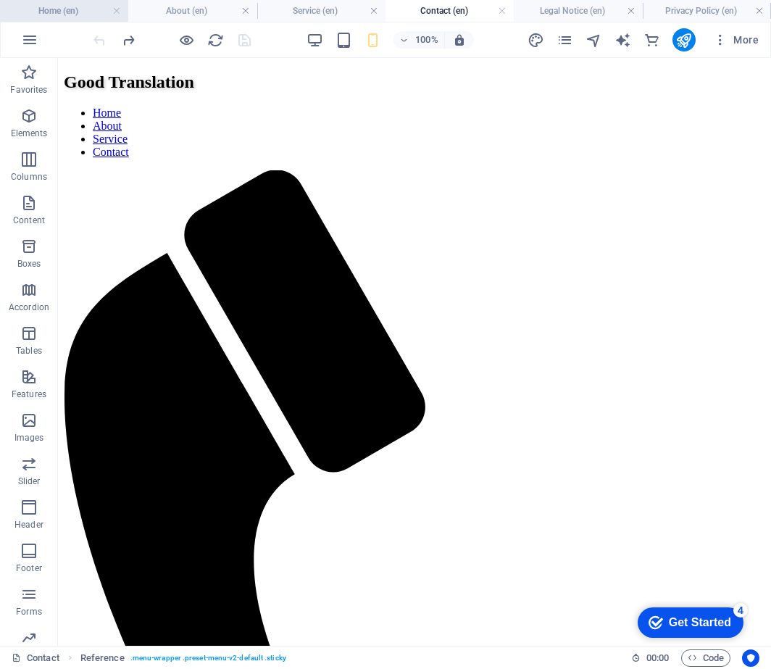
click at [46, 12] on h4 "Home (en)" at bounding box center [64, 11] width 128 height 16
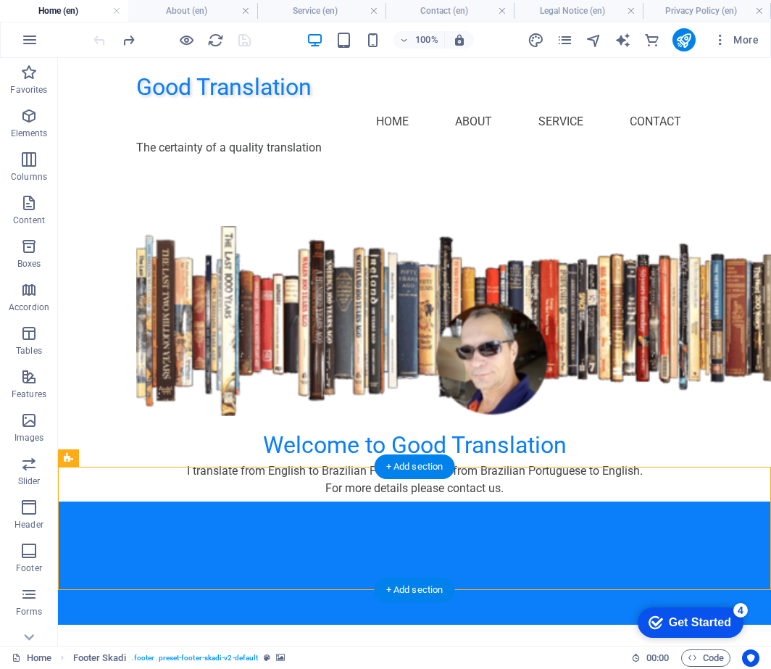
click at [721, 502] on div at bounding box center [414, 563] width 713 height 123
select select "ms"
select select "s"
select select "progressive"
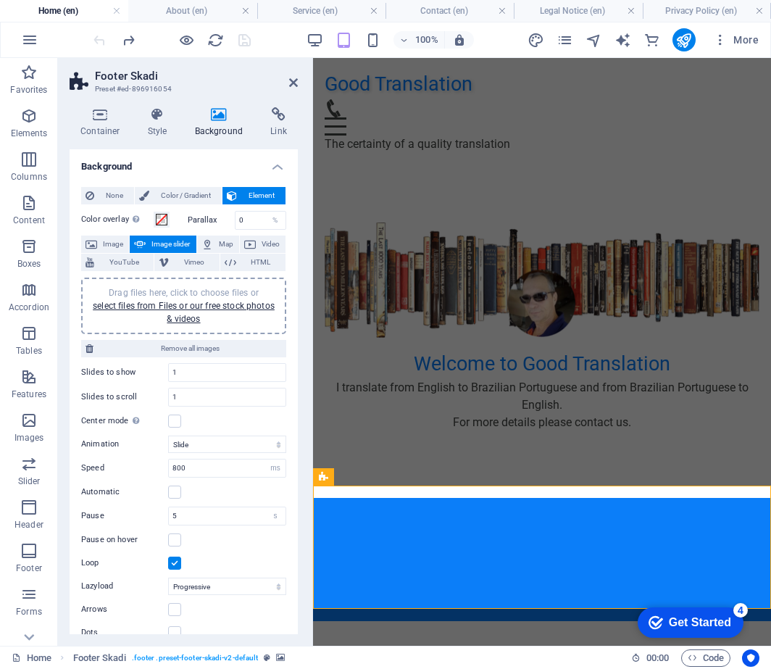
click at [173, 564] on label at bounding box center [174, 563] width 13 height 13
click at [0, 0] on input "Loop" at bounding box center [0, 0] width 0 height 0
click at [275, 516] on select "s ms" at bounding box center [275, 515] width 20 height 17
click at [225, 520] on input "5" at bounding box center [227, 515] width 117 height 17
click at [276, 583] on select "Off On demand Progressive" at bounding box center [227, 586] width 118 height 17
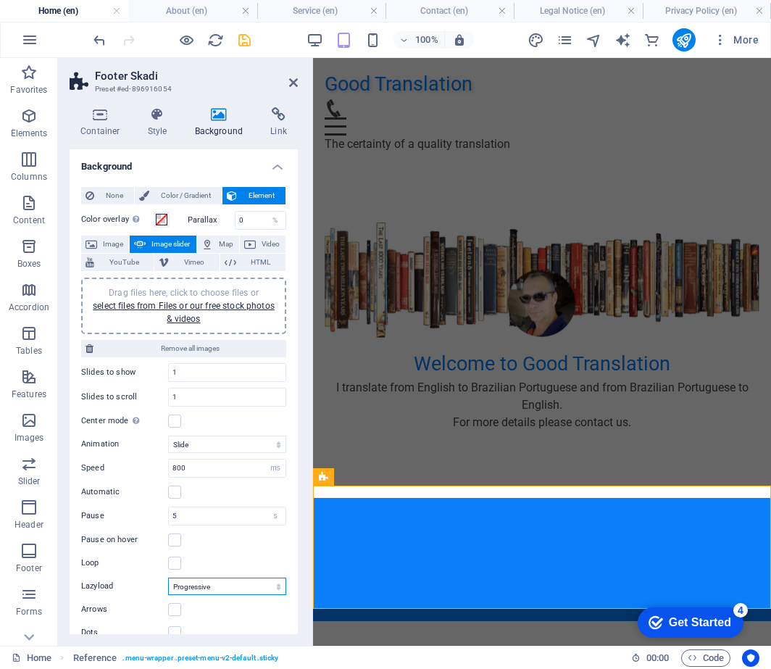
select select
click at [168, 578] on select "Off On demand Progressive" at bounding box center [227, 586] width 118 height 17
click at [277, 439] on select "Slide Fade" at bounding box center [227, 444] width 118 height 17
click at [277, 441] on select "Slide Fade" at bounding box center [227, 444] width 118 height 17
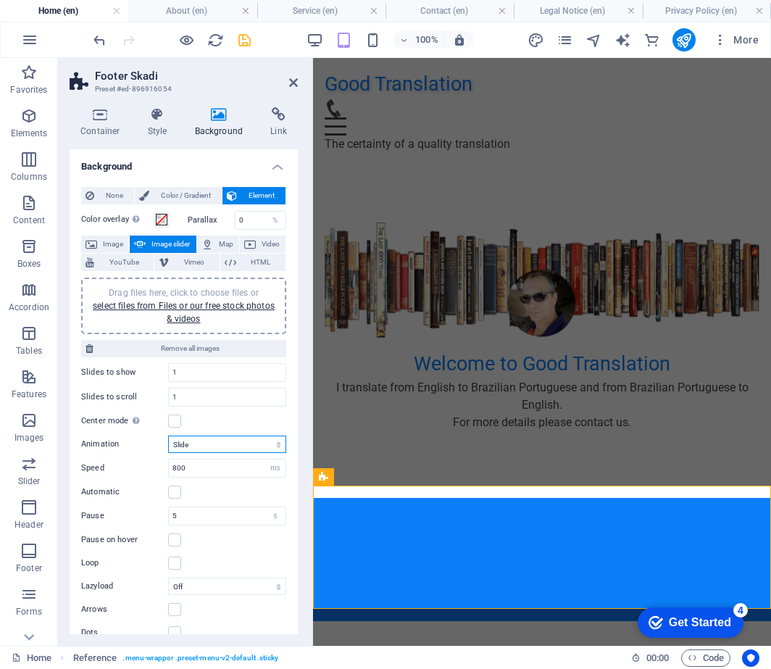
select select "fade"
click at [168, 436] on select "Slide Fade" at bounding box center [227, 444] width 118 height 17
click at [283, 421] on div "None Color / Gradient Element Stretch background to full-width Color overlay Pl…" at bounding box center [184, 414] width 228 height 478
click at [191, 373] on input "1" at bounding box center [227, 372] width 117 height 17
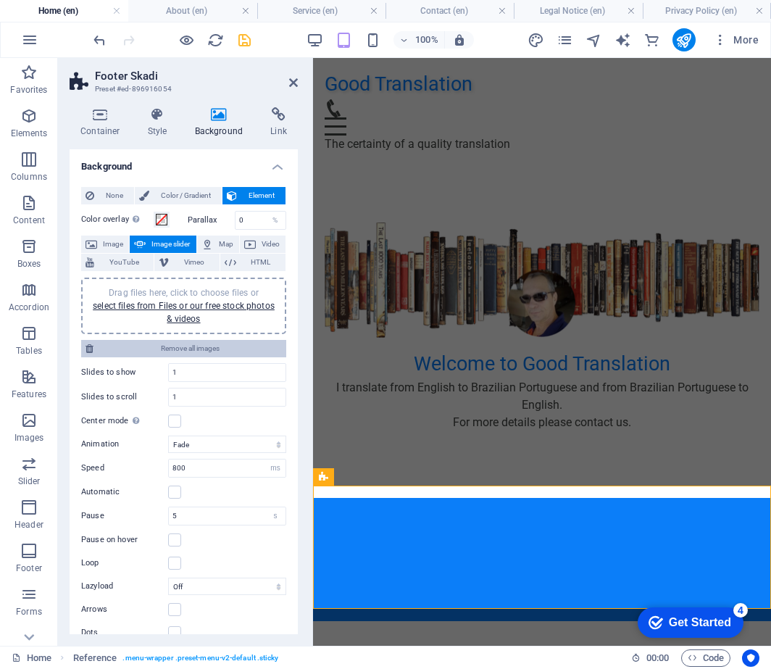
click at [195, 351] on span "Remove all images" at bounding box center [190, 348] width 184 height 17
click at [195, 349] on span "Remove all images" at bounding box center [190, 348] width 184 height 17
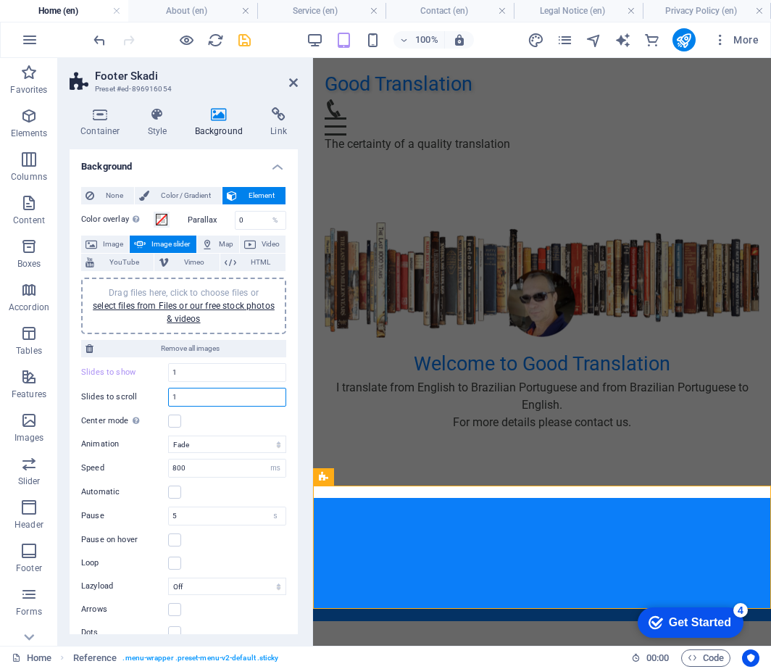
click at [192, 397] on input "1" at bounding box center [227, 397] width 117 height 17
click at [188, 349] on span "Remove all images" at bounding box center [190, 348] width 184 height 17
click at [217, 447] on select "Slide Fade" at bounding box center [227, 444] width 118 height 17
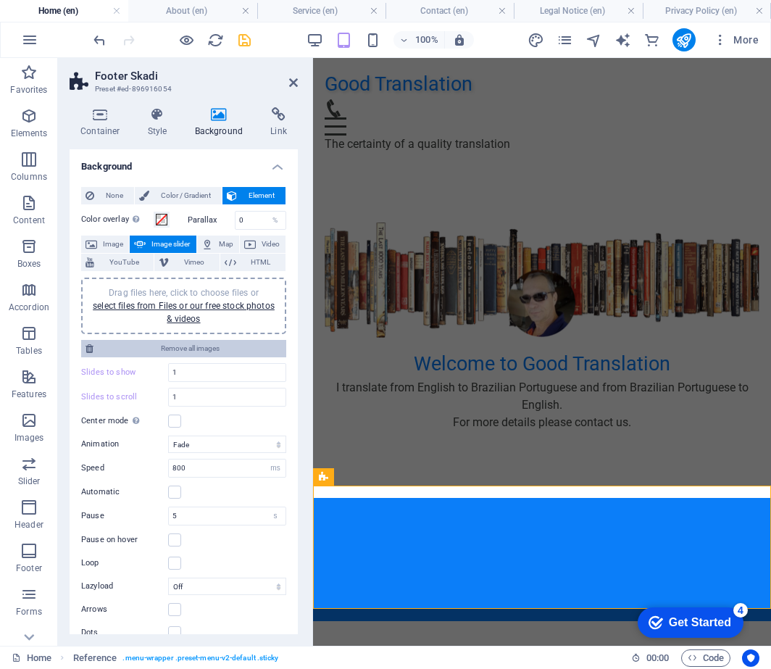
click at [196, 347] on span "Remove all images" at bounding box center [190, 348] width 184 height 17
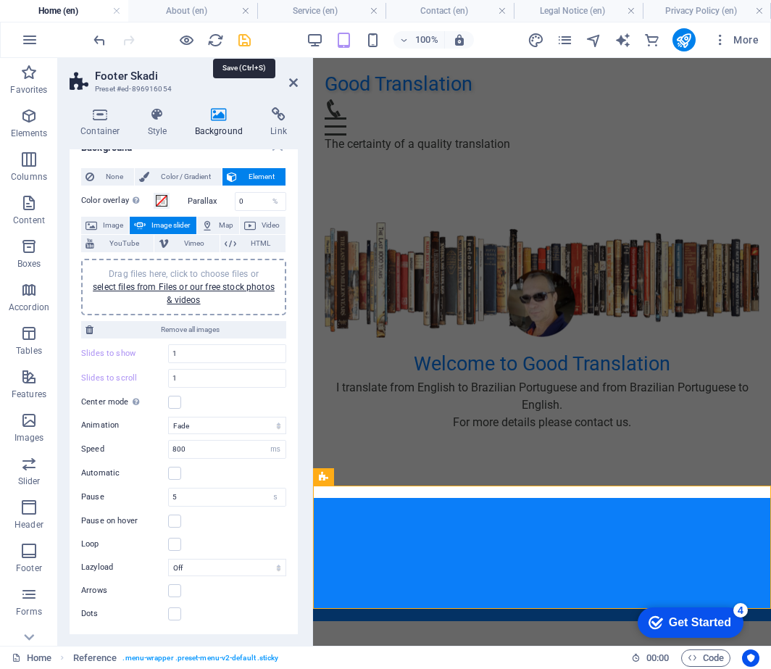
click at [241, 41] on icon "save" at bounding box center [244, 40] width 17 height 17
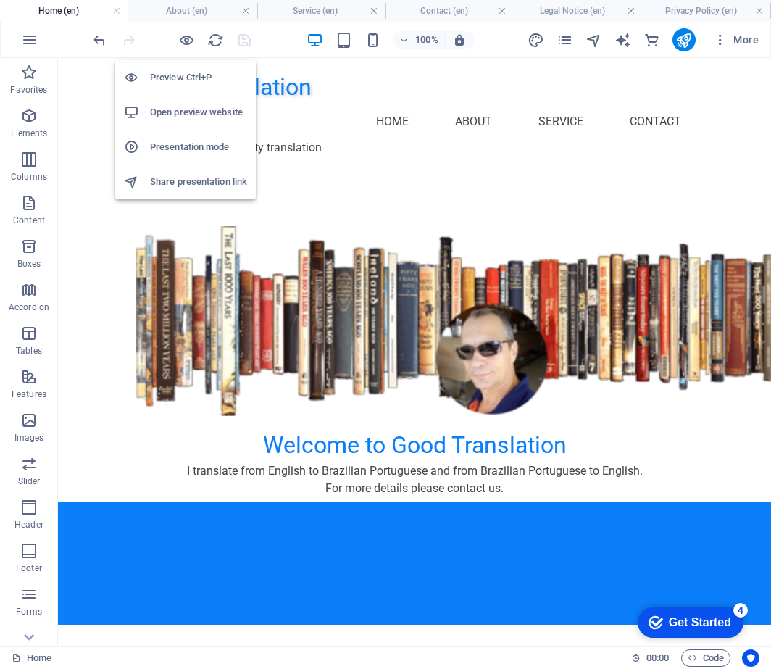
click at [183, 75] on h6 "Preview Ctrl+P" at bounding box center [198, 77] width 97 height 17
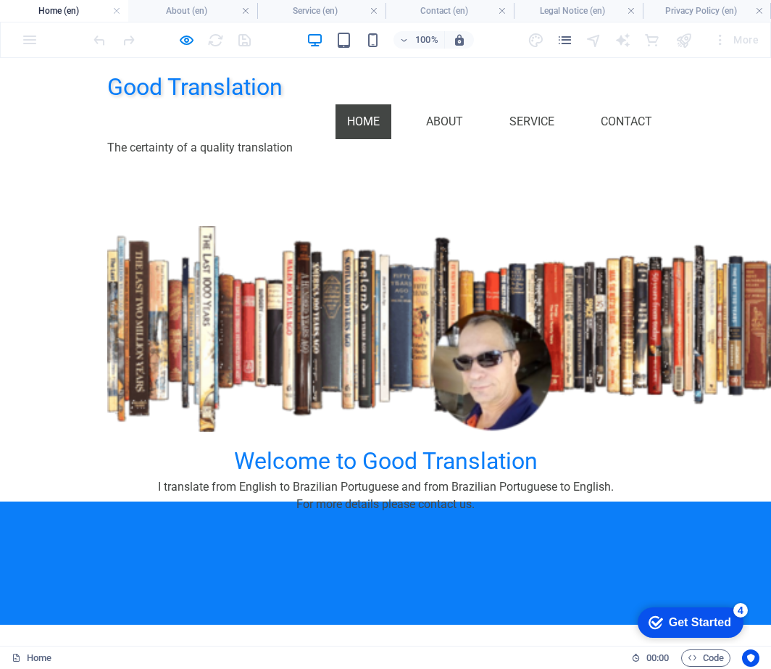
click at [349, 104] on link "Home" at bounding box center [364, 121] width 56 height 35
click at [441, 104] on link "About" at bounding box center [445, 121] width 60 height 35
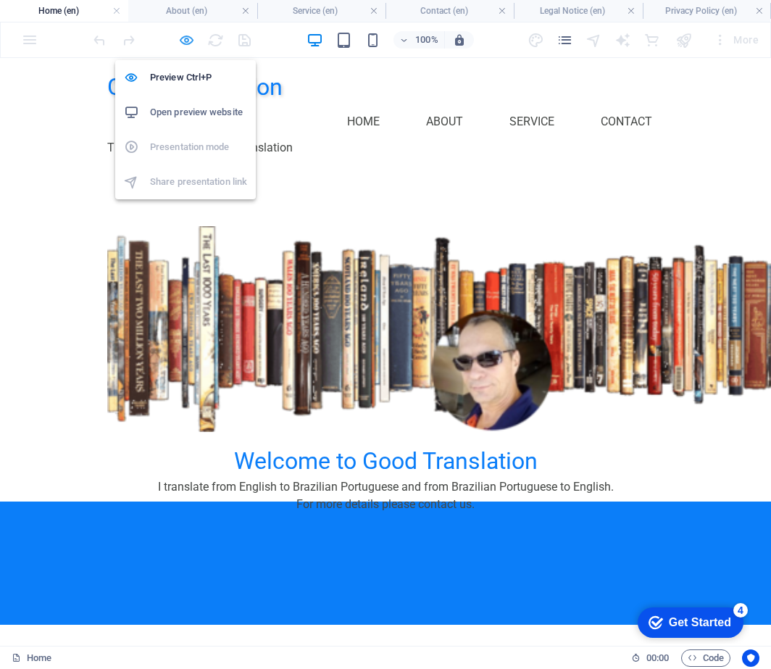
click at [183, 40] on icon "button" at bounding box center [186, 40] width 17 height 17
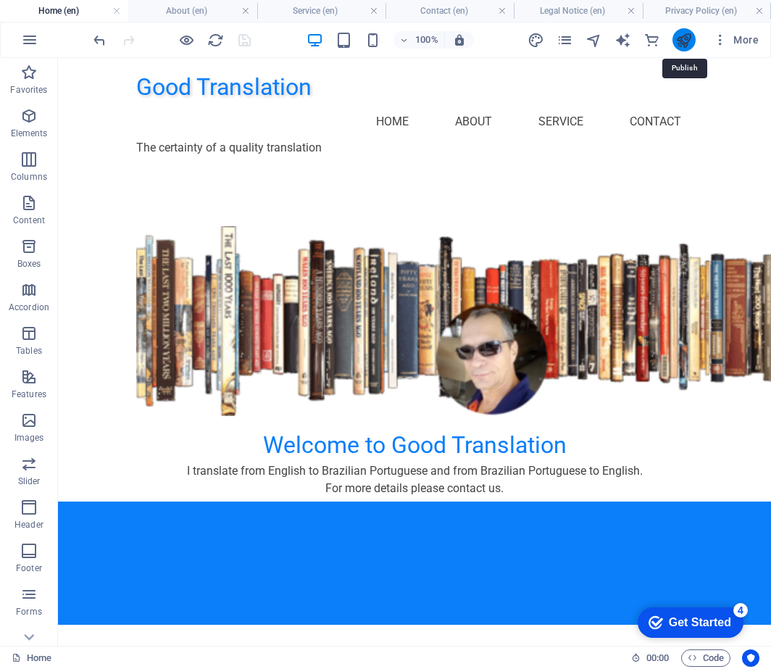
click at [687, 39] on icon "publish" at bounding box center [684, 40] width 17 height 17
